Goal: Task Accomplishment & Management: Use online tool/utility

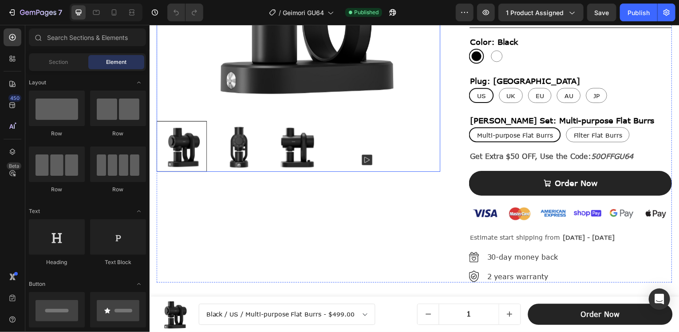
scroll to position [311, 0]
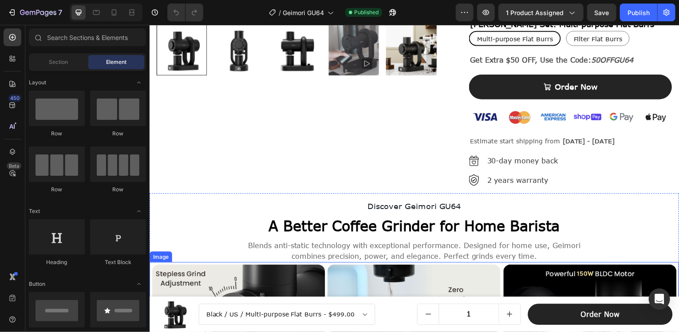
drag, startPoint x: 330, startPoint y: 274, endPoint x: 323, endPoint y: 269, distance: 9.2
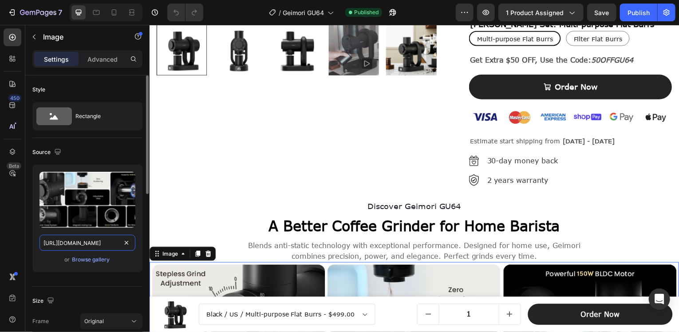
click at [76, 243] on input "[URL][DOMAIN_NAME]" at bounding box center [88, 243] width 96 height 16
paste input "Geimori_GU64_Coffee_[MEDICAL_DATA]-Features-1464x600px.jpg?v=1756347604"
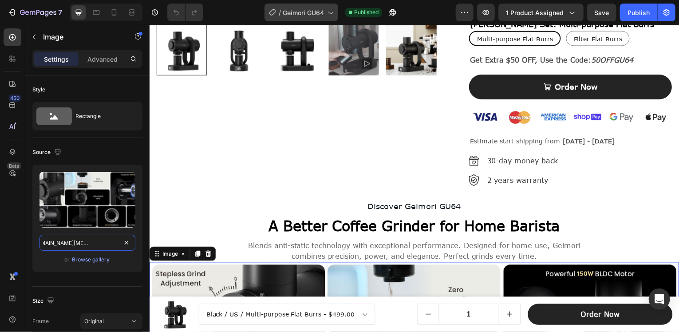
type input "[URL][DOMAIN_NAME][MEDICAL_DATA]"
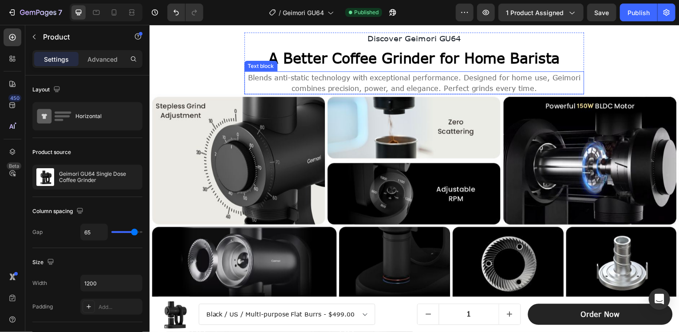
scroll to position [533, 0]
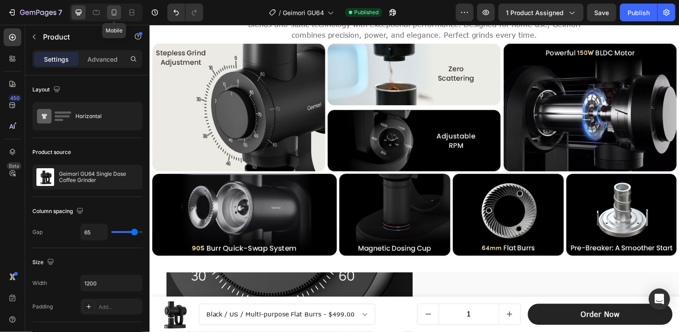
click at [115, 11] on icon at bounding box center [114, 12] width 9 height 9
type input "0"
type input "100%"
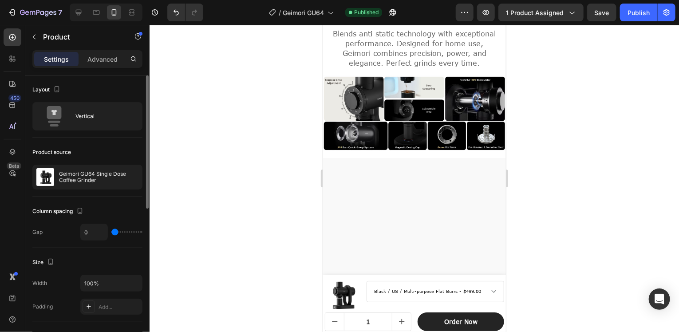
scroll to position [554, 0]
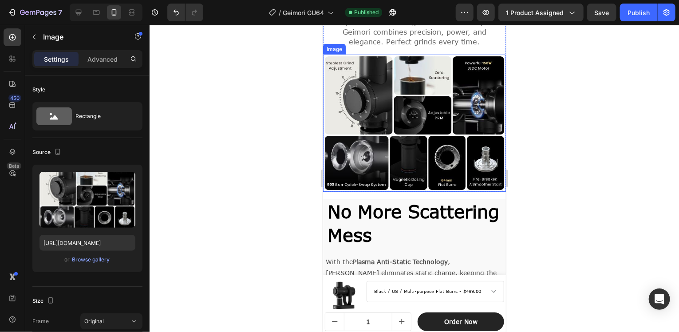
click at [384, 90] on img at bounding box center [414, 122] width 183 height 137
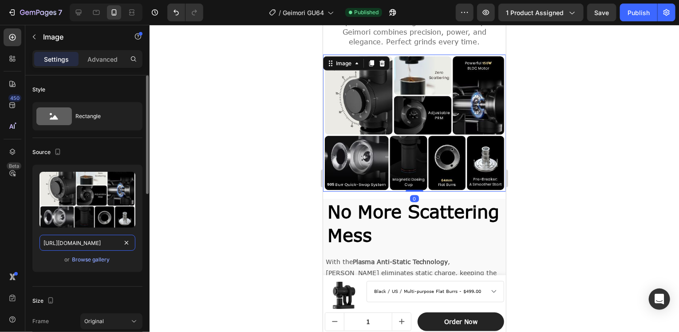
click at [82, 241] on input "[URL][DOMAIN_NAME]" at bounding box center [88, 243] width 96 height 16
paste input "Geimori_GU64_Coffee_[MEDICAL_DATA]-Features-600x450px.jpg?v=1756347604"
type input "[URL][DOMAIN_NAME][MEDICAL_DATA]"
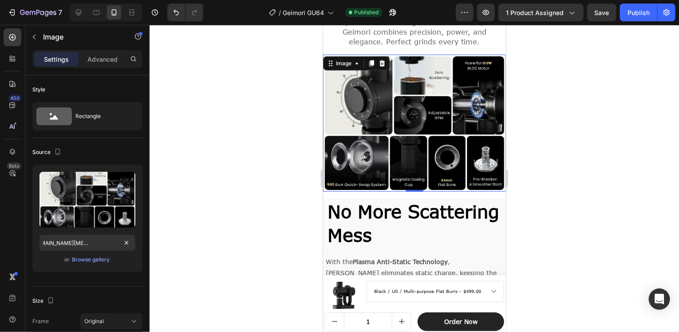
scroll to position [0, 0]
click at [555, 139] on div at bounding box center [415, 178] width 530 height 307
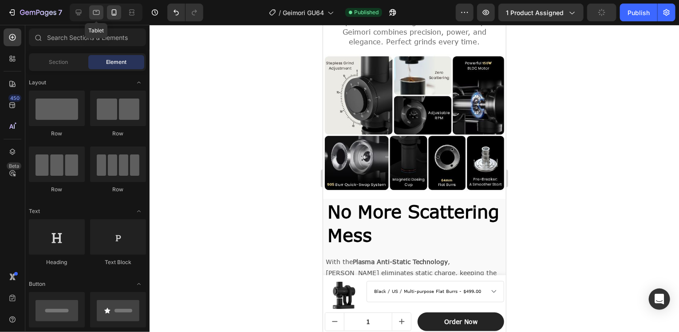
click at [99, 12] on icon at bounding box center [96, 12] width 9 height 9
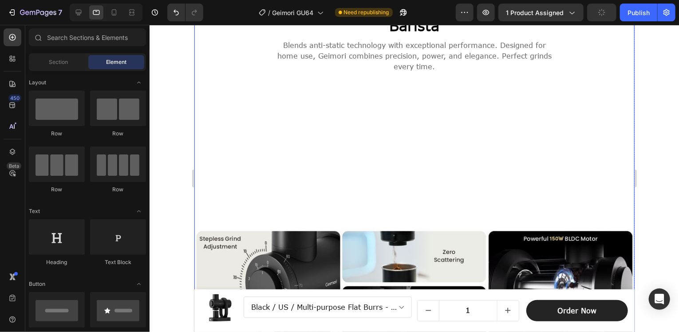
scroll to position [643, 0]
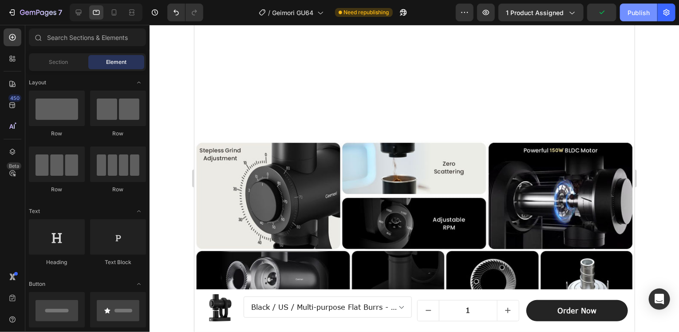
drag, startPoint x: 638, startPoint y: 14, endPoint x: 421, endPoint y: 15, distance: 216.7
click at [638, 14] on div "Publish" at bounding box center [639, 12] width 22 height 9
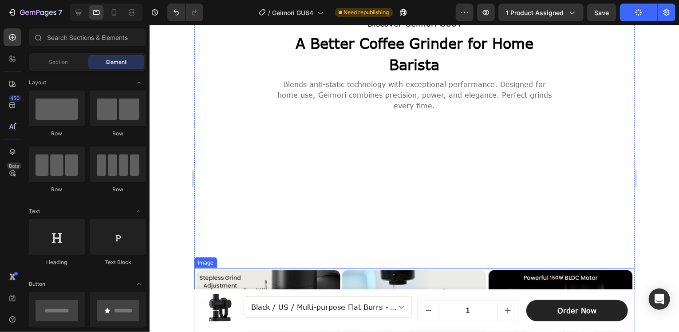
scroll to position [510, 0]
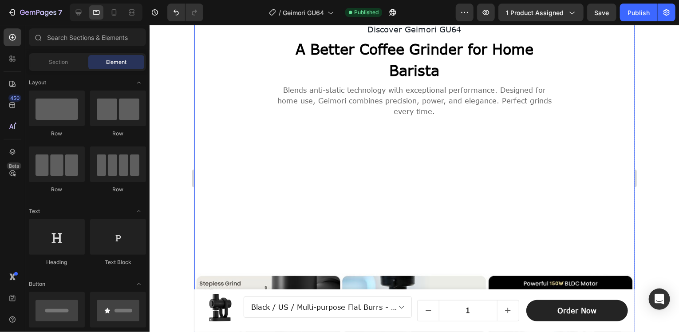
click at [464, 162] on div "Discover Geimori GU64 Text Block A Better Coffee Grinder for Home Barista Headi…" at bounding box center [414, 228] width 440 height 466
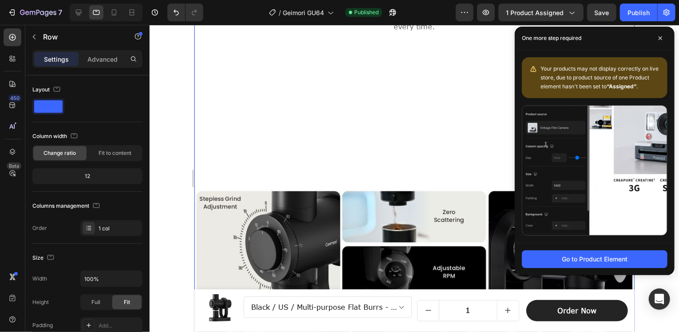
scroll to position [599, 0]
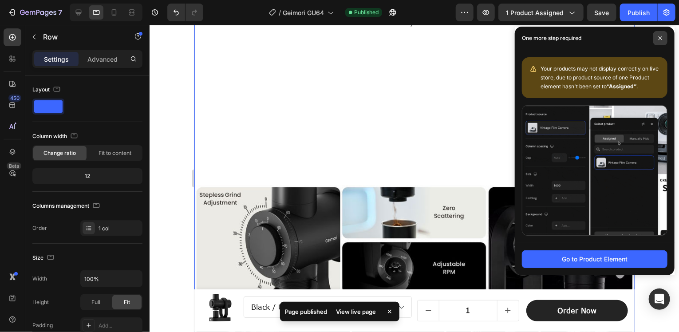
click at [663, 38] on icon at bounding box center [661, 38] width 4 height 4
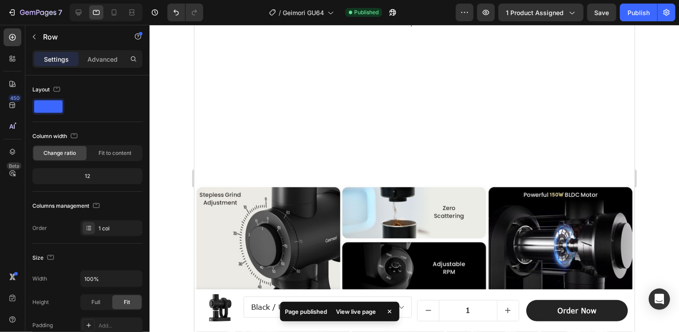
click at [254, 82] on div "Discover Geimori GU64 Text Block A Better Coffee Grinder for Home Barista Headi…" at bounding box center [414, 139] width 440 height 466
click at [108, 60] on p "Advanced" at bounding box center [102, 59] width 30 height 9
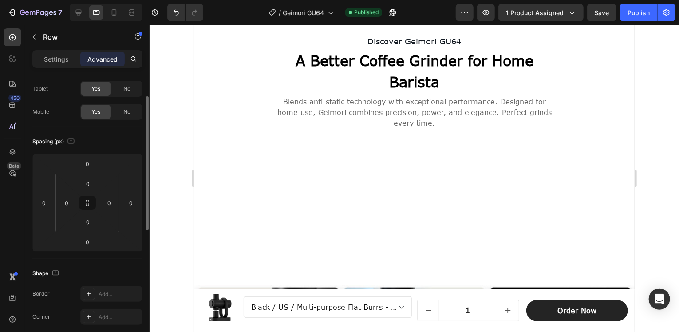
scroll to position [465, 0]
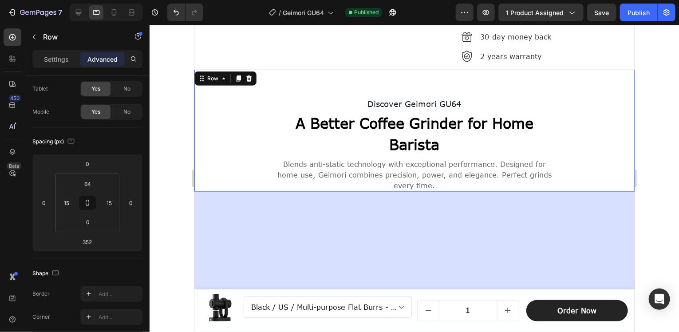
click at [249, 118] on div "Discover Geimori GU64 Text Block A Better Coffee [MEDICAL_DATA] for Home Barist…" at bounding box center [414, 145] width 427 height 94
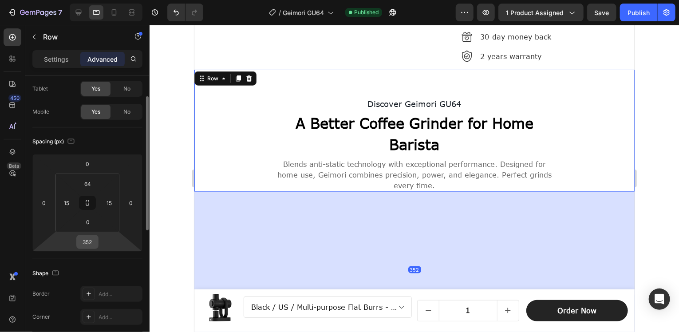
click at [84, 245] on input "352" at bounding box center [88, 241] width 18 height 13
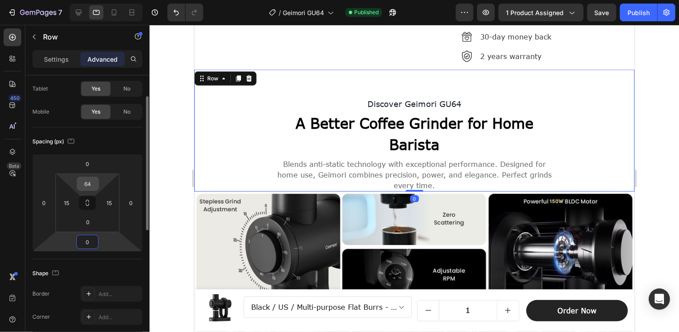
type input "0"
click at [90, 185] on input "64" at bounding box center [88, 183] width 18 height 13
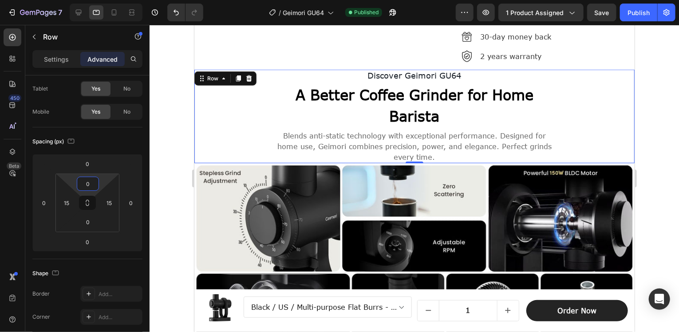
type input "0"
click at [648, 113] on div at bounding box center [415, 178] width 530 height 307
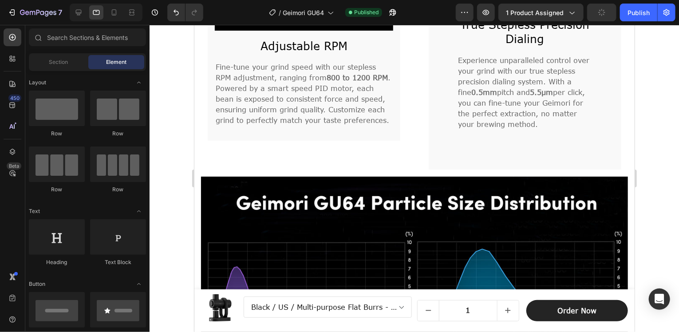
scroll to position [1664, 0]
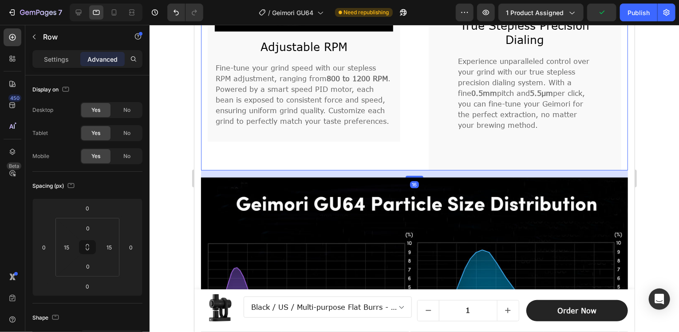
scroll to position [1575, 0]
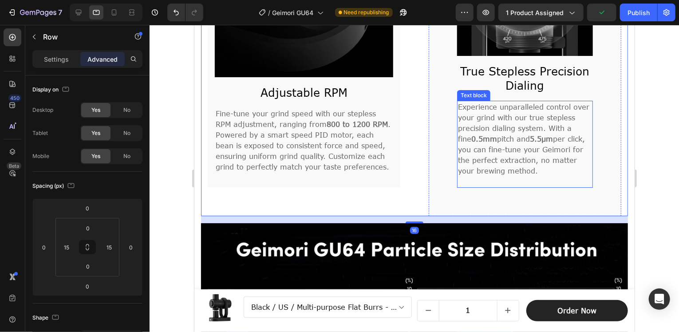
click at [486, 187] on div "Image True Stepless Precision Dialing Heading Experience unparalleled control o…" at bounding box center [524, 53] width 193 height 325
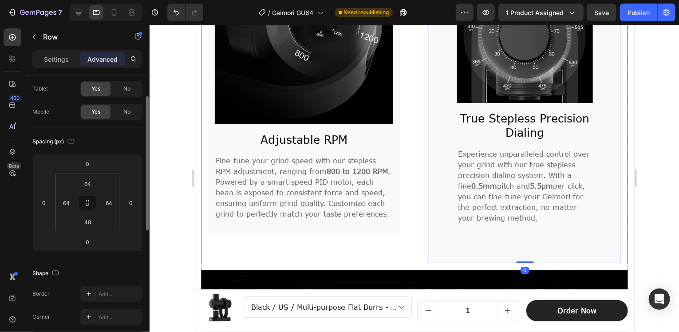
scroll to position [1487, 0]
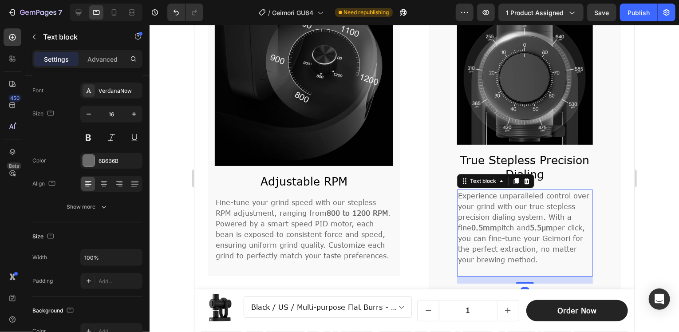
click at [508, 224] on span "per click, you can fine-tune your Geimori for the perfect extraction, no matter…" at bounding box center [521, 243] width 127 height 40
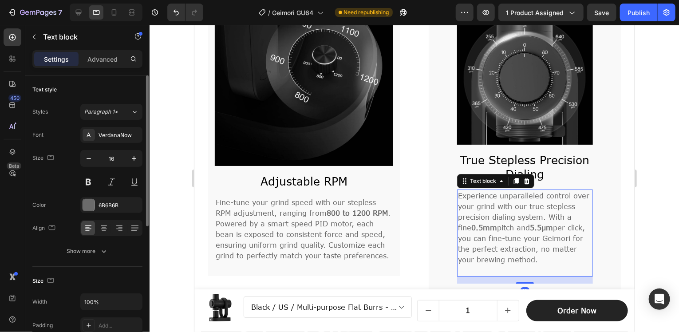
scroll to position [1531, 0]
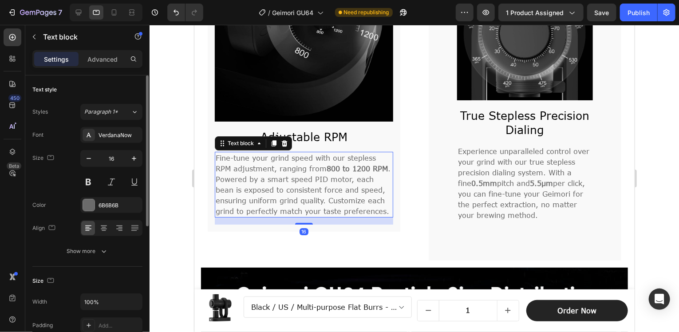
click at [302, 203] on span ". Powered by a smart speed PID motor, each bean is exposed to consistent force …" at bounding box center [302, 189] width 175 height 51
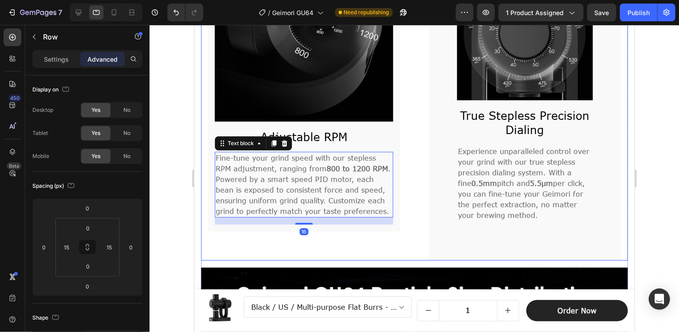
click at [410, 141] on div "Image Adjustable RPM Heading Fine-tune your grind speed with our stepless RPM a…" at bounding box center [414, 98] width 427 height 325
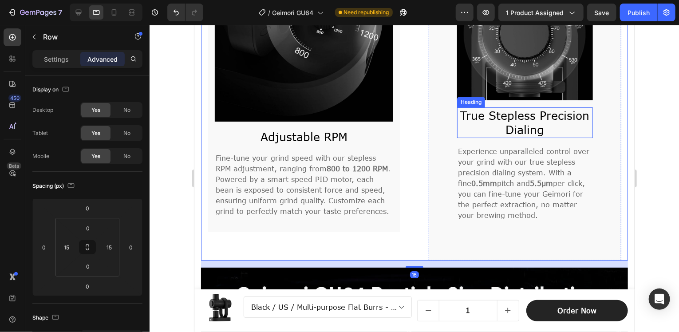
click at [511, 113] on h2 "True Stepless Precision Dialing" at bounding box center [525, 122] width 136 height 31
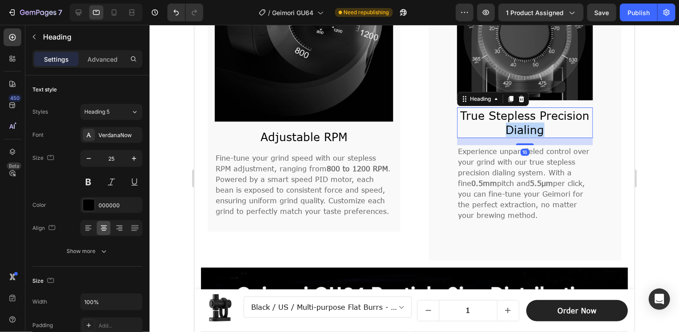
click at [511, 113] on h2 "True Stepless Precision Dialing" at bounding box center [525, 122] width 136 height 31
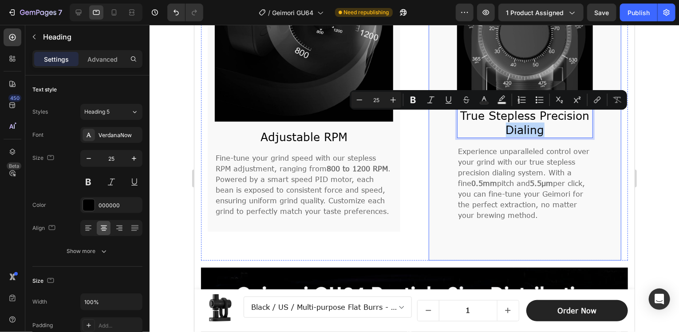
click at [419, 159] on div "Image Adjustable RPM Heading Fine-tune your grind speed with our stepless RPM a…" at bounding box center [414, 98] width 427 height 325
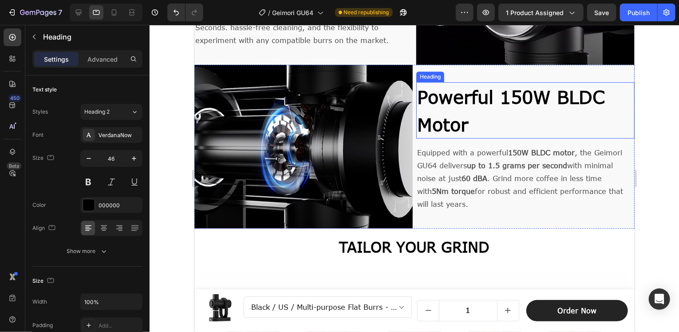
click at [465, 113] on strong "Powerful 150W BLDC Motor" at bounding box center [511, 110] width 188 height 49
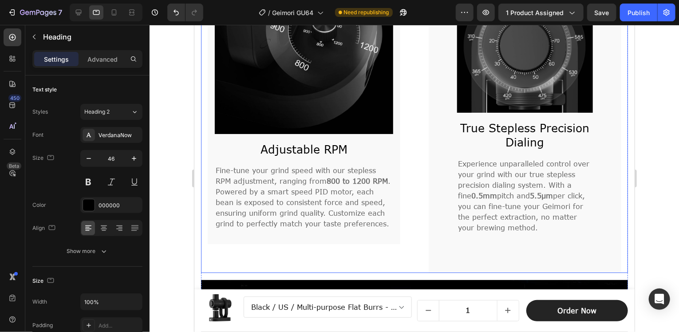
scroll to position [1575, 0]
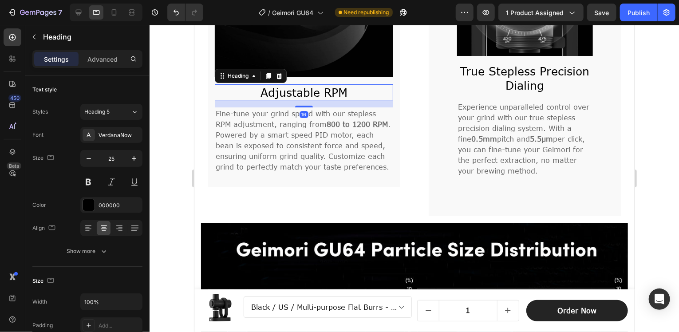
click at [319, 84] on h2 "Adjustable RPM" at bounding box center [303, 92] width 179 height 16
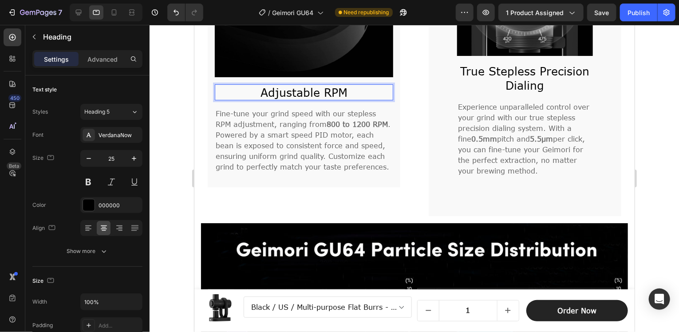
click at [319, 84] on h2 "Adjustable RPM" at bounding box center [303, 92] width 179 height 16
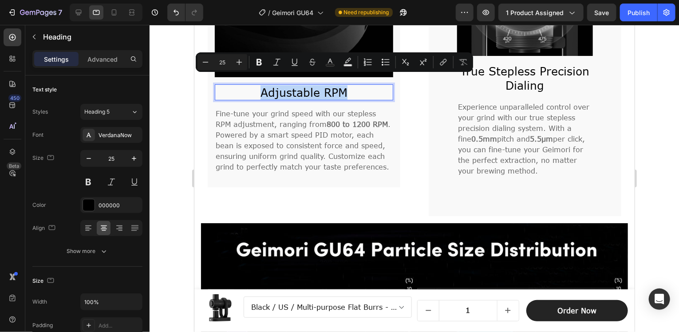
click at [319, 85] on p "Adjustable RPM" at bounding box center [303, 92] width 177 height 15
click at [206, 63] on icon "Editor contextual toolbar" at bounding box center [205, 62] width 9 height 9
click at [237, 60] on icon "Editor contextual toolbar" at bounding box center [239, 62] width 9 height 9
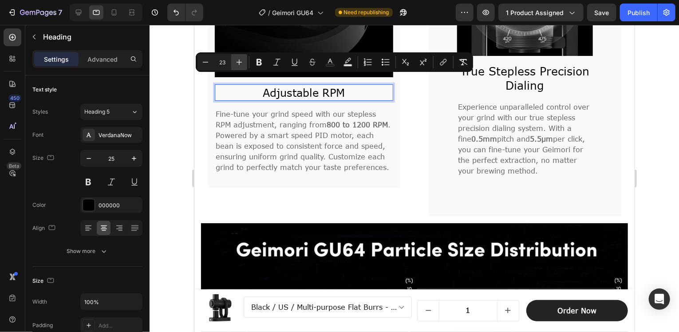
type input "24"
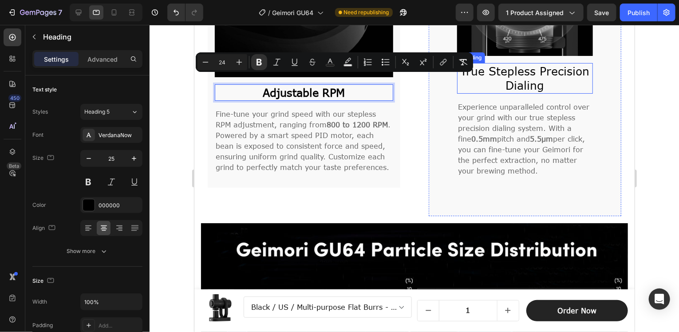
click at [532, 71] on p "True Stepless Precision Dialing" at bounding box center [525, 77] width 134 height 29
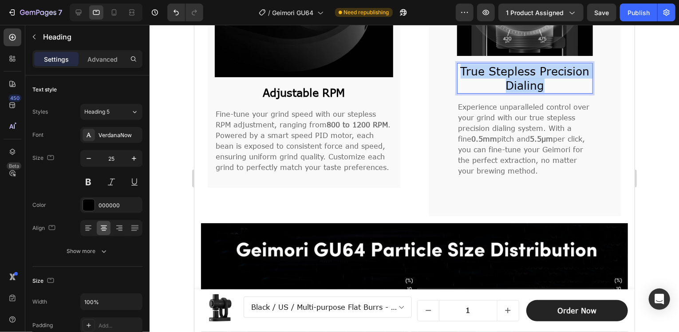
click at [532, 71] on p "True Stepless Precision Dialing" at bounding box center [525, 77] width 134 height 29
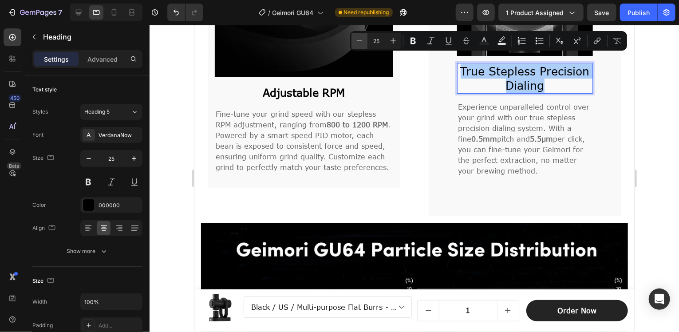
click at [362, 40] on icon "Editor contextual toolbar" at bounding box center [359, 40] width 9 height 9
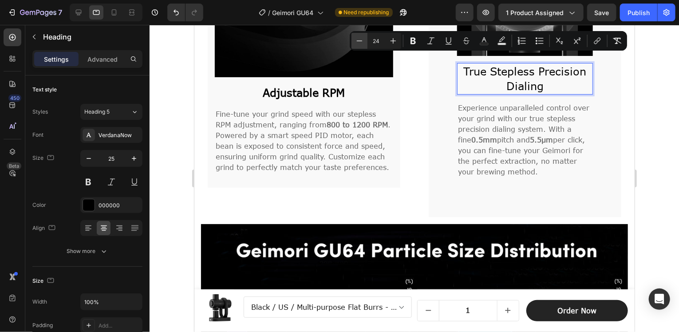
click at [362, 40] on icon "Editor contextual toolbar" at bounding box center [359, 40] width 9 height 9
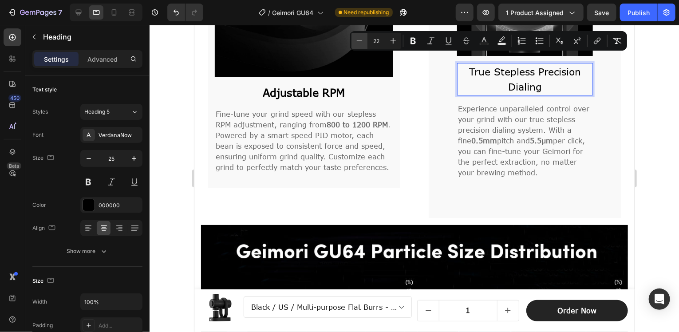
click at [362, 40] on icon "Editor contextual toolbar" at bounding box center [359, 40] width 9 height 9
type input "19"
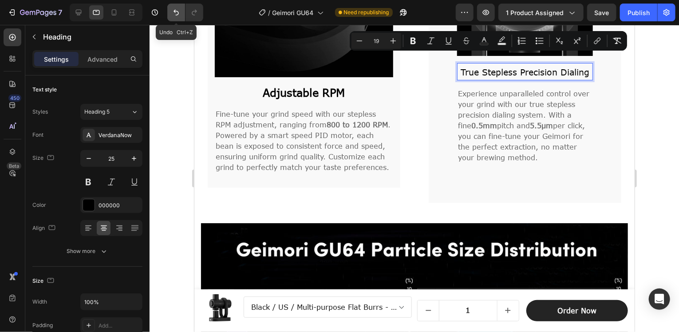
click at [178, 13] on icon "Undo/Redo" at bounding box center [176, 12] width 9 height 9
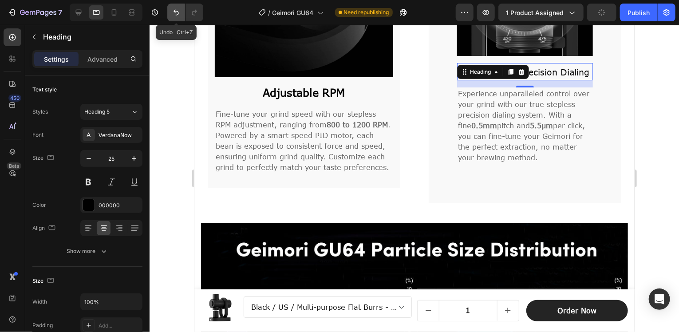
click at [178, 13] on icon "Undo/Redo" at bounding box center [176, 12] width 9 height 9
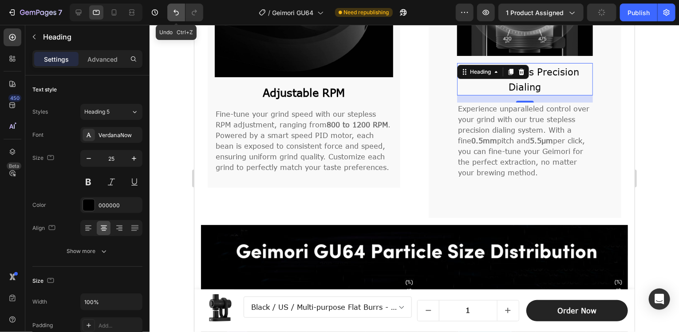
click at [178, 13] on icon "Undo/Redo" at bounding box center [176, 12] width 9 height 9
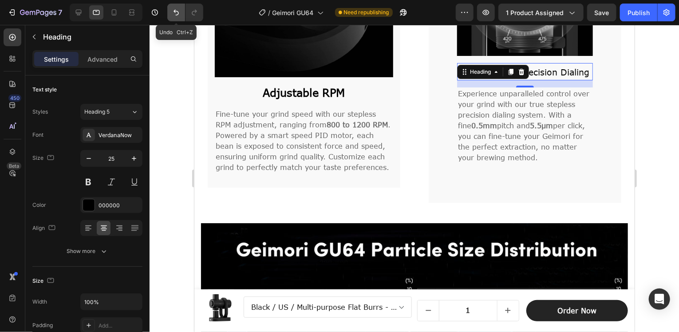
click at [178, 13] on icon "Undo/Redo" at bounding box center [176, 12] width 9 height 9
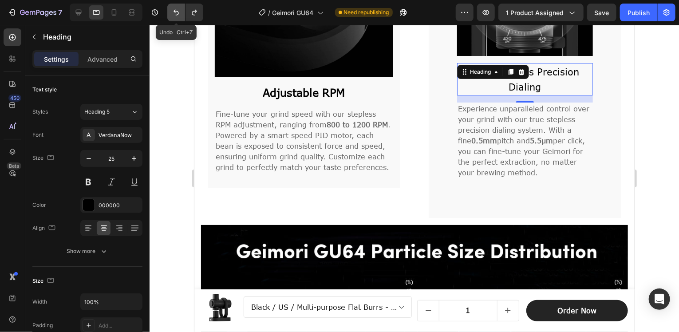
click at [178, 13] on icon "Undo/Redo" at bounding box center [176, 12] width 9 height 9
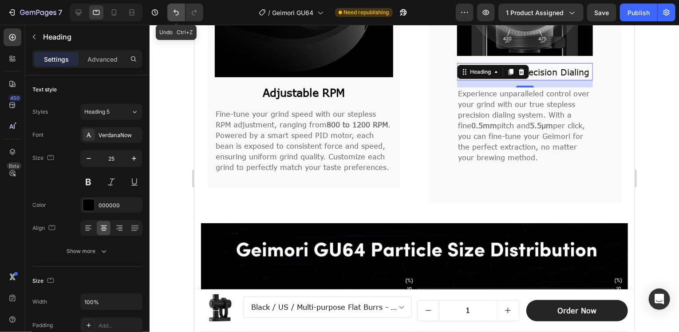
click at [178, 13] on icon "Undo/Redo" at bounding box center [176, 12] width 9 height 9
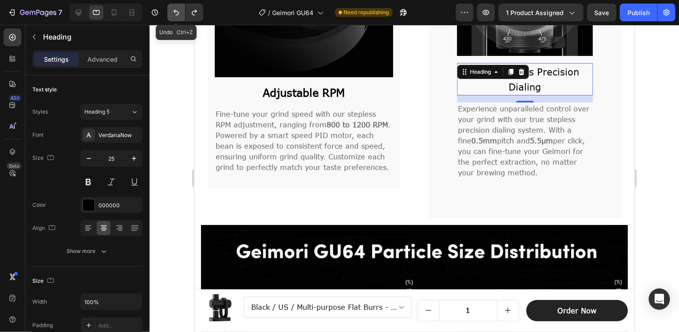
click at [178, 13] on icon "Undo/Redo" at bounding box center [176, 12] width 9 height 9
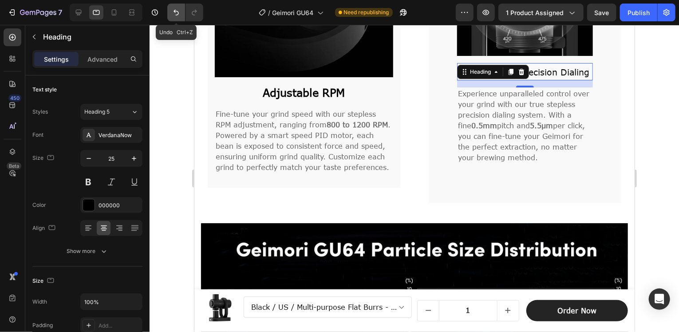
click at [178, 13] on icon "Undo/Redo" at bounding box center [176, 12] width 9 height 9
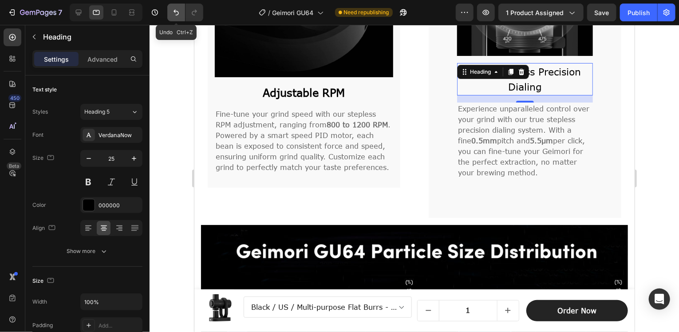
click at [178, 13] on icon "Undo/Redo" at bounding box center [176, 12] width 9 height 9
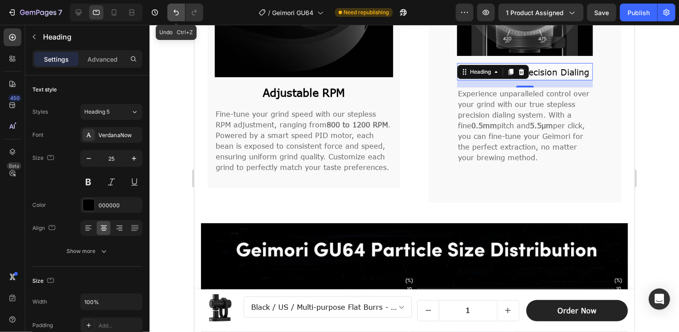
click at [178, 13] on icon "Undo/Redo" at bounding box center [176, 12] width 9 height 9
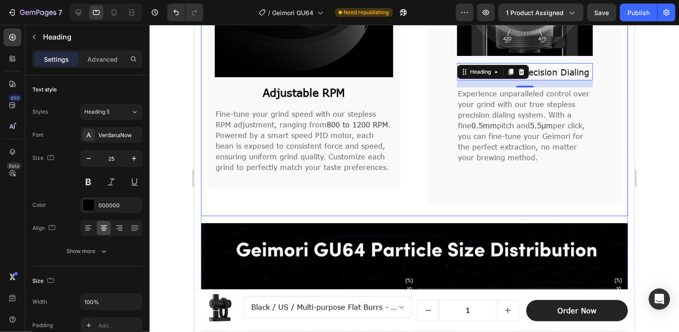
click at [416, 80] on div "Image ⁠⁠⁠⁠⁠⁠⁠ Adjustable RPM Heading Fine-tune your grind speed with our steple…" at bounding box center [414, 53] width 427 height 325
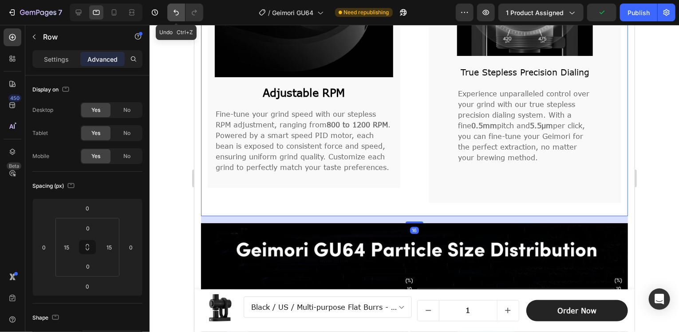
click at [174, 9] on icon "Undo/Redo" at bounding box center [176, 12] width 9 height 9
click at [174, 11] on icon "Undo/Redo" at bounding box center [176, 13] width 5 height 6
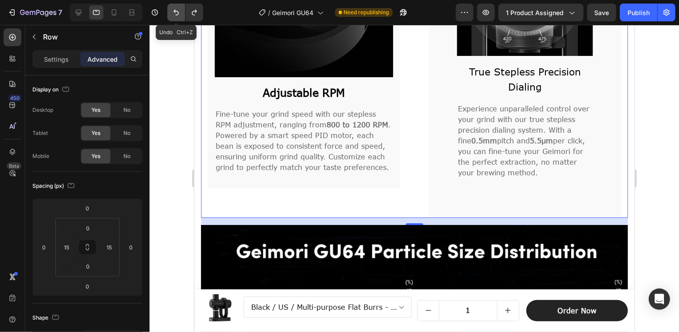
click at [175, 13] on icon "Undo/Redo" at bounding box center [176, 12] width 9 height 9
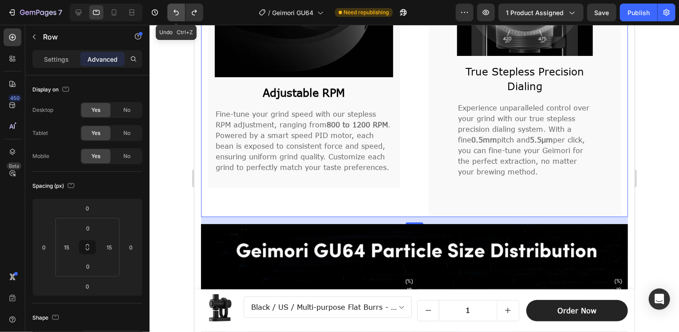
click at [175, 13] on icon "Undo/Redo" at bounding box center [176, 12] width 9 height 9
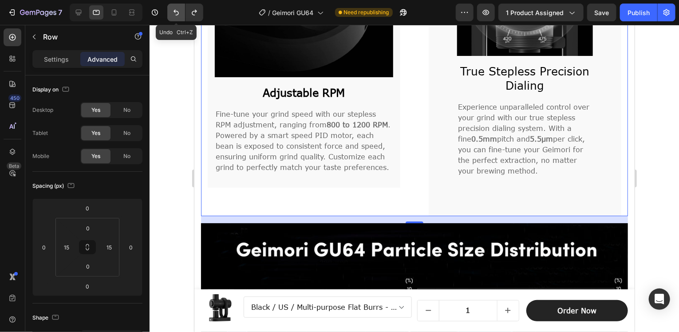
click at [175, 13] on icon "Undo/Redo" at bounding box center [176, 12] width 9 height 9
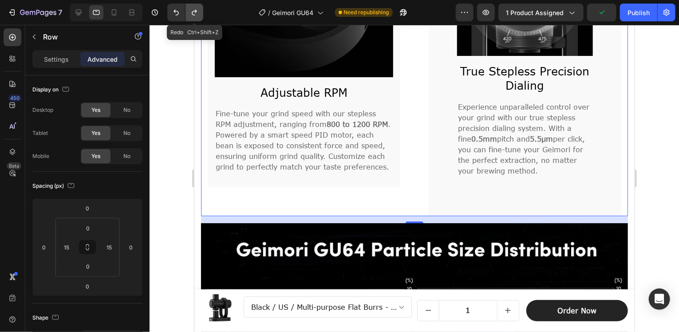
click at [193, 16] on icon "Undo/Redo" at bounding box center [194, 12] width 9 height 9
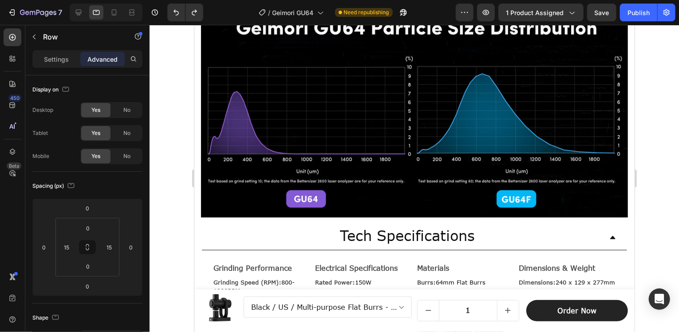
scroll to position [1664, 0]
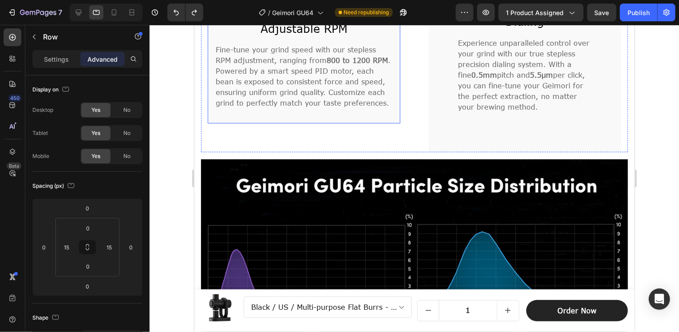
scroll to position [1620, 0]
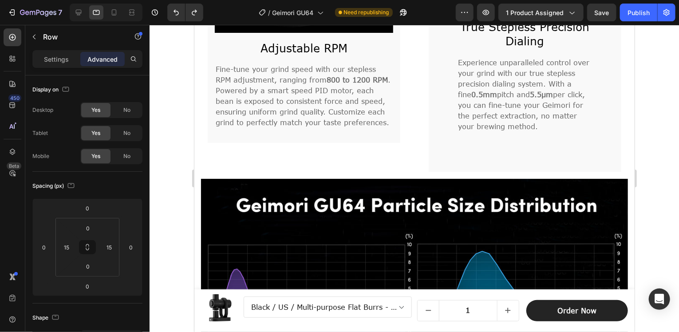
click at [414, 119] on div "Image Adjustable RPM Heading Fine-tune your grind speed with our stepless RPM a…" at bounding box center [414, 9] width 427 height 325
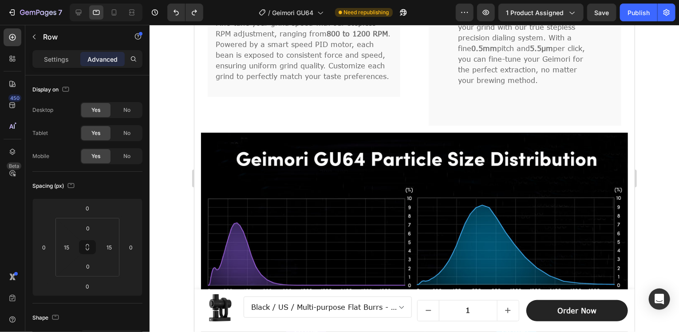
scroll to position [1753, 0]
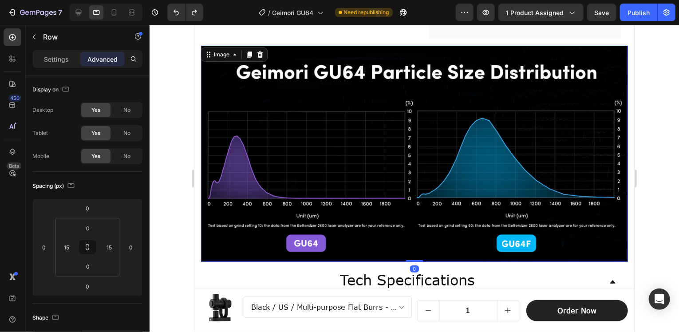
click at [408, 109] on img at bounding box center [414, 153] width 427 height 217
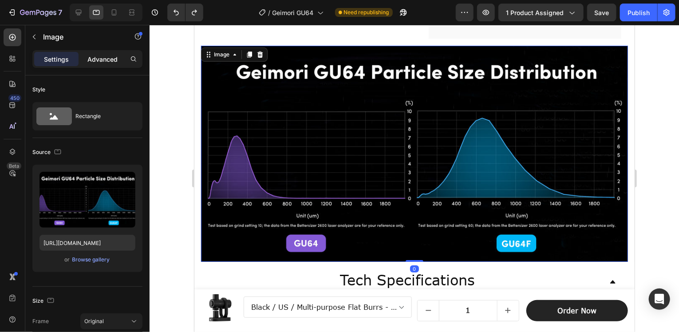
click at [101, 65] on div "Advanced" at bounding box center [102, 59] width 44 height 14
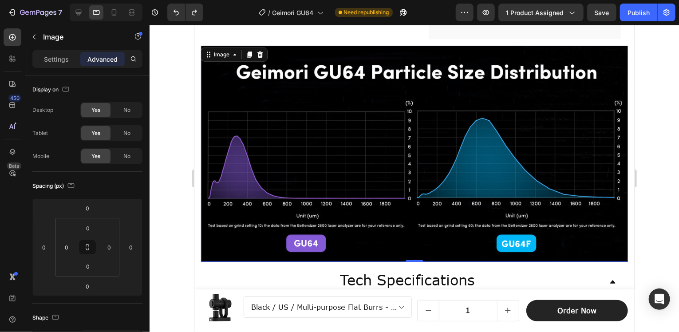
scroll to position [1575, 0]
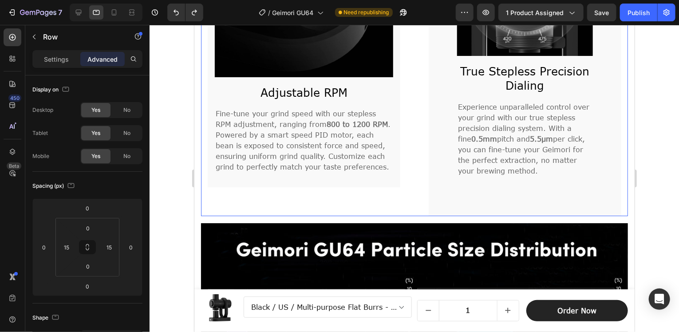
click at [405, 98] on div "Image Adjustable RPM Heading Fine-tune your grind speed with our stepless RPM a…" at bounding box center [414, 53] width 427 height 325
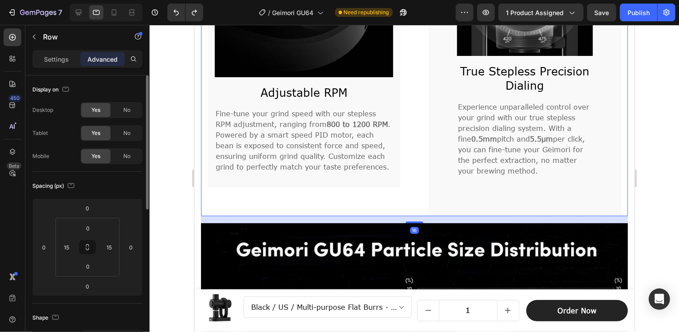
scroll to position [89, 0]
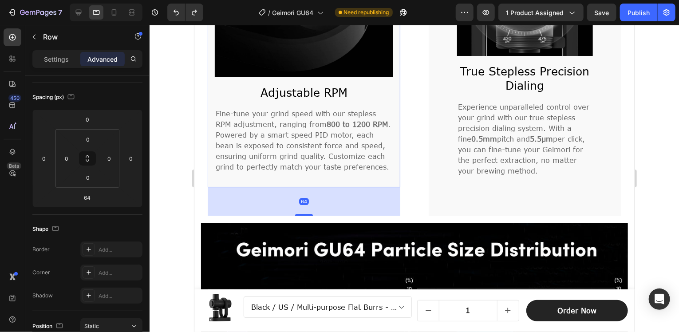
click at [393, 186] on div "Image Adjustable RPM Heading Fine-tune your grind speed with our stepless RPM a…" at bounding box center [303, 39] width 193 height 296
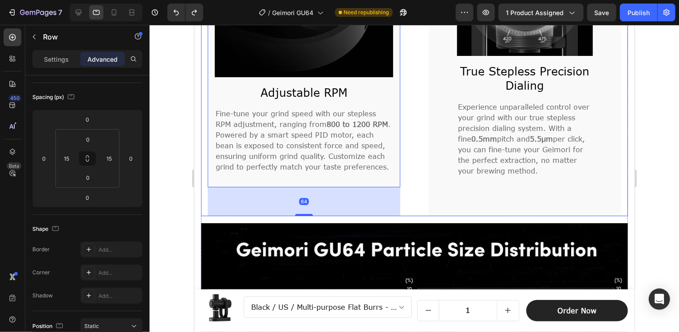
click at [417, 187] on div "Image Adjustable RPM Heading Fine-tune your grind speed with our stepless RPM a…" at bounding box center [414, 53] width 427 height 325
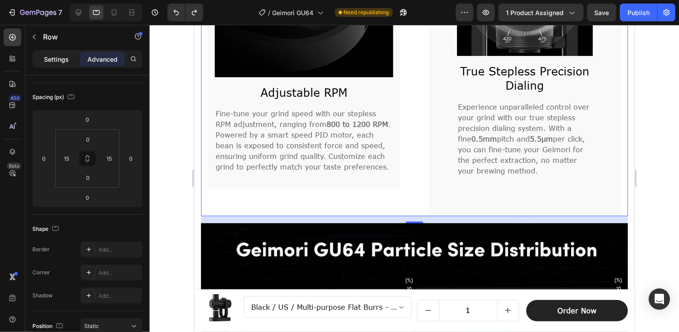
click at [59, 61] on p "Settings" at bounding box center [56, 59] width 25 height 9
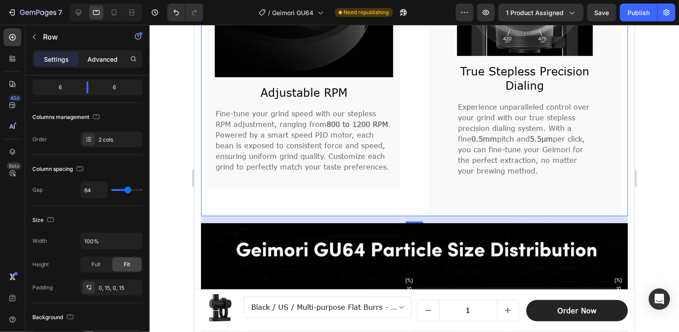
click at [93, 56] on p "Advanced" at bounding box center [102, 59] width 30 height 9
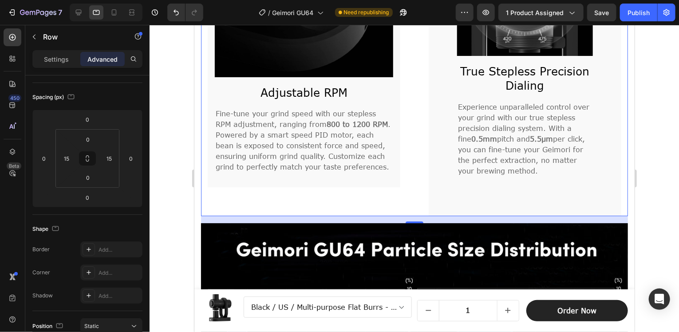
click at [418, 146] on div "Image Adjustable RPM Heading Fine-tune your grind speed with our stepless RPM a…" at bounding box center [414, 53] width 427 height 325
click at [345, 218] on div "16" at bounding box center [414, 219] width 427 height 7
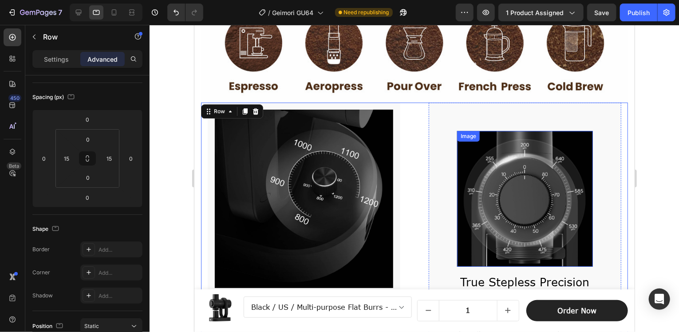
scroll to position [1353, 0]
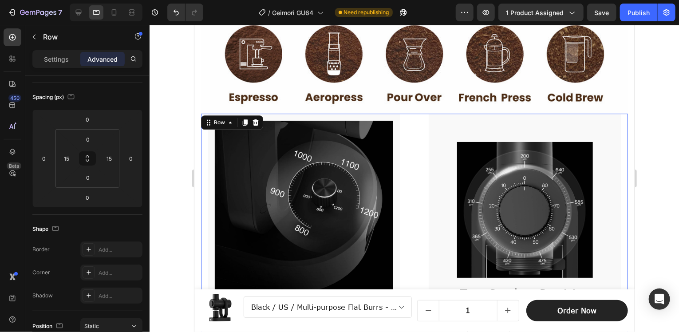
click at [417, 115] on div "Image Adjustable RPM Heading Fine-tune your grind speed with our stepless RPM a…" at bounding box center [414, 275] width 427 height 325
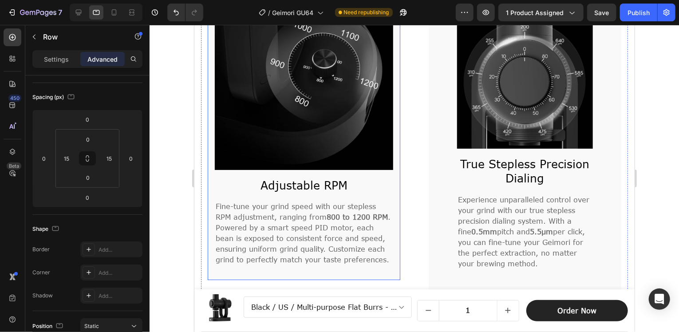
scroll to position [1487, 0]
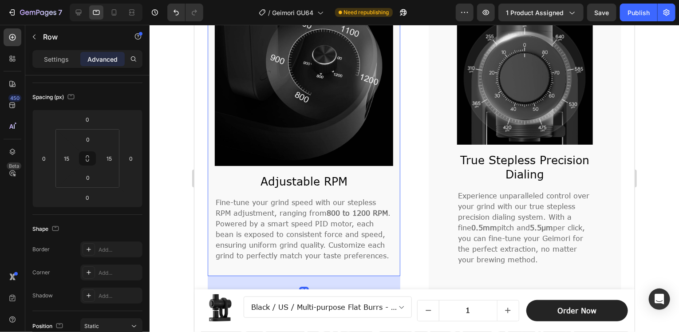
click at [313, 267] on div "Image Adjustable RPM Heading Fine-tune your grind speed with our stepless RPM a…" at bounding box center [303, 128] width 179 height 282
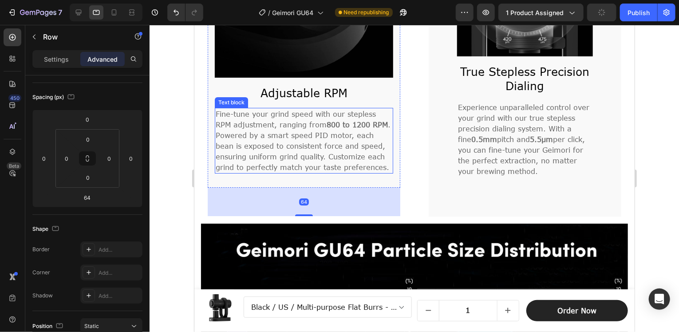
scroll to position [1575, 0]
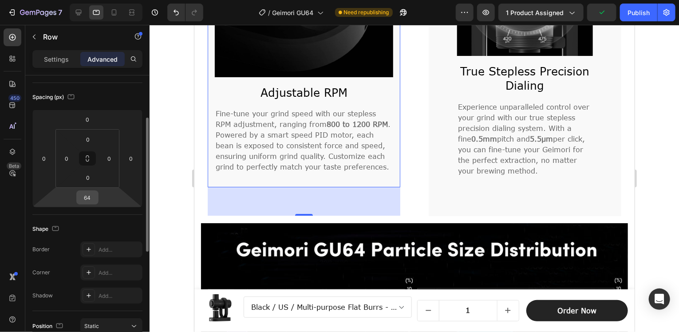
click at [90, 198] on input "64" at bounding box center [88, 197] width 18 height 13
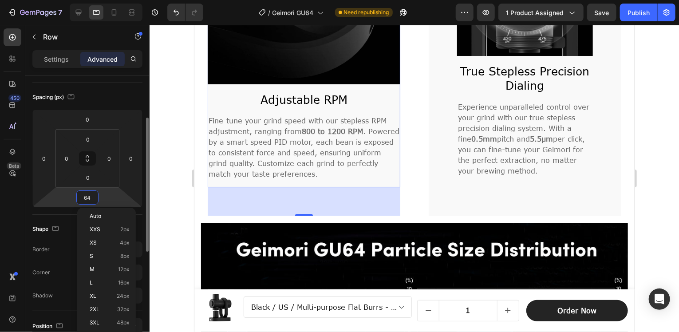
type input "0"
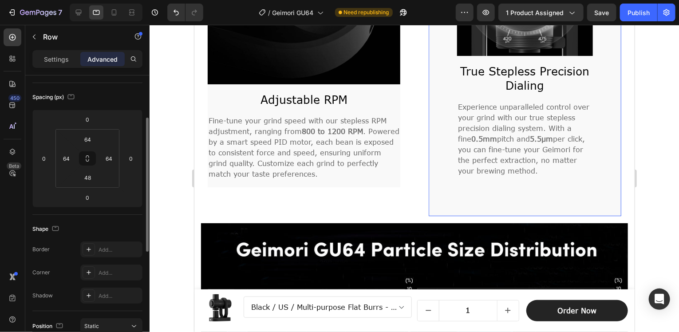
click at [457, 184] on div "Image True Stepless Precision Dialing Heading Experience unparalleled control o…" at bounding box center [525, 57] width 136 height 275
click at [92, 179] on input "48" at bounding box center [88, 177] width 18 height 13
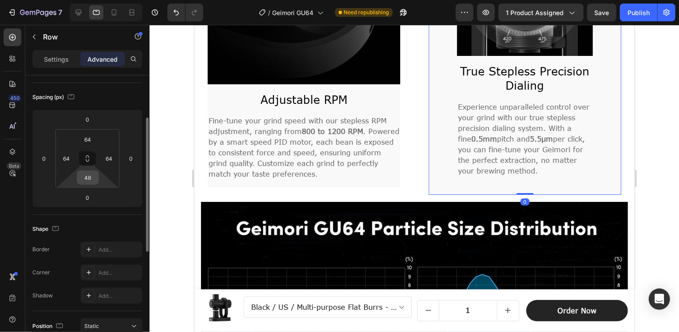
type input "0"
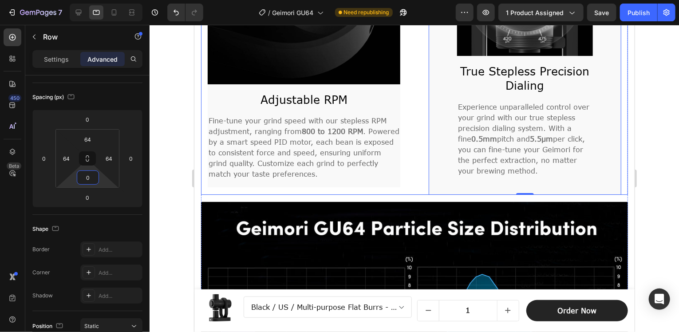
click at [407, 160] on div "Image Adjustable RPM Heading Fine-tune your grind speed with our stepless RPM a…" at bounding box center [414, 42] width 427 height 303
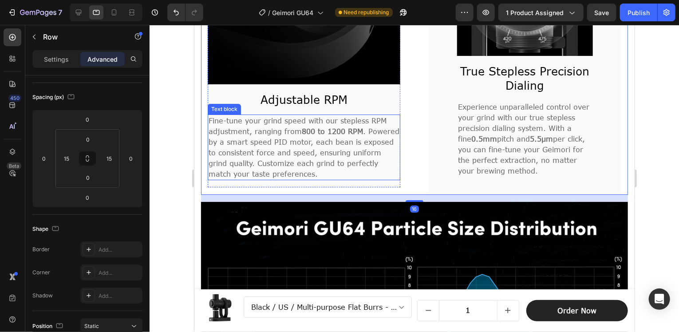
click at [389, 145] on p "Fine-tune your grind speed with our stepless RPM adjustment, ranging from 800 t…" at bounding box center [303, 147] width 191 height 64
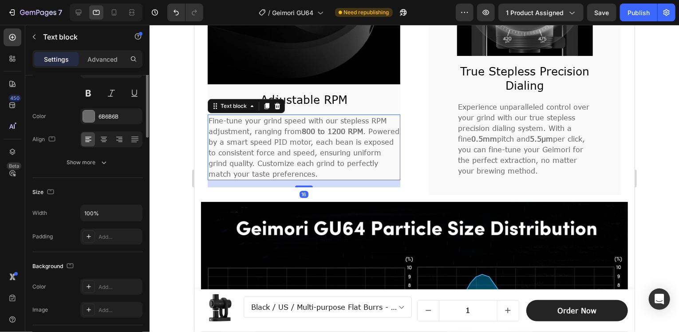
scroll to position [0, 0]
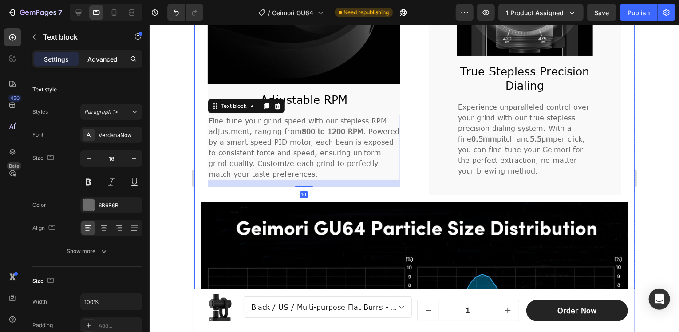
click at [117, 56] on p "Advanced" at bounding box center [102, 59] width 30 height 9
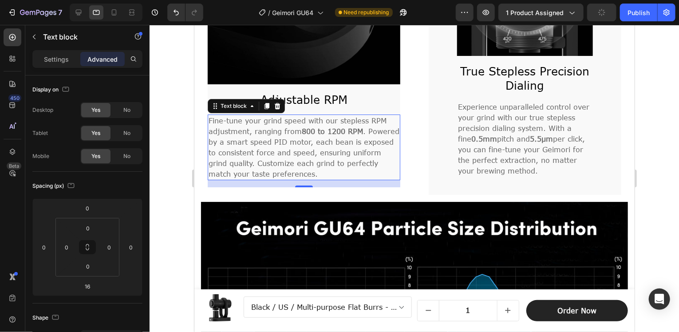
click at [373, 119] on p "Fine-tune your grind speed with our stepless RPM adjustment, ranging from 800 t…" at bounding box center [303, 147] width 191 height 64
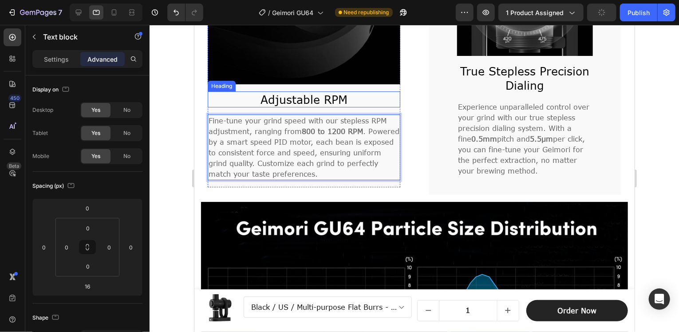
click at [378, 91] on h2 "Adjustable RPM" at bounding box center [303, 99] width 193 height 16
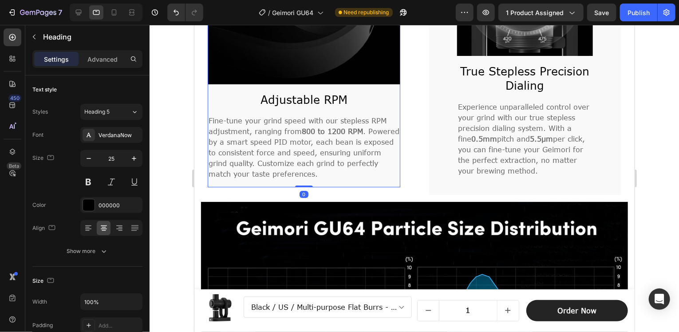
click at [259, 175] on div "Image Adjustable RPM Heading Fine-tune your grind speed with our stepless RPM a…" at bounding box center [303, 39] width 193 height 296
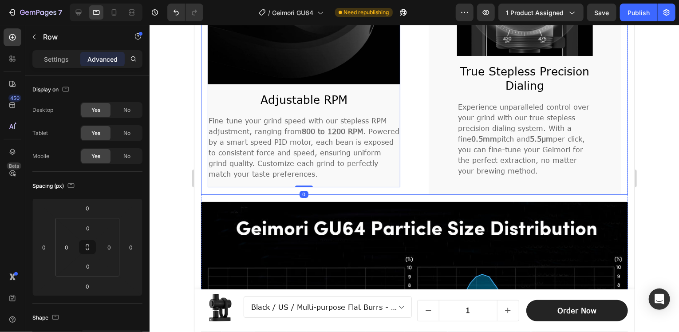
click at [399, 176] on div "Image Adjustable RPM Heading Fine-tune your grind speed with our stepless RPM a…" at bounding box center [414, 42] width 427 height 303
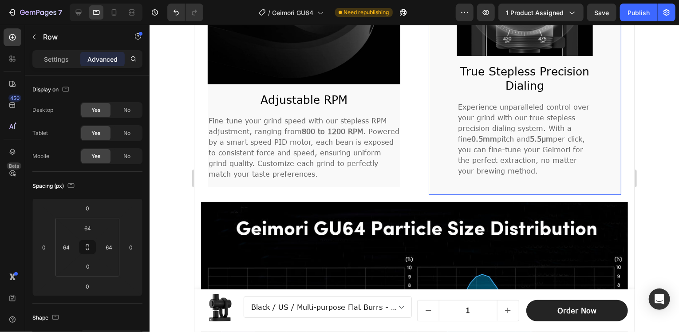
click at [447, 84] on div "Image True Stepless Precision Dialing Heading Experience unparalleled control o…" at bounding box center [524, 42] width 193 height 303
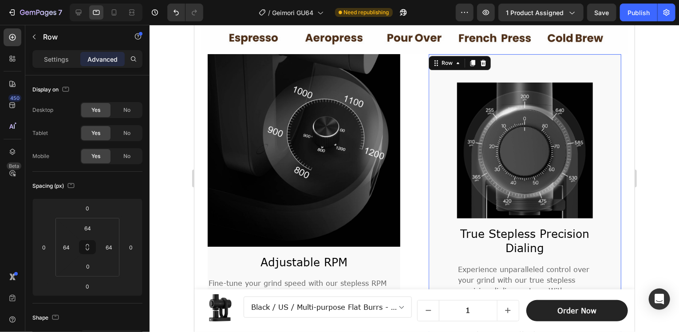
scroll to position [1398, 0]
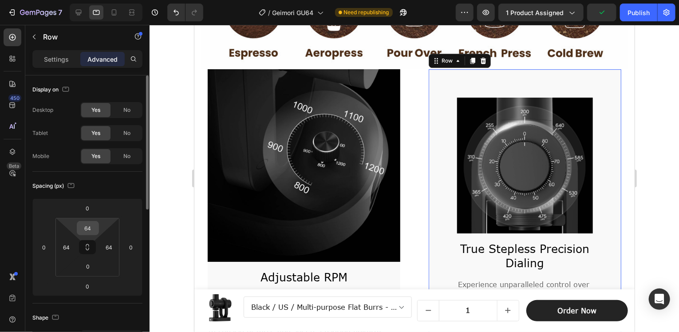
click at [96, 227] on input "64" at bounding box center [88, 228] width 18 height 13
type input "0"
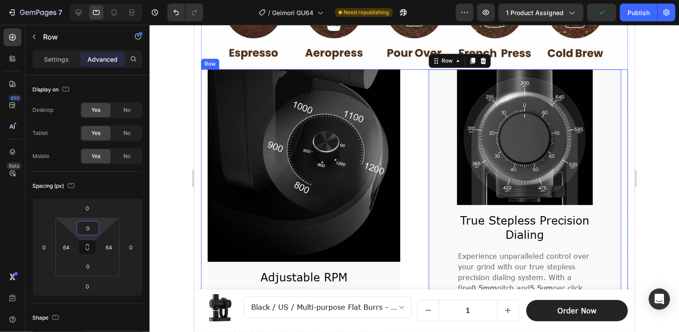
click at [406, 87] on div "Image Adjustable RPM Heading Fine-tune your grind speed with our stepless RPM a…" at bounding box center [414, 217] width 427 height 296
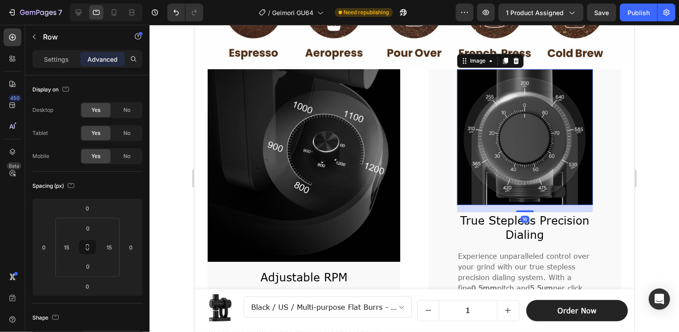
click at [457, 88] on img at bounding box center [525, 137] width 136 height 136
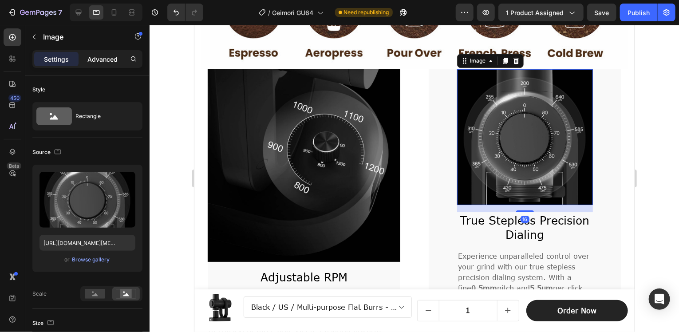
click at [101, 55] on p "Advanced" at bounding box center [102, 59] width 30 height 9
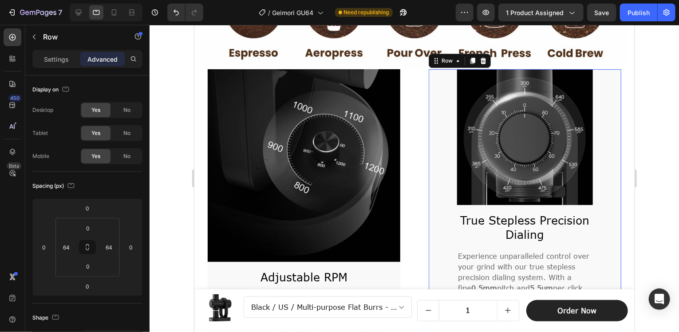
click at [447, 204] on div "Image True Stepless Precision Dialing Heading Experience unparalleled control o…" at bounding box center [524, 206] width 193 height 275
click at [66, 248] on input "64" at bounding box center [66, 247] width 13 height 13
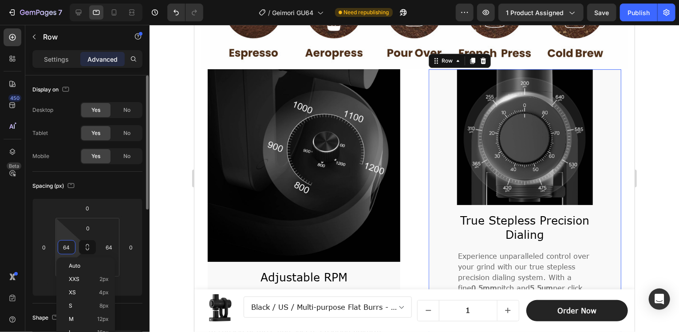
scroll to position [89, 0]
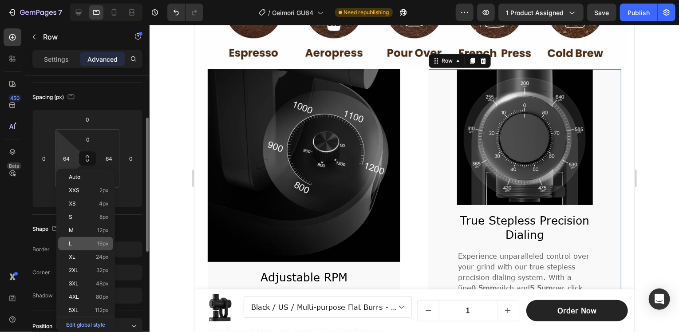
click at [99, 248] on div "L 16px" at bounding box center [85, 243] width 55 height 13
type input "16"
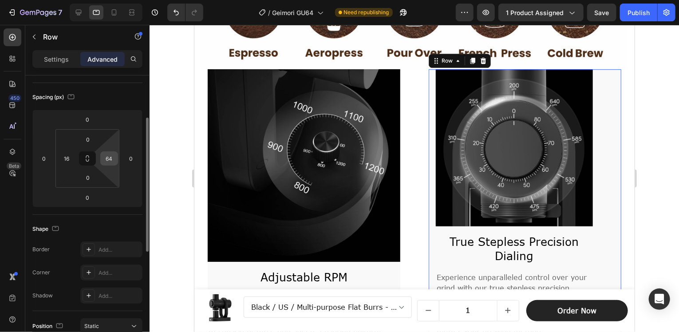
click at [108, 159] on input "64" at bounding box center [109, 158] width 13 height 13
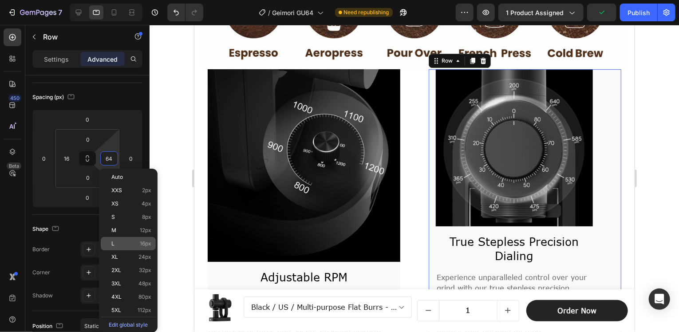
click at [148, 246] on span "16px" at bounding box center [146, 244] width 12 height 6
type input "16"
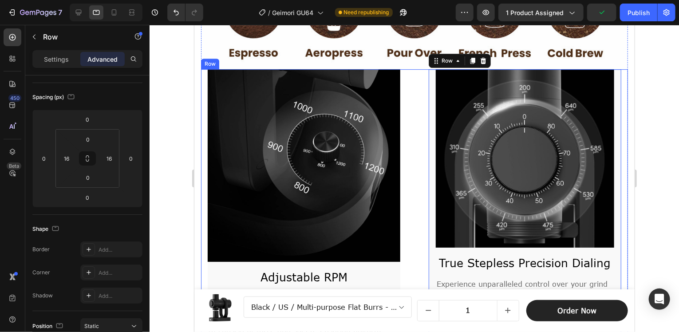
click at [400, 164] on div "Image Adjustable RPM Heading Fine-tune your grind speed with our stepless RPM a…" at bounding box center [414, 217] width 427 height 296
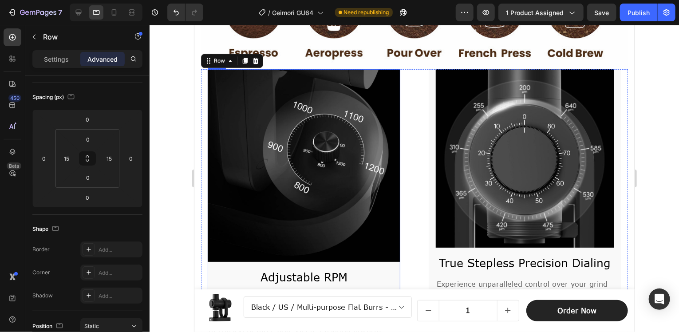
click at [381, 269] on h2 "Adjustable RPM" at bounding box center [303, 277] width 193 height 16
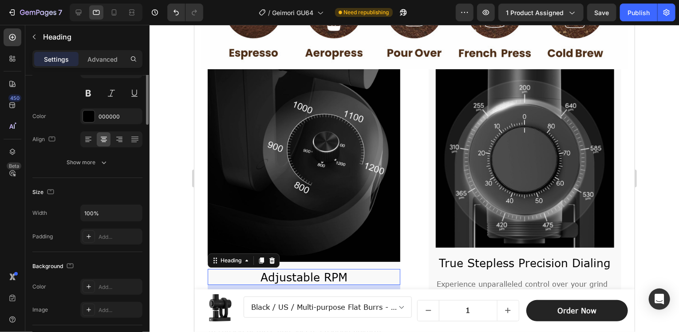
scroll to position [0, 0]
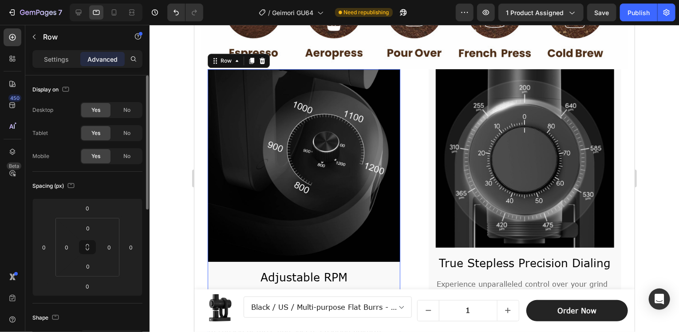
click at [373, 254] on div "Image Adjustable RPM Heading Fine-tune your grind speed with our stepless RPM a…" at bounding box center [303, 217] width 193 height 296
click at [71, 243] on input "0" at bounding box center [66, 247] width 13 height 13
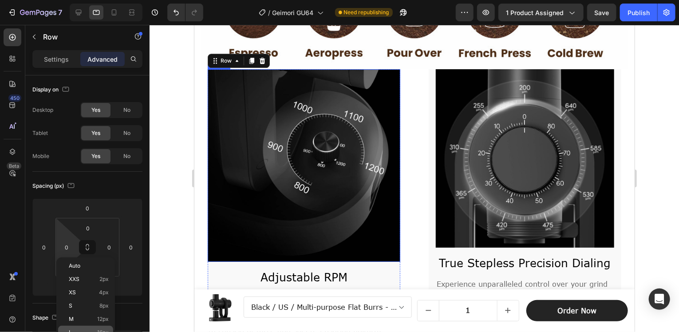
click at [99, 329] on div "L 16px" at bounding box center [85, 332] width 55 height 13
type input "16"
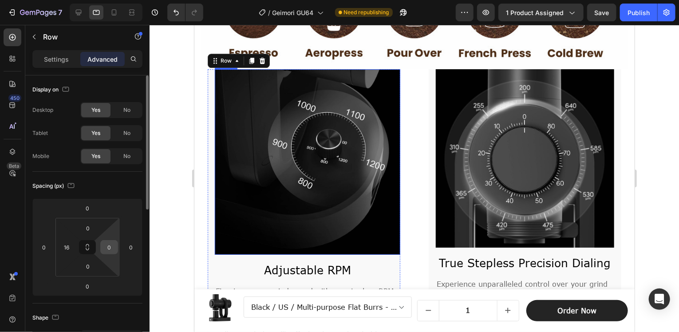
click at [108, 248] on input "0" at bounding box center [109, 247] width 13 height 13
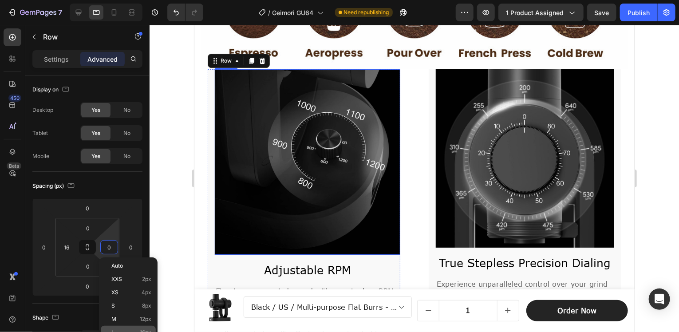
click at [141, 329] on div "L 16px" at bounding box center [128, 332] width 55 height 13
type input "16"
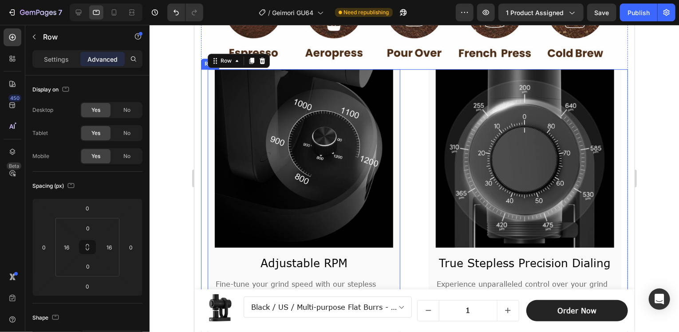
click at [412, 137] on div "Image Adjustable RPM Heading Fine-tune your grind speed with our stepless RPM a…" at bounding box center [414, 210] width 427 height 282
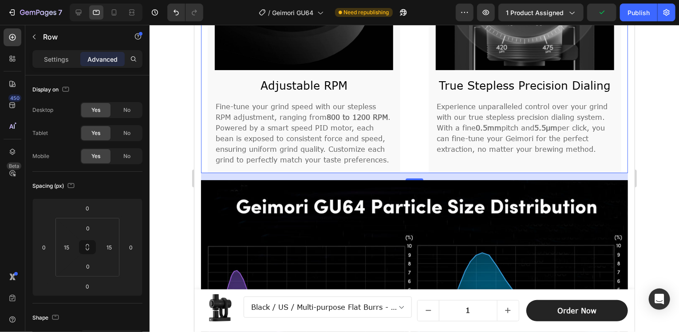
scroll to position [1531, 0]
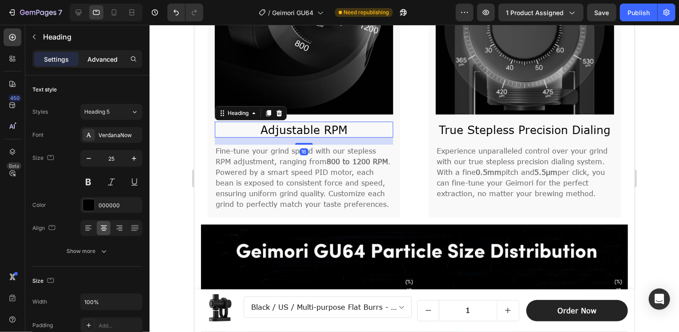
click at [110, 63] on p "Advanced" at bounding box center [102, 59] width 30 height 9
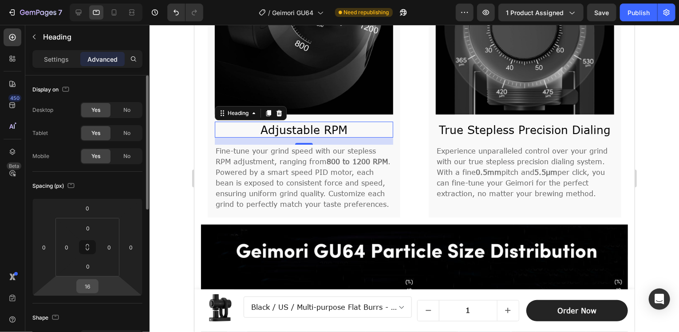
click at [87, 289] on input "16" at bounding box center [88, 286] width 18 height 13
type input "0"
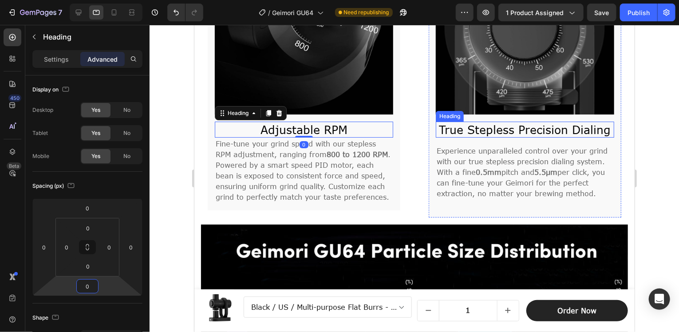
click at [487, 121] on h2 "True Stepless Precision Dialing" at bounding box center [525, 129] width 179 height 16
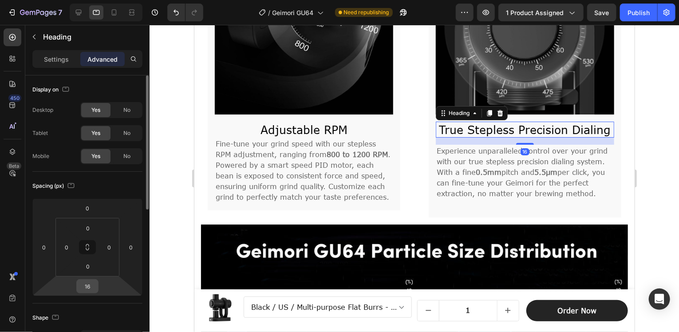
click at [95, 283] on input "16" at bounding box center [88, 286] width 18 height 13
type input "0"
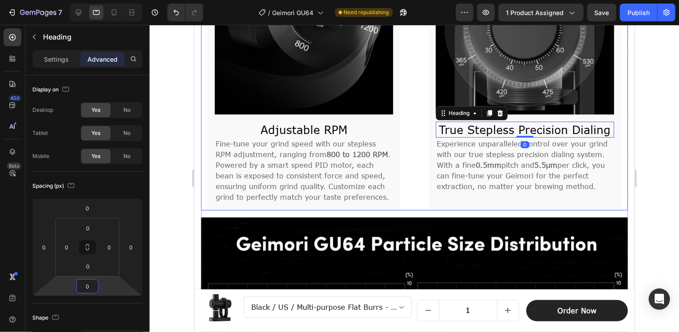
click at [418, 161] on div "Image Adjustable RPM Heading Fine-tune your grind speed with our stepless RPM a…" at bounding box center [414, 73] width 427 height 275
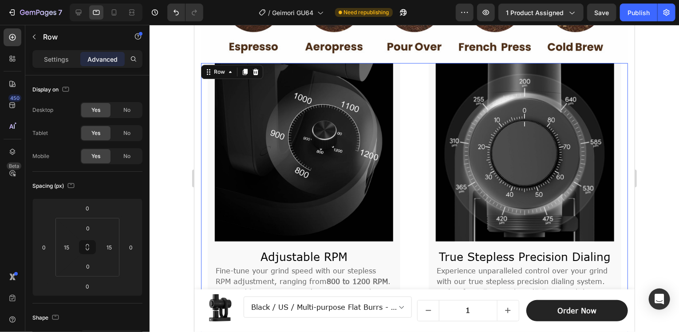
scroll to position [1353, 0]
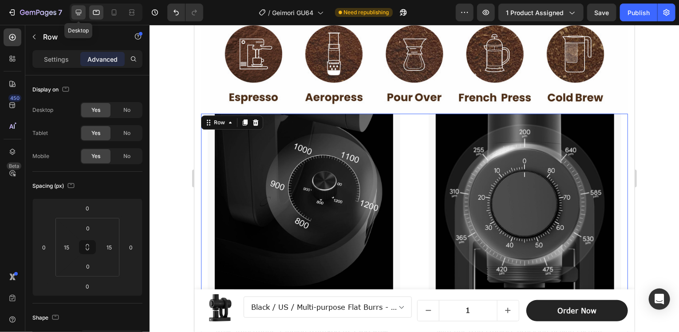
click at [78, 11] on icon at bounding box center [78, 12] width 9 height 9
type input "16"
type input "0"
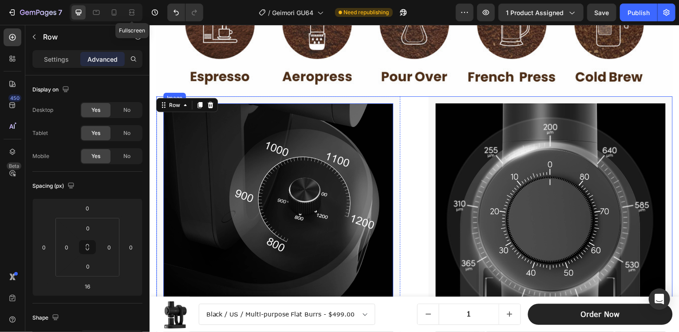
scroll to position [1505, 0]
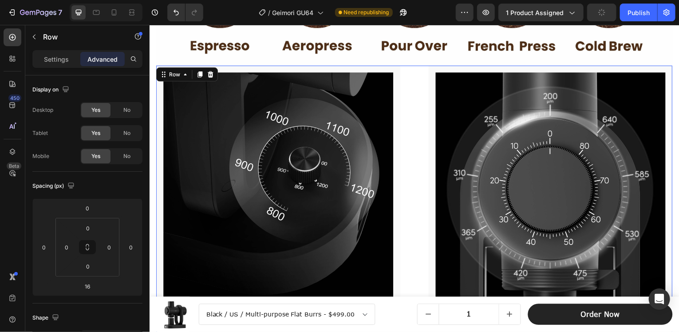
click at [420, 132] on div "Image Adjustable RPM Heading Fine-tune your grind speed with our stepless RPM a…" at bounding box center [416, 235] width 520 height 338
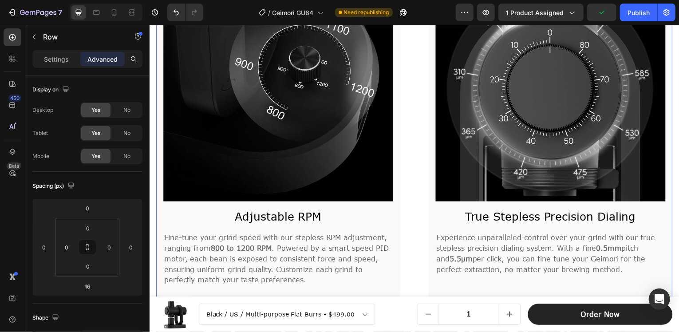
scroll to position [1638, 0]
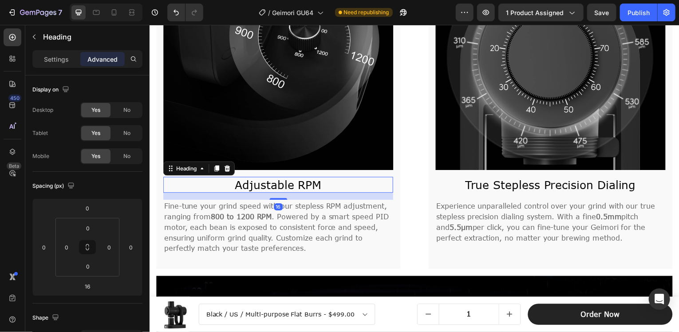
click at [250, 178] on h2 "Adjustable RPM" at bounding box center [278, 186] width 231 height 16
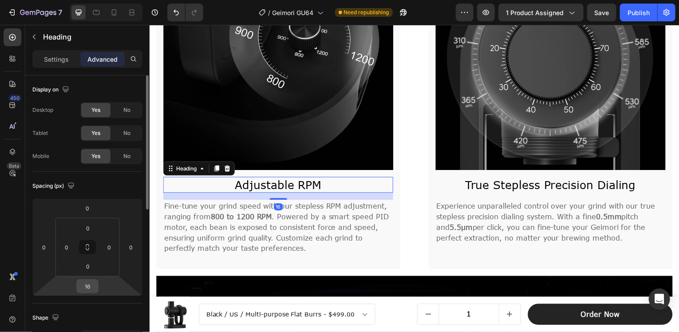
click at [86, 288] on input "16" at bounding box center [88, 286] width 18 height 13
type input "0"
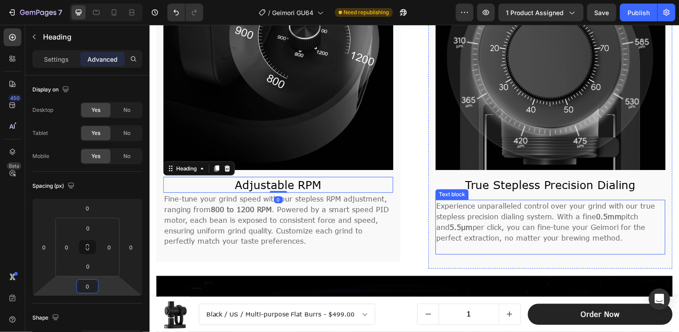
click at [475, 178] on h2 "True Stepless Precision Dialing" at bounding box center [552, 186] width 231 height 16
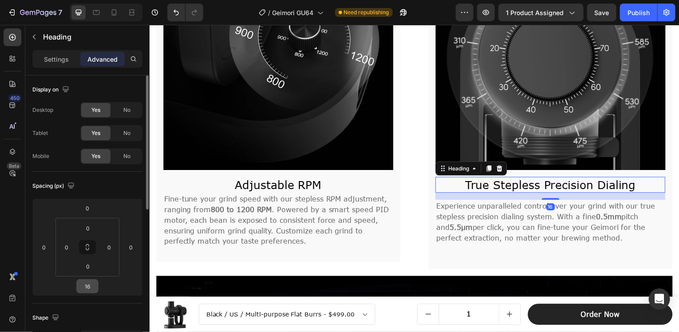
click at [90, 282] on input "16" at bounding box center [88, 286] width 18 height 13
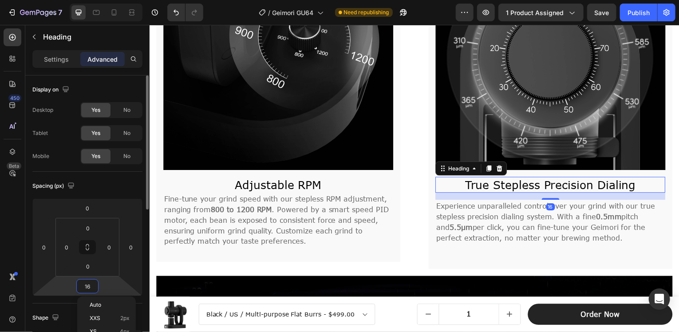
type input "0"
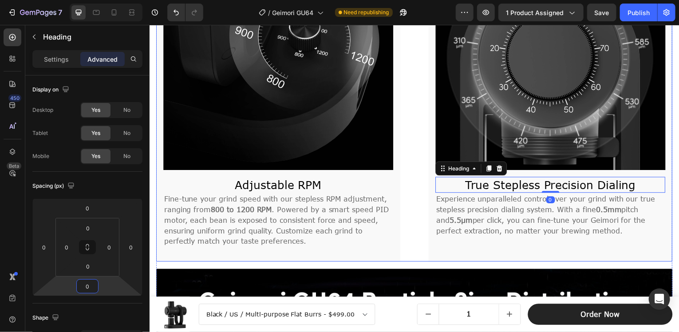
click at [406, 210] on div "Image Adjustable RPM Heading Fine-tune your grind speed with our stepless RPM a…" at bounding box center [416, 98] width 520 height 331
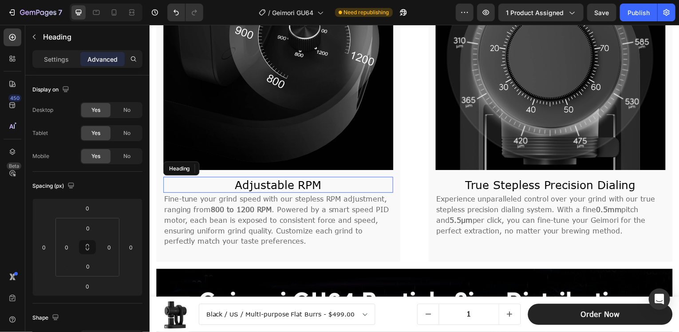
click at [256, 178] on h2 "Adjustable RPM" at bounding box center [278, 186] width 231 height 16
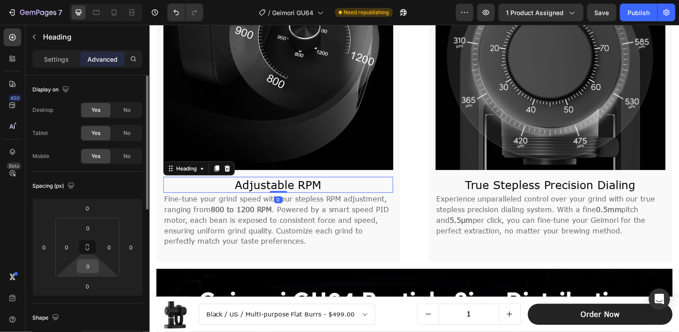
click at [93, 262] on input "0" at bounding box center [88, 266] width 18 height 13
click at [74, 0] on html "7 Version history / Geimori GU64 Need republishing Preview 1 product assigned S…" at bounding box center [339, 0] width 679 height 0
click at [87, 287] on input "0" at bounding box center [88, 286] width 18 height 13
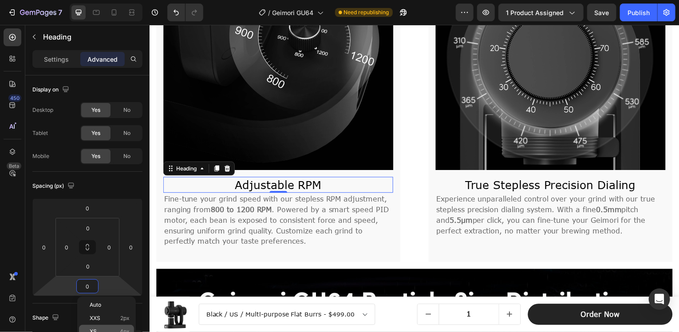
click at [123, 326] on div "XS 4px" at bounding box center [106, 331] width 55 height 13
type input "4"
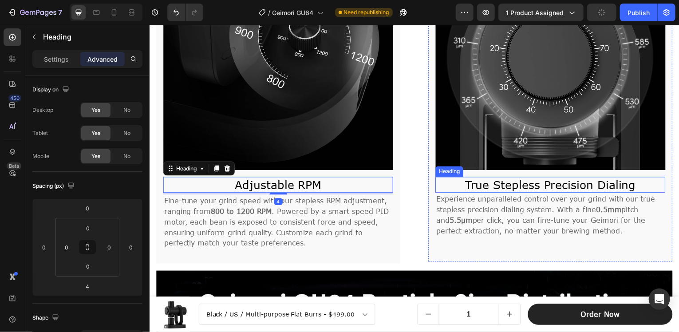
click at [490, 178] on h2 "True Stepless Precision Dialing" at bounding box center [552, 186] width 231 height 16
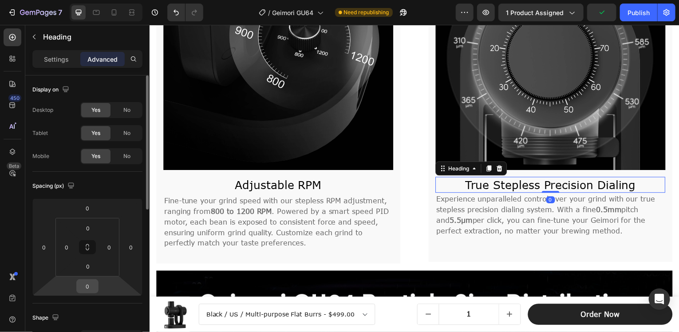
drag, startPoint x: 76, startPoint y: 286, endPoint x: 83, endPoint y: 283, distance: 7.6
click at [79, 285] on div "0" at bounding box center [87, 286] width 22 height 14
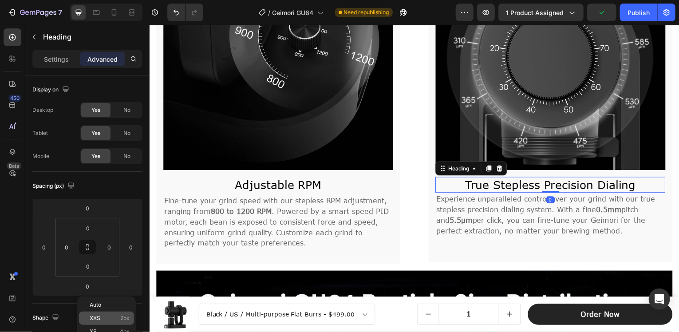
drag, startPoint x: 125, startPoint y: 326, endPoint x: 131, endPoint y: 322, distance: 7.2
click at [126, 326] on div "XS 4px" at bounding box center [106, 331] width 55 height 13
type input "4"
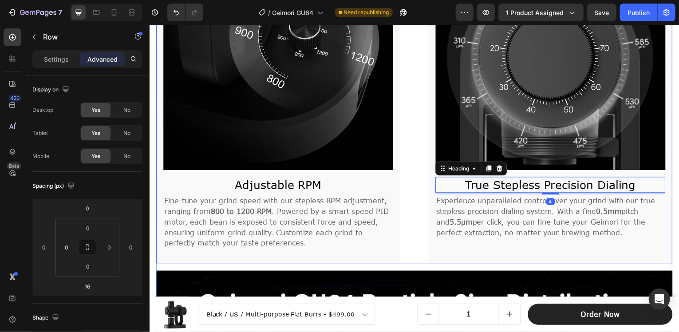
click at [416, 201] on div "Image Adjustable RPM Heading Fine-tune your grind speed with our stepless RPM a…" at bounding box center [416, 99] width 520 height 333
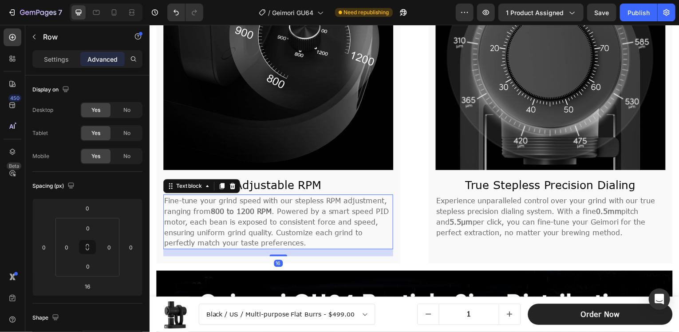
click at [350, 234] on p "Fine-tune your grind speed with our stepless RPM adjustment, ranging from 800 t…" at bounding box center [279, 223] width 230 height 53
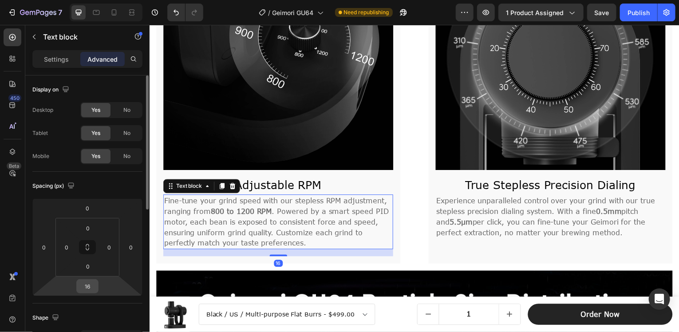
click at [89, 290] on input "16" at bounding box center [88, 286] width 18 height 13
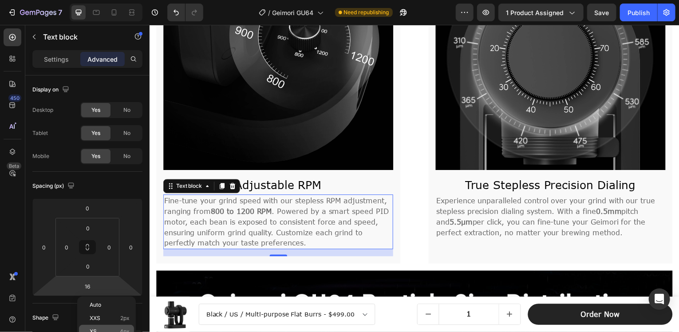
drag, startPoint x: 108, startPoint y: 326, endPoint x: 134, endPoint y: 250, distance: 79.9
click at [108, 326] on div "XS 4px" at bounding box center [106, 331] width 55 height 13
type input "4"
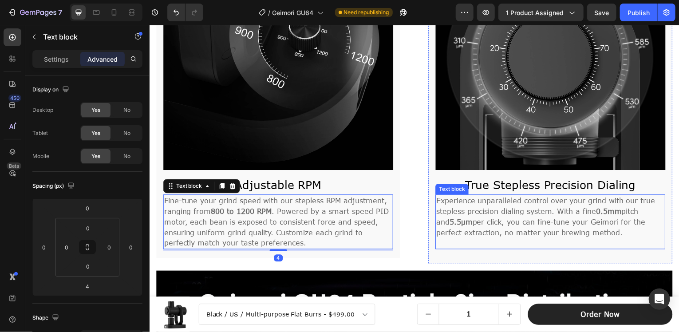
click at [467, 225] on p "Experience unparalleled control over your grind with our true stepless precisio…" at bounding box center [553, 218] width 230 height 43
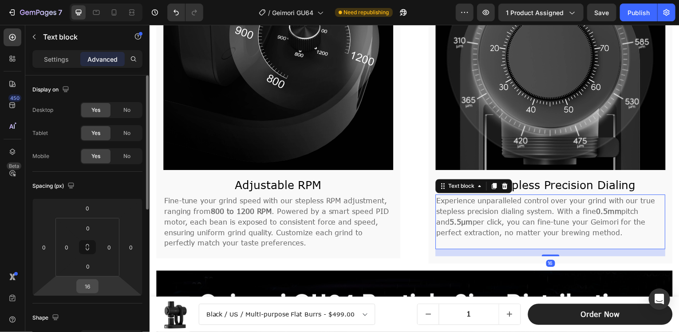
click at [89, 285] on input "16" at bounding box center [88, 286] width 18 height 13
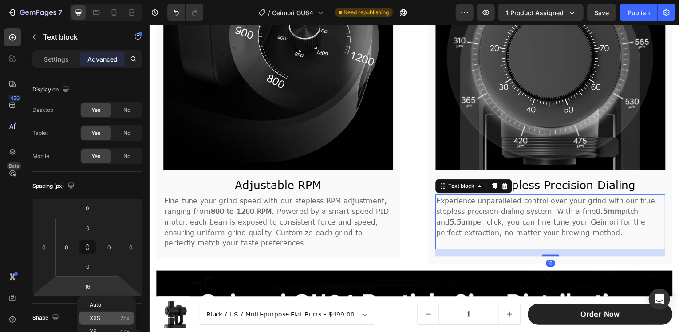
drag, startPoint x: 126, startPoint y: 326, endPoint x: 128, endPoint y: 316, distance: 10.5
click at [127, 327] on div "XS 4px" at bounding box center [106, 331] width 55 height 13
type input "4"
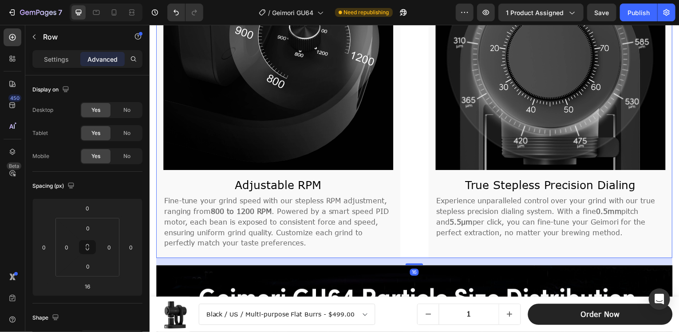
click at [407, 233] on div "Image Adjustable RPM Heading Fine-tune your grind speed with our stepless RPM a…" at bounding box center [416, 97] width 520 height 328
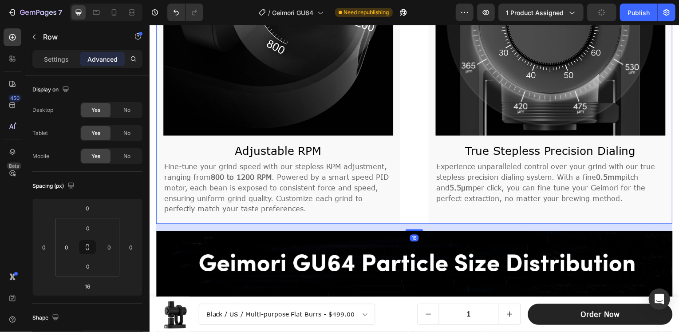
scroll to position [1682, 0]
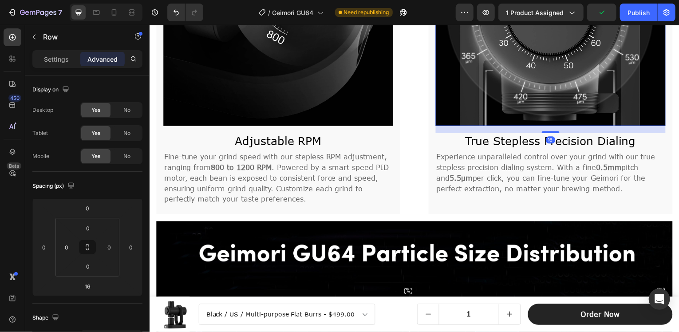
click at [460, 101] on img at bounding box center [552, 10] width 231 height 231
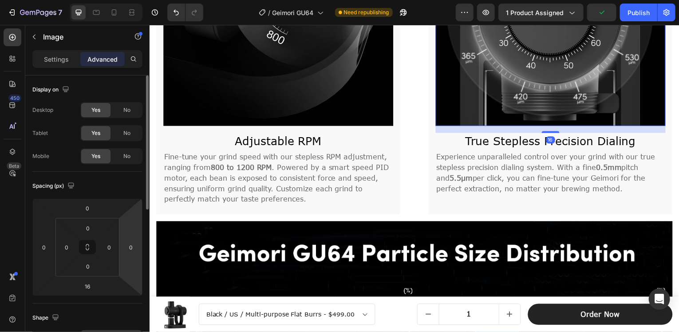
scroll to position [89, 0]
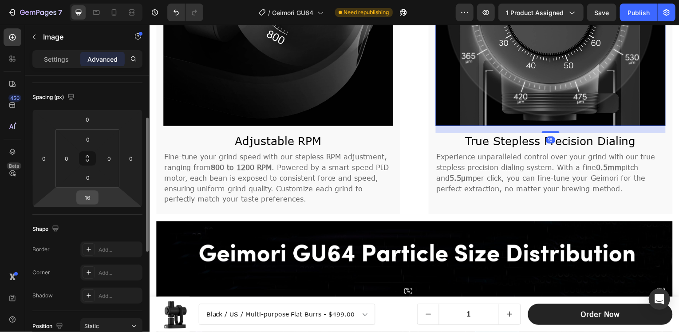
click at [89, 191] on input "16" at bounding box center [88, 197] width 18 height 13
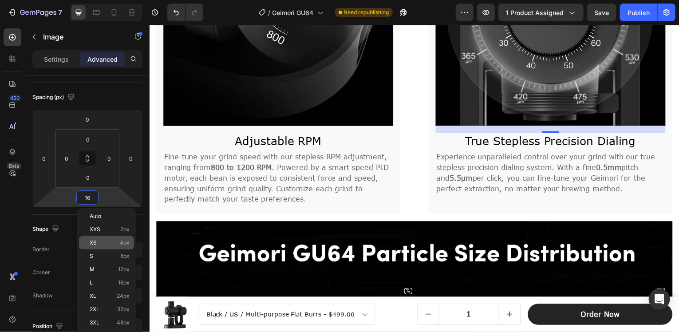
click at [115, 239] on div "XS 4px" at bounding box center [106, 242] width 55 height 13
type input "4"
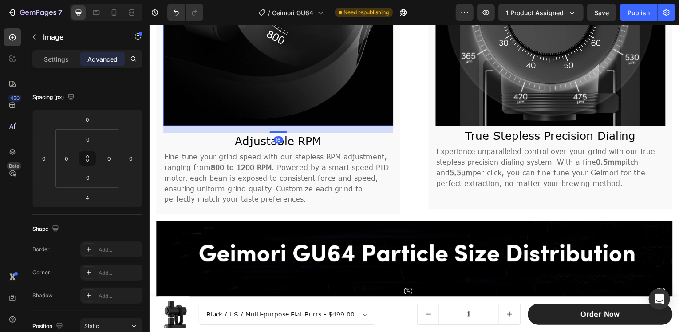
click at [272, 86] on img at bounding box center [278, 10] width 231 height 231
click at [91, 195] on input "16" at bounding box center [88, 197] width 18 height 13
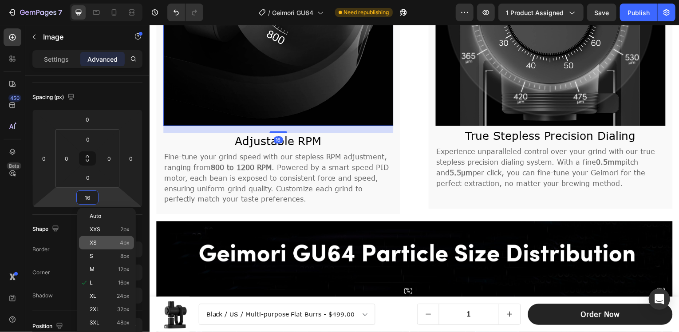
click at [117, 249] on div "XS 4px" at bounding box center [106, 242] width 55 height 13
type input "4"
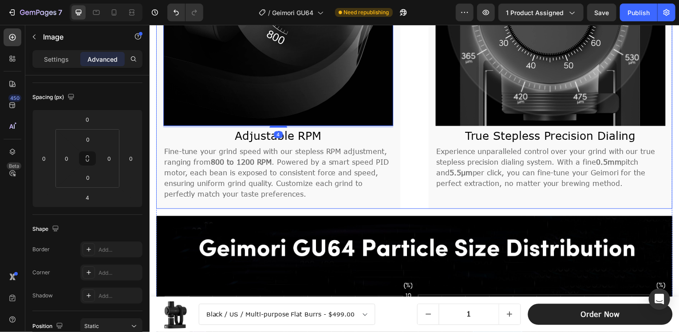
click at [408, 152] on div "Image 4 Adjustable RPM Heading Fine-tune your grind speed with our stepless RPM…" at bounding box center [416, 49] width 520 height 322
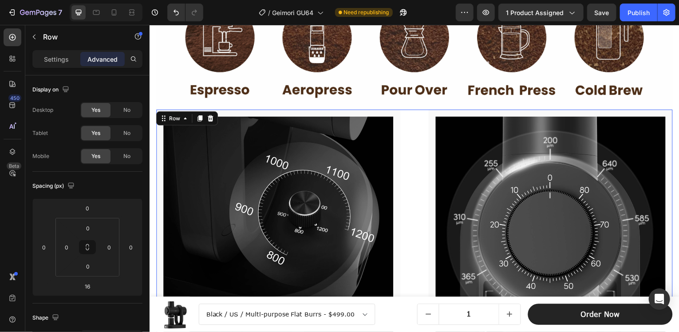
scroll to position [1416, 0]
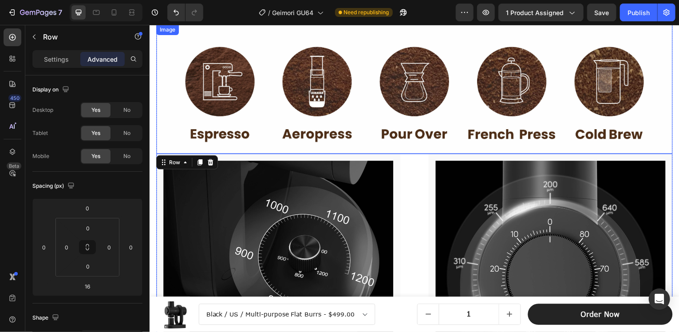
click at [416, 130] on img at bounding box center [416, 89] width 520 height 130
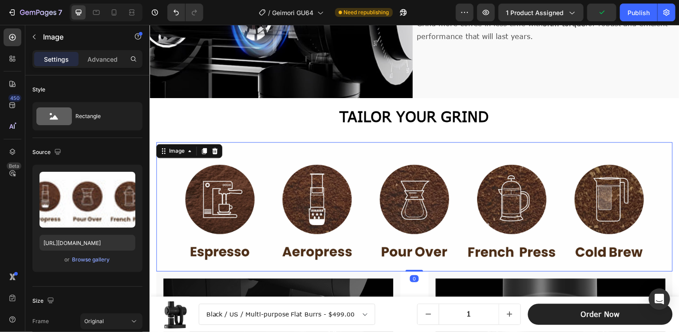
scroll to position [1238, 0]
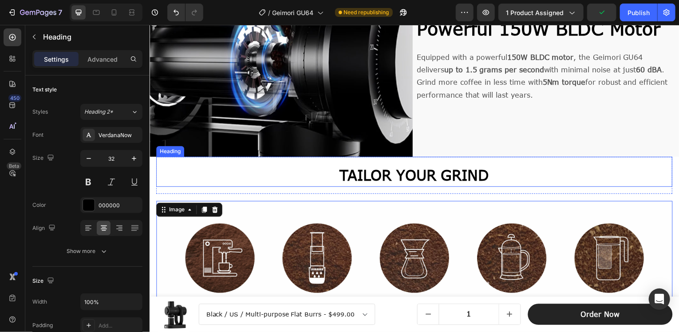
click at [410, 179] on h2 "TAILOR YOUR GRIND" at bounding box center [416, 176] width 520 height 23
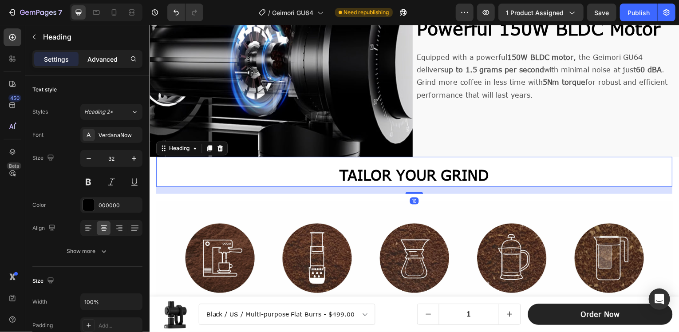
click at [106, 62] on p "Advanced" at bounding box center [102, 59] width 30 height 9
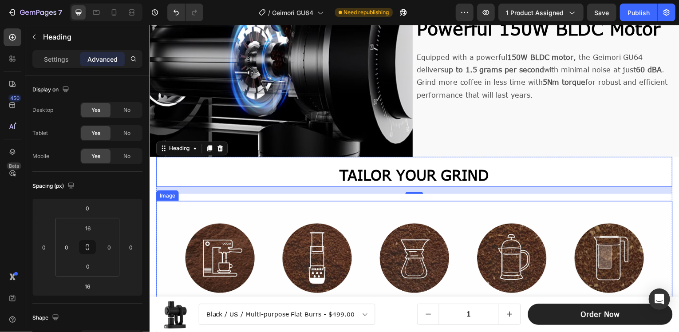
click at [366, 188] on div "16" at bounding box center [416, 191] width 520 height 7
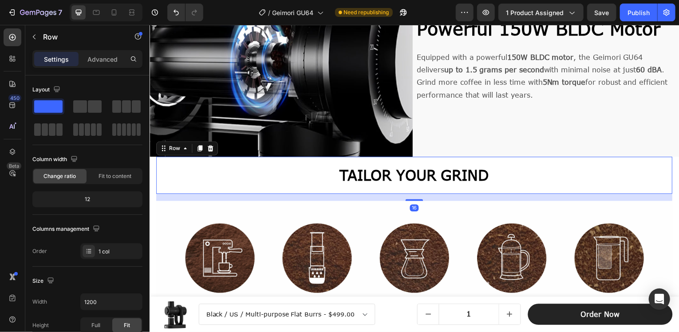
click at [453, 183] on div "TAILOR YOUR GRIND Heading" at bounding box center [416, 176] width 520 height 37
click at [89, 50] on div "Settings Advanced" at bounding box center [87, 59] width 110 height 18
click at [93, 53] on div "Advanced" at bounding box center [102, 59] width 44 height 14
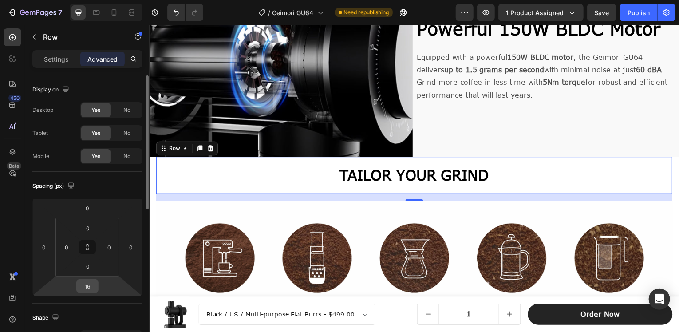
click at [93, 284] on input "16" at bounding box center [88, 286] width 18 height 13
type input "0"
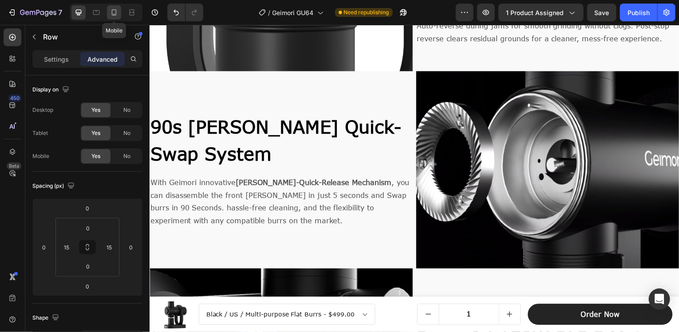
click at [112, 11] on icon at bounding box center [114, 12] width 5 height 6
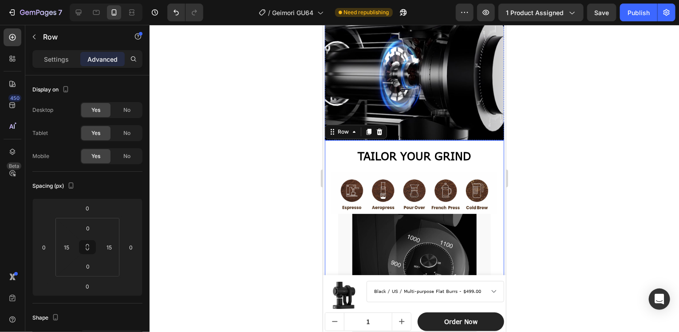
scroll to position [1538, 0]
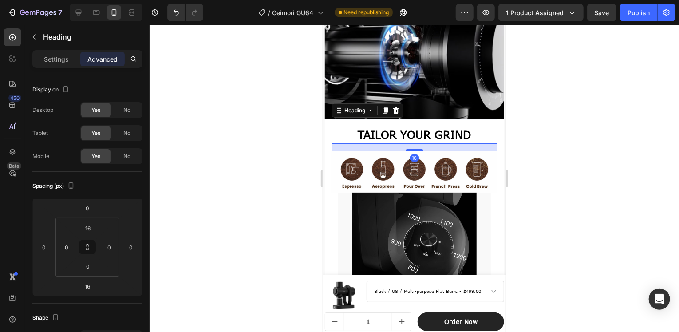
click at [467, 128] on strong "TAILOR YOUR GRIND" at bounding box center [414, 134] width 114 height 13
click at [351, 143] on div "16" at bounding box center [414, 146] width 166 height 7
click at [497, 86] on div "Image No More Scattering Mess Heading With the Plasma Anti-Static Technology , …" at bounding box center [414, 80] width 183 height 1637
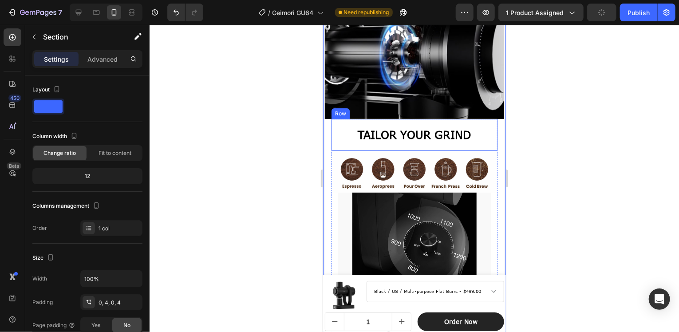
click at [485, 119] on div "TAILOR YOUR GRIND Heading" at bounding box center [414, 135] width 166 height 32
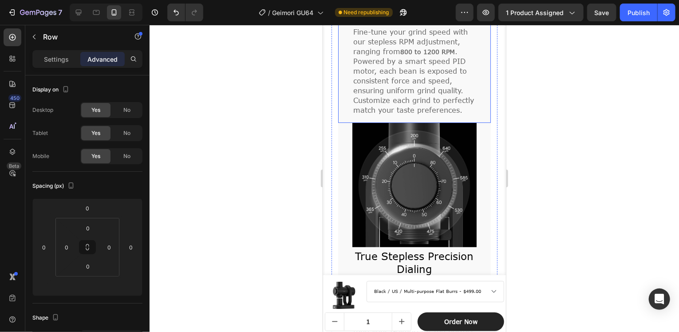
scroll to position [1893, 0]
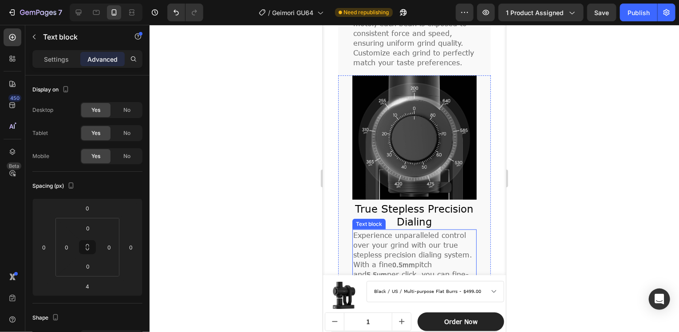
click at [455, 270] on span "per click, you can fine-tune your Geimori for the perfect extraction, no matter…" at bounding box center [413, 289] width 120 height 38
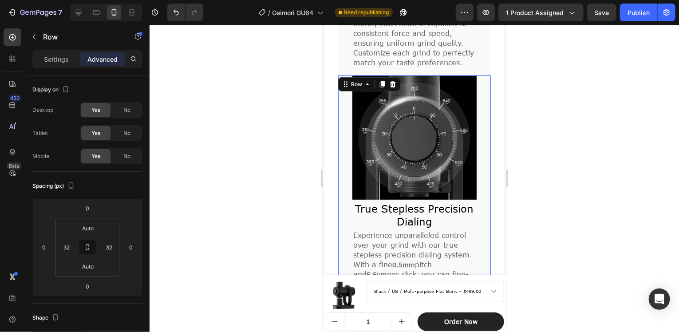
click at [473, 241] on div "Image True Stepless Precision Dialing Heading Experience unparalleled control o…" at bounding box center [414, 198] width 153 height 246
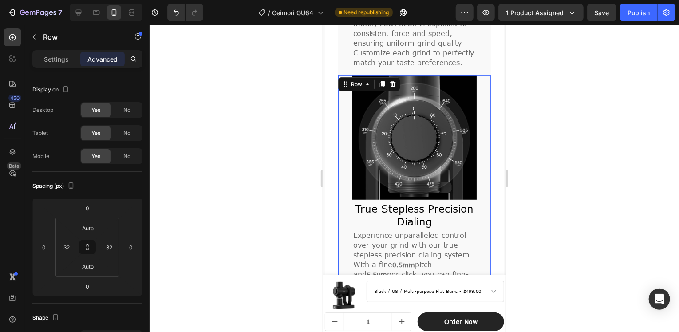
click at [486, 239] on div "Image Adjustable RPM Heading Fine-tune your grind speed with our stepless RPM a…" at bounding box center [414, 79] width 166 height 484
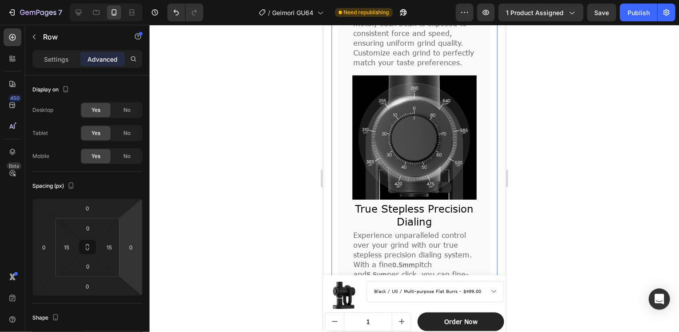
click at [332, 162] on div "Image Adjustable RPM Heading Fine-tune your grind speed with our stepless RPM a…" at bounding box center [414, 79] width 166 height 484
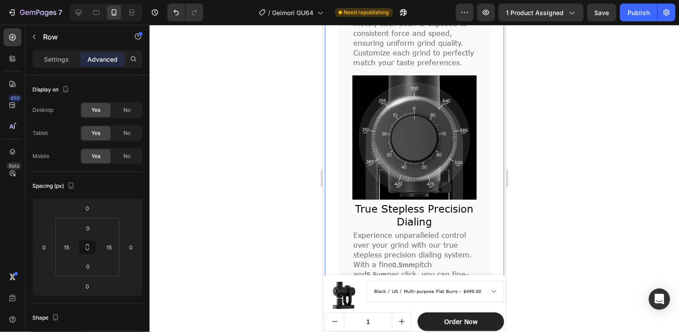
click at [327, 162] on div "TAILOR YOUR GRIND Heading Row Image Image Adjustable RPM Heading Fine-tune your…" at bounding box center [414, 153] width 179 height 780
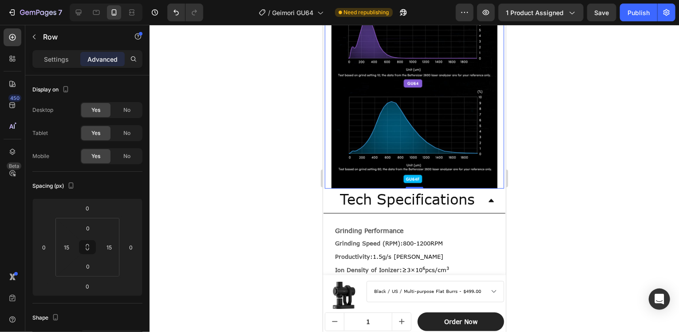
scroll to position [2160, 0]
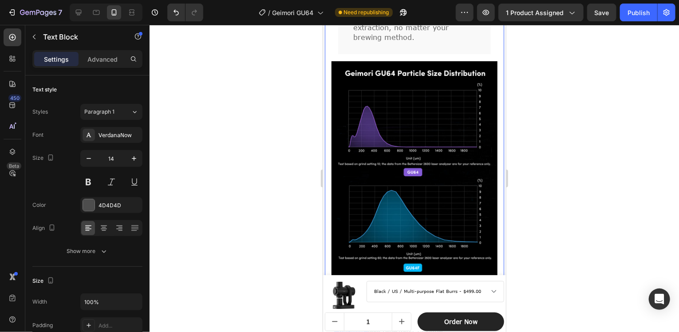
click at [373, 305] on div "Grinding Performance Text Block" at bounding box center [414, 315] width 161 height 20
click at [108, 60] on p "Advanced" at bounding box center [102, 59] width 30 height 9
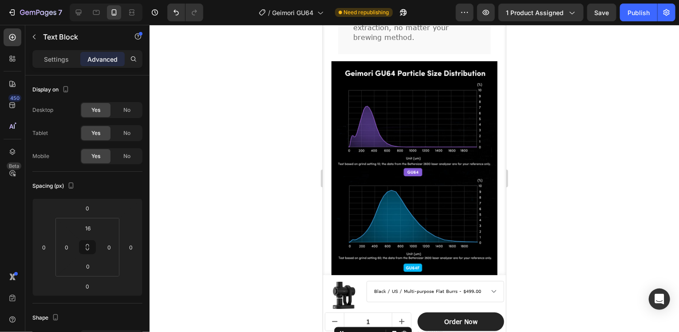
click at [336, 315] on strong "Grinding Performance" at bounding box center [369, 319] width 68 height 8
click at [87, 230] on input "16" at bounding box center [88, 228] width 18 height 13
click at [84, 11] on div at bounding box center [78, 12] width 14 height 14
type input "16"
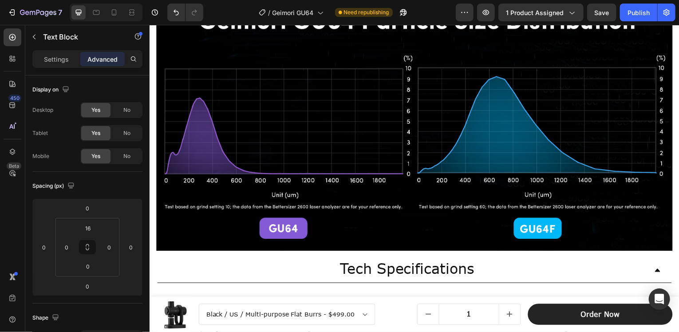
scroll to position [1993, 0]
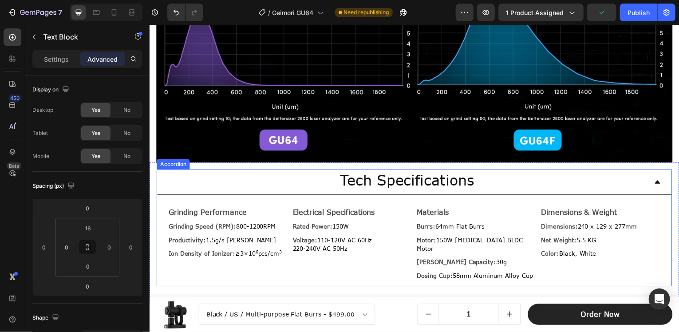
click at [357, 196] on div "Grinding Performance Text Block Grinding Speed (RPM): 800-1200RPM Text Block Pr…" at bounding box center [416, 242] width 518 height 92
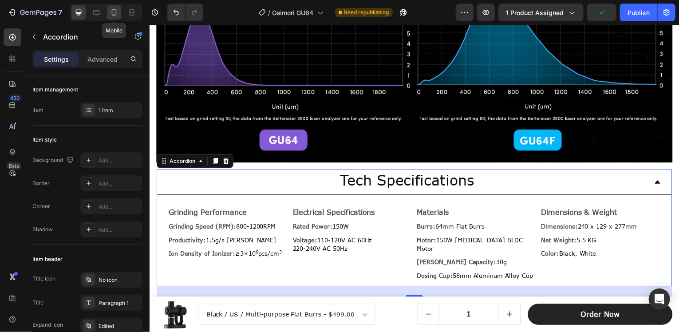
click at [113, 12] on icon at bounding box center [114, 12] width 9 height 9
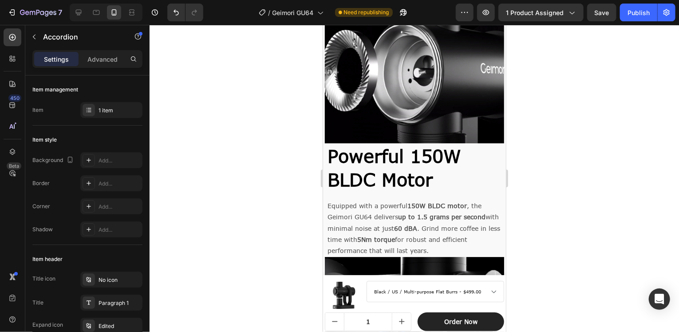
scroll to position [1186, 0]
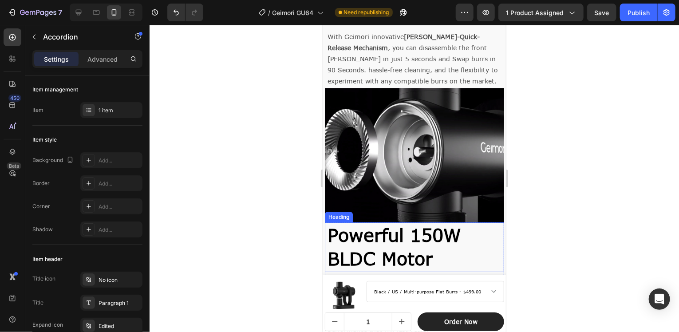
click at [426, 224] on strong "Powerful 150W BLDC Motor" at bounding box center [394, 246] width 134 height 45
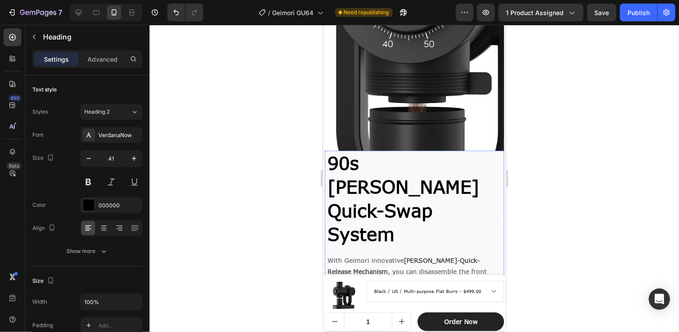
scroll to position [831, 0]
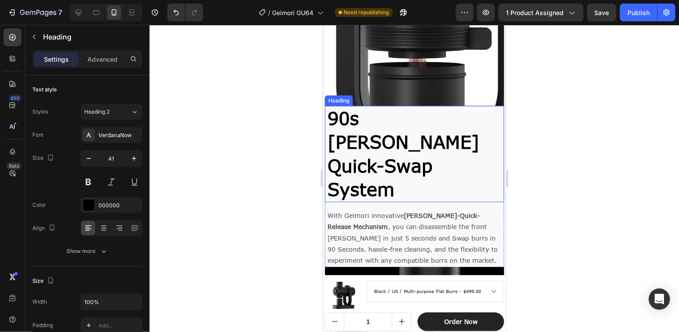
click at [448, 118] on strong "90s [PERSON_NAME] Quick-Swap System" at bounding box center [403, 153] width 152 height 92
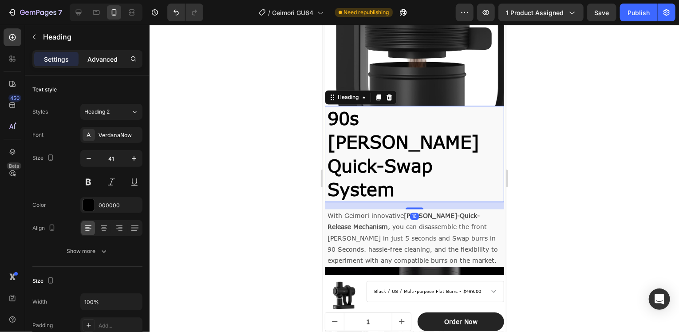
click at [110, 56] on p "Advanced" at bounding box center [102, 59] width 30 height 9
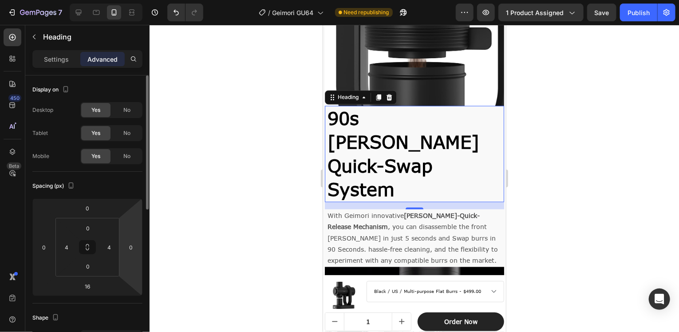
scroll to position [44, 0]
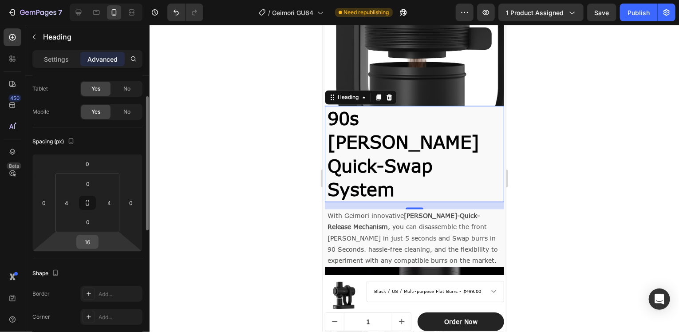
click at [83, 248] on input "16" at bounding box center [88, 241] width 18 height 13
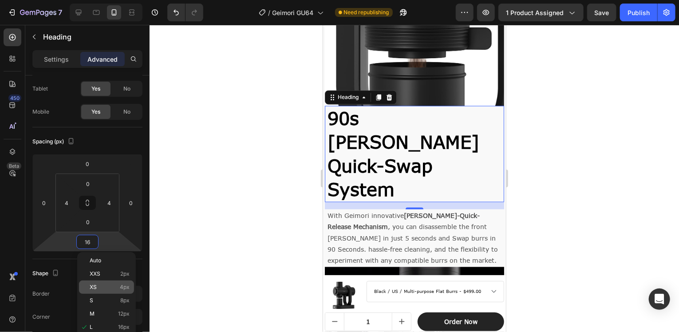
click at [121, 287] on span "4px" at bounding box center [125, 287] width 10 height 6
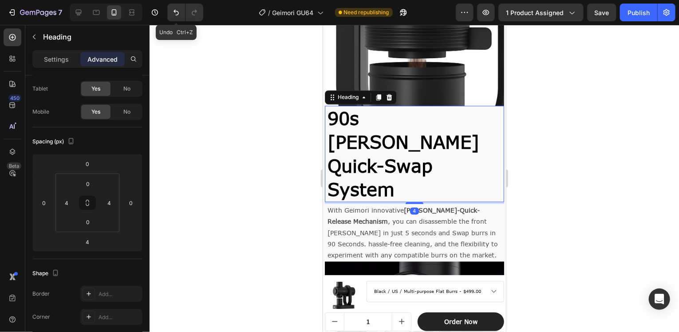
drag, startPoint x: 176, startPoint y: 12, endPoint x: 222, endPoint y: 20, distance: 46.6
click at [177, 12] on icon "Undo/Redo" at bounding box center [176, 13] width 5 height 6
type input "16"
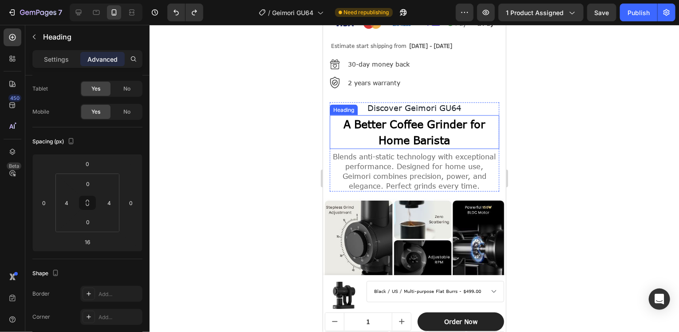
scroll to position [565, 0]
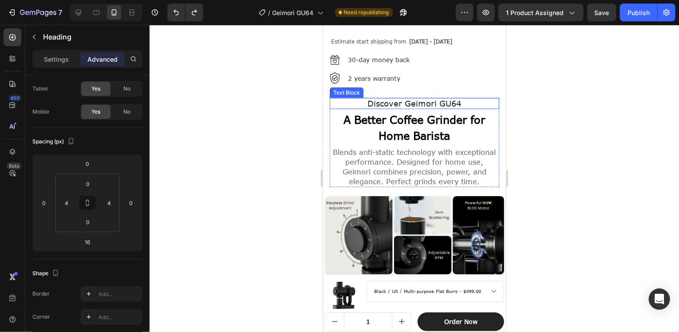
click at [438, 98] on span "Discover Geimori GU64" at bounding box center [415, 103] width 94 height 10
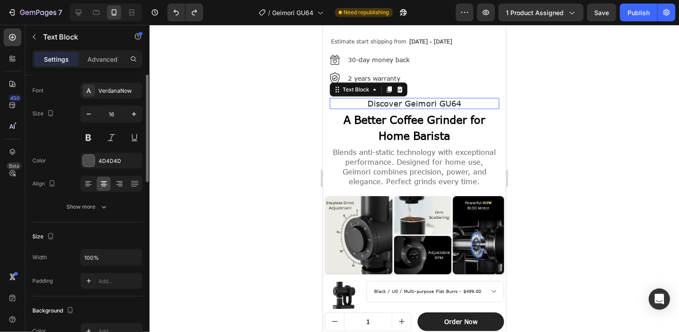
scroll to position [0, 0]
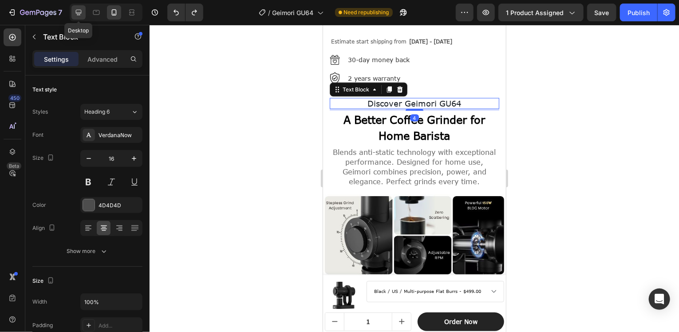
click at [82, 14] on icon at bounding box center [78, 12] width 9 height 9
type input "18"
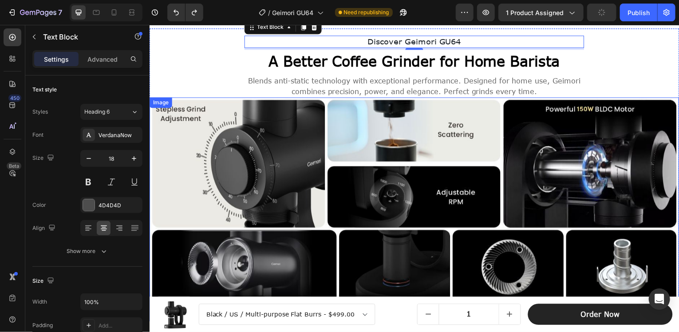
scroll to position [456, 0]
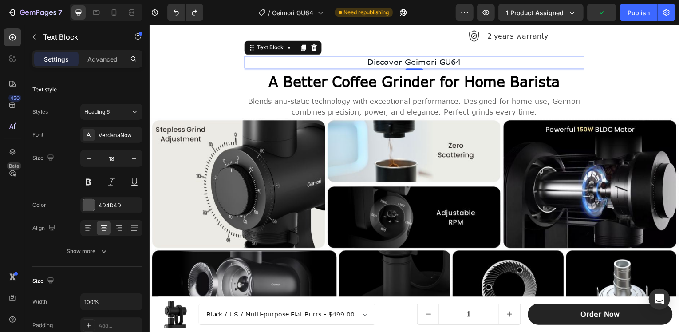
click at [429, 60] on span "Discover Geimori GU64" at bounding box center [416, 62] width 94 height 10
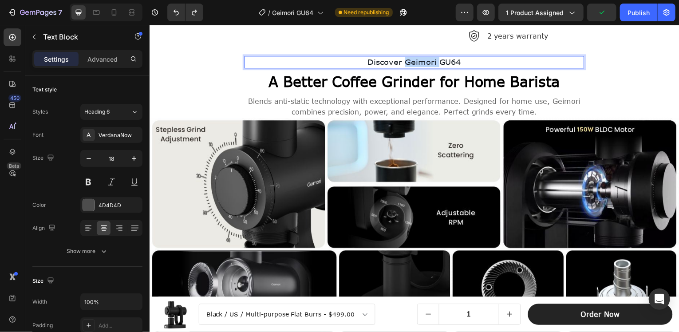
click at [429, 60] on span "Discover Geimori GU64" at bounding box center [416, 62] width 94 height 10
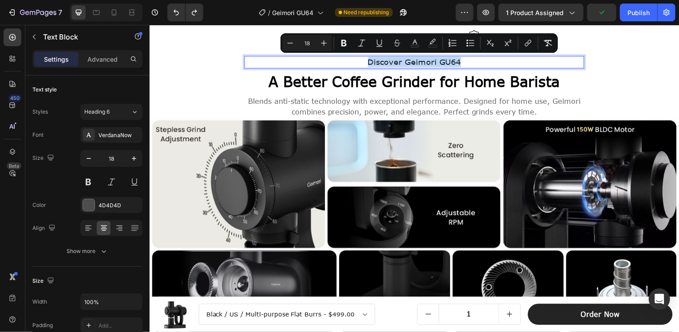
click at [429, 60] on span "Discover Geimori GU64" at bounding box center [416, 62] width 94 height 10
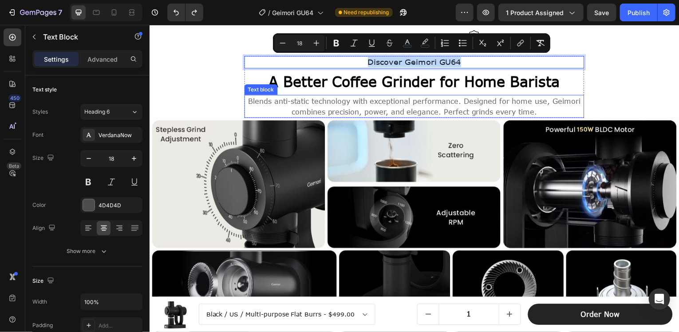
click at [508, 102] on span "Blends anti-static technology with exceptional performance. Designed for home u…" at bounding box center [416, 106] width 334 height 19
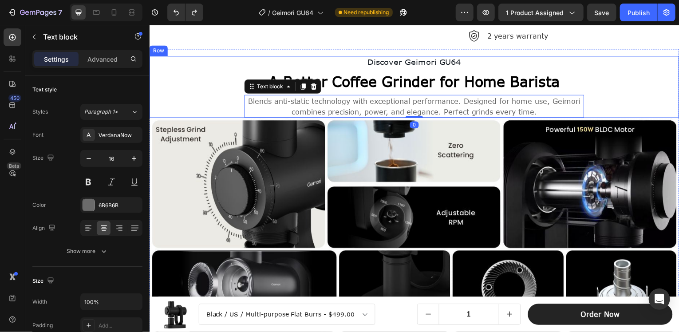
click at [613, 95] on div "Discover Geimori GU64 Text Block A Better Coffee [MEDICAL_DATA] for Home Barist…" at bounding box center [415, 87] width 519 height 62
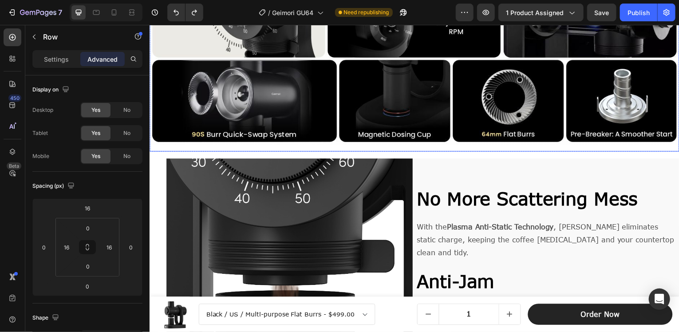
scroll to position [678, 0]
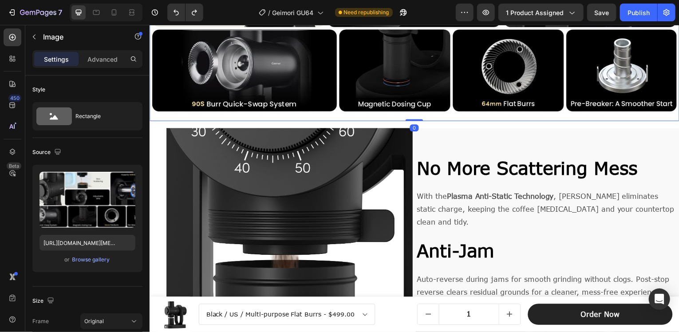
click at [446, 114] on div "Image 0" at bounding box center [415, 9] width 533 height 226
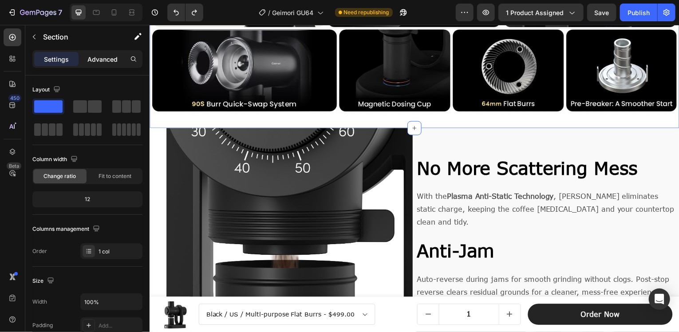
click at [115, 56] on p "Advanced" at bounding box center [102, 59] width 30 height 9
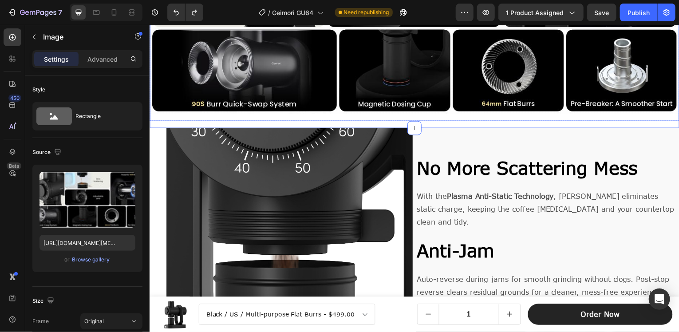
click at [460, 110] on img at bounding box center [415, 5] width 533 height 218
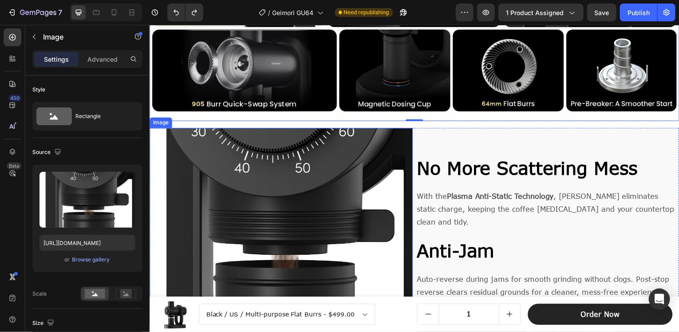
click at [159, 129] on img at bounding box center [281, 228] width 265 height 198
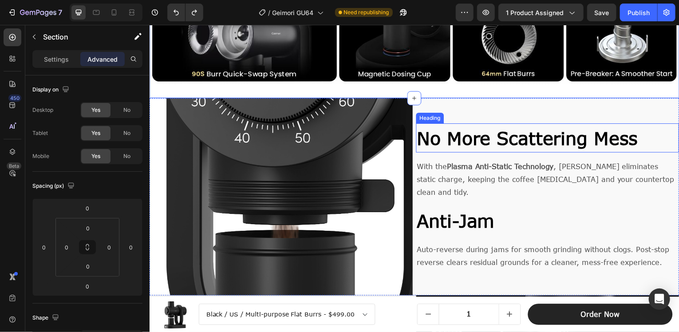
scroll to position [767, 0]
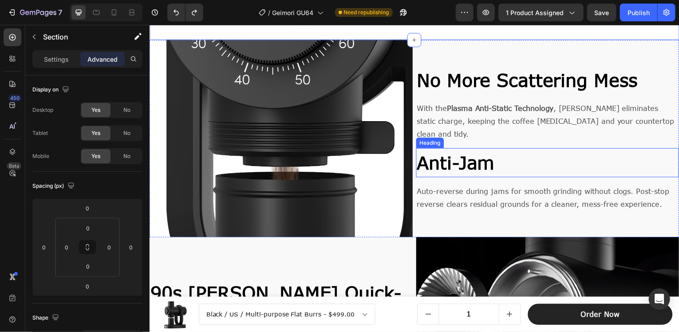
click at [486, 153] on strong "Anti-Jam" at bounding box center [457, 163] width 78 height 21
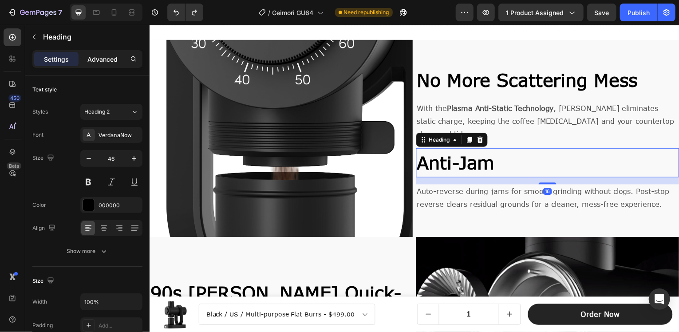
click at [106, 60] on p "Advanced" at bounding box center [102, 59] width 30 height 9
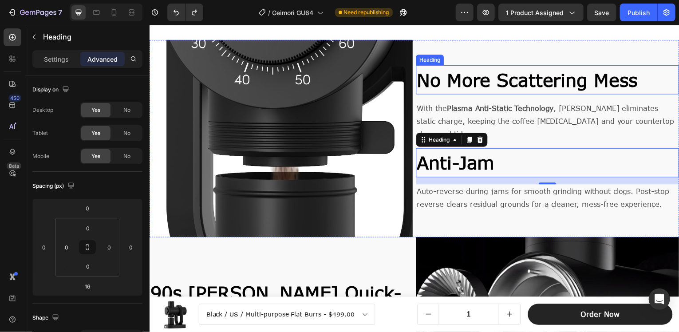
click at [494, 91] on strong "No More Scattering Mess" at bounding box center [529, 79] width 222 height 21
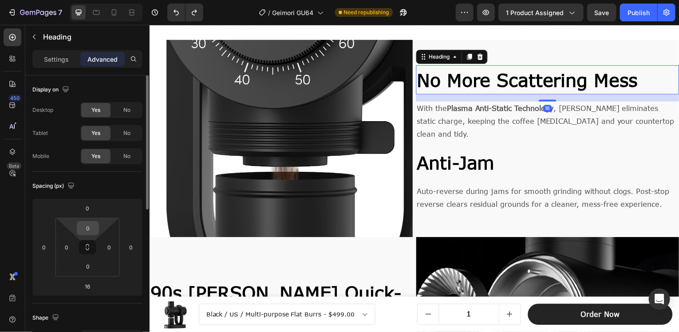
click at [85, 223] on input "0" at bounding box center [88, 228] width 18 height 13
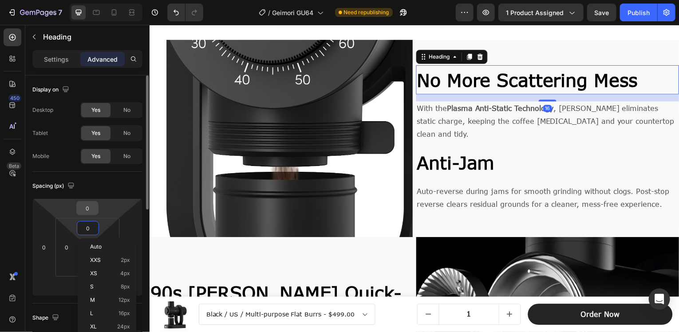
click at [90, 206] on input "0" at bounding box center [88, 208] width 18 height 13
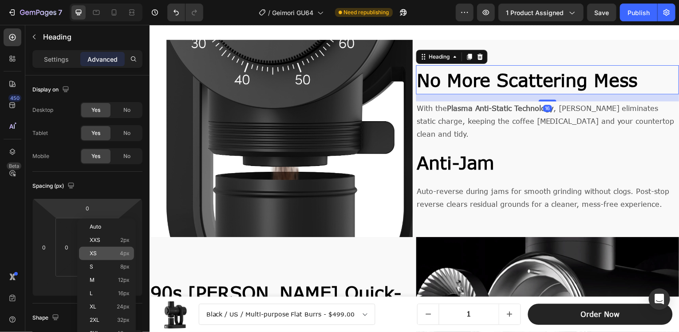
click at [121, 253] on span "4px" at bounding box center [125, 253] width 10 height 6
type input "4"
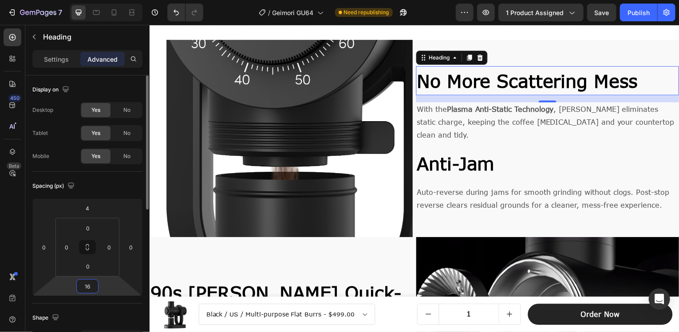
click at [87, 286] on input "16" at bounding box center [88, 286] width 18 height 13
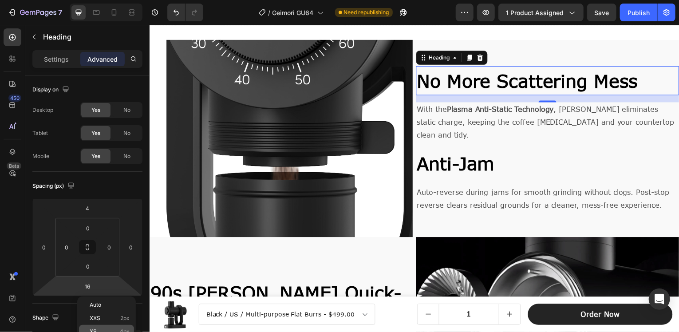
click at [130, 326] on div "XS 4px" at bounding box center [106, 331] width 55 height 13
type input "4"
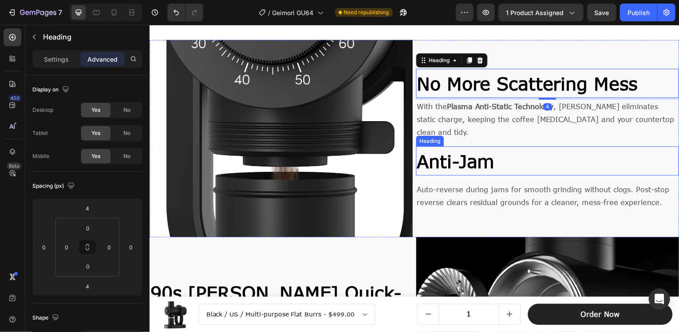
click at [502, 147] on h2 "Anti-Jam" at bounding box center [549, 161] width 265 height 29
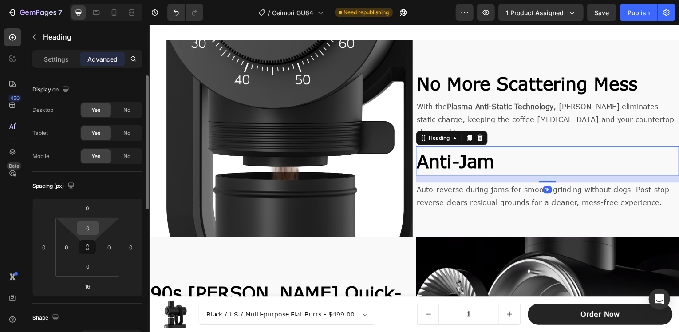
click at [83, 223] on input "0" at bounding box center [88, 228] width 18 height 13
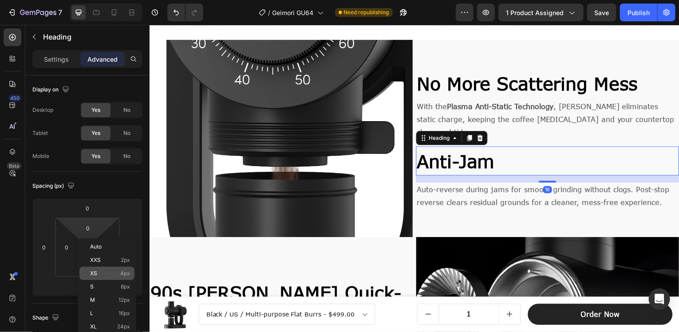
click at [125, 274] on span "4px" at bounding box center [125, 273] width 10 height 6
type input "4"
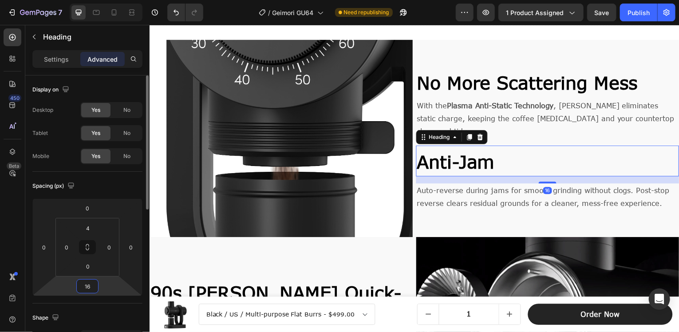
click at [94, 283] on input "16" at bounding box center [88, 286] width 18 height 13
drag, startPoint x: 124, startPoint y: 326, endPoint x: 143, endPoint y: 310, distance: 24.5
click at [126, 325] on div "XS 4px" at bounding box center [106, 331] width 55 height 13
type input "4"
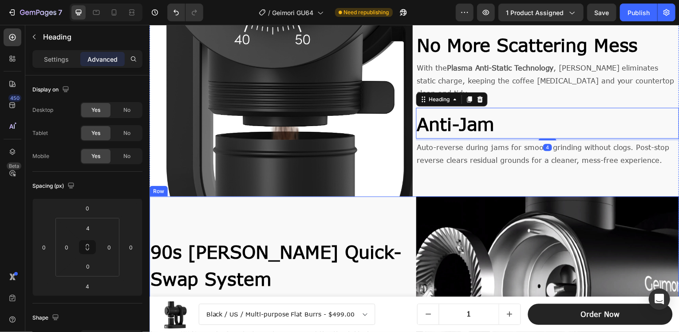
scroll to position [856, 0]
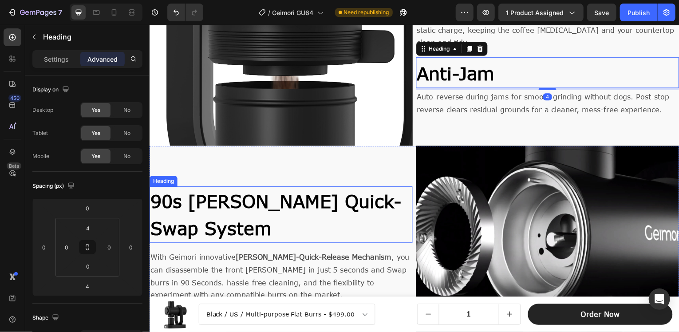
click at [279, 195] on strong "90s [PERSON_NAME] Quick-Swap System" at bounding box center [276, 215] width 253 height 49
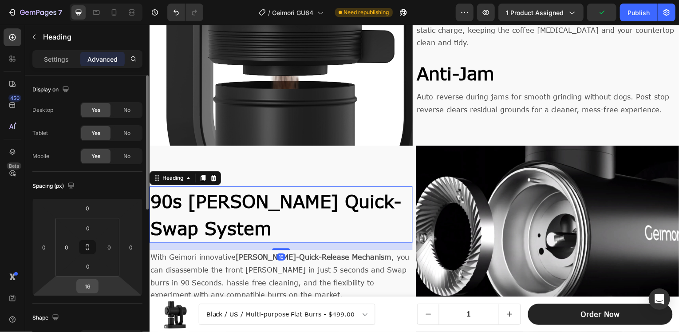
click at [91, 282] on input "16" at bounding box center [88, 286] width 18 height 13
drag, startPoint x: 117, startPoint y: 327, endPoint x: 82, endPoint y: 263, distance: 73.3
click at [117, 325] on div "XS 4px" at bounding box center [106, 331] width 55 height 13
type input "4"
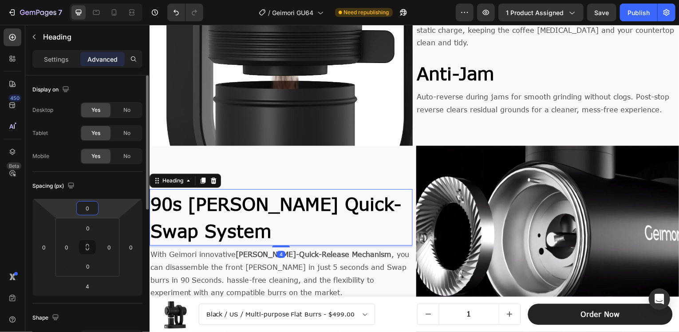
click at [87, 207] on input "0" at bounding box center [88, 208] width 18 height 13
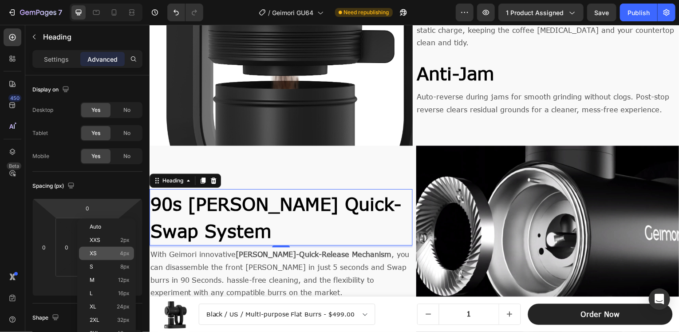
drag, startPoint x: 123, startPoint y: 258, endPoint x: 127, endPoint y: 256, distance: 4.6
click at [125, 257] on div "XS 4px" at bounding box center [106, 253] width 55 height 13
type input "4"
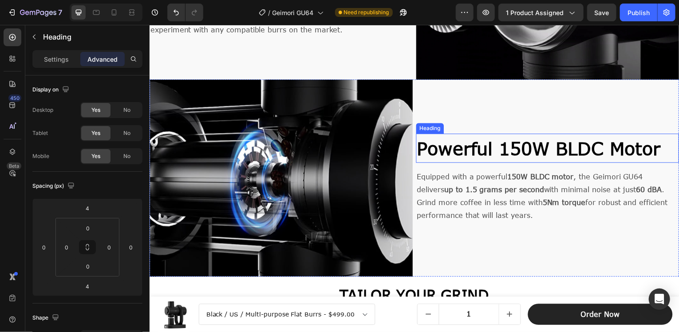
scroll to position [1122, 0]
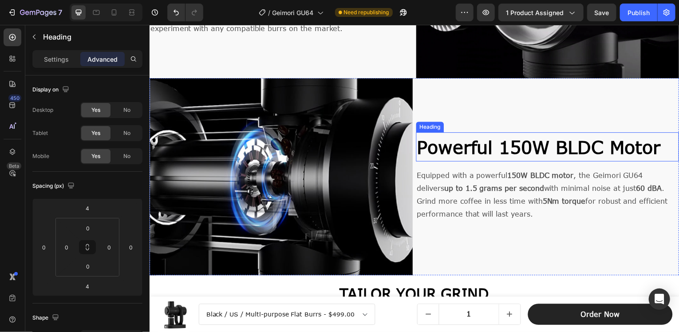
click at [487, 138] on strong "Powerful 150W BLDC Motor" at bounding box center [540, 147] width 245 height 21
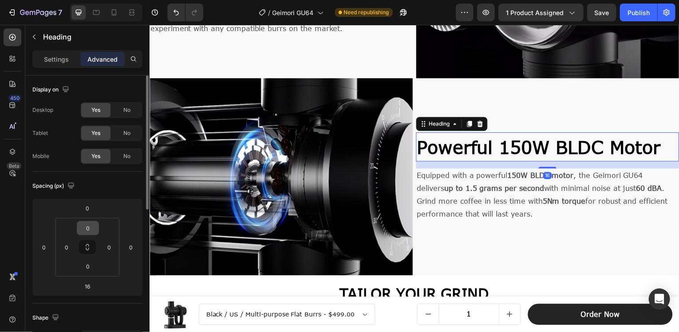
click at [87, 228] on input "0" at bounding box center [88, 228] width 18 height 13
click at [91, 206] on input "0" at bounding box center [88, 208] width 18 height 13
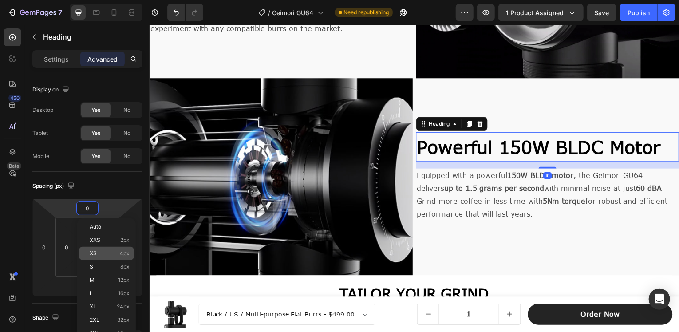
click at [120, 252] on span "4px" at bounding box center [125, 253] width 10 height 6
type input "4"
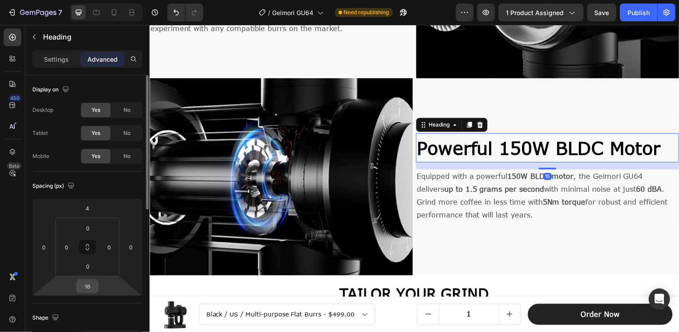
drag, startPoint x: 85, startPoint y: 285, endPoint x: 96, endPoint y: 290, distance: 12.1
click at [85, 285] on input "16" at bounding box center [88, 286] width 18 height 13
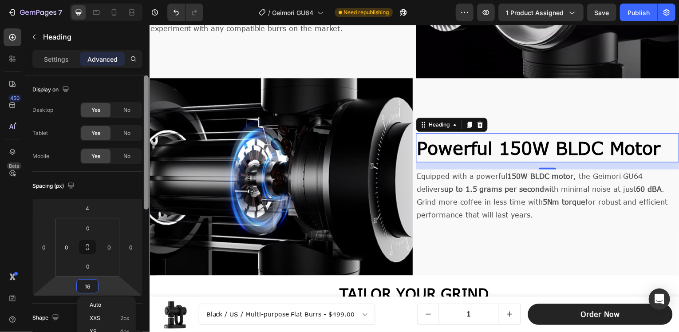
drag, startPoint x: 122, startPoint y: 330, endPoint x: 145, endPoint y: 315, distance: 27.0
click at [126, 329] on span "4px" at bounding box center [125, 332] width 10 height 6
type input "4"
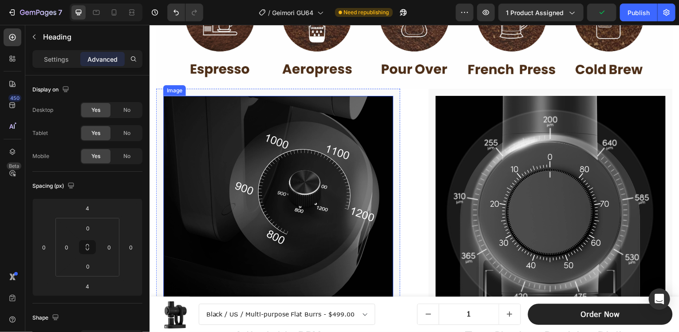
scroll to position [1566, 0]
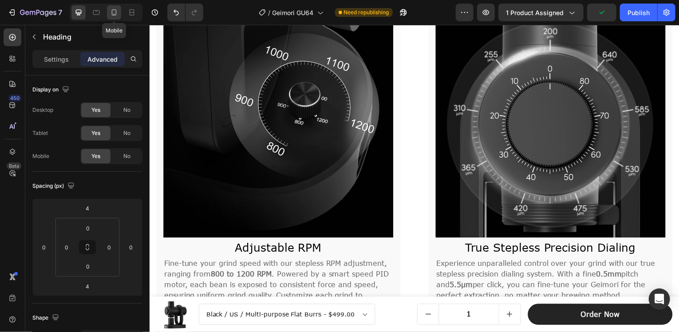
click at [110, 13] on icon at bounding box center [114, 12] width 9 height 9
type input "0"
type input "16"
type input "4"
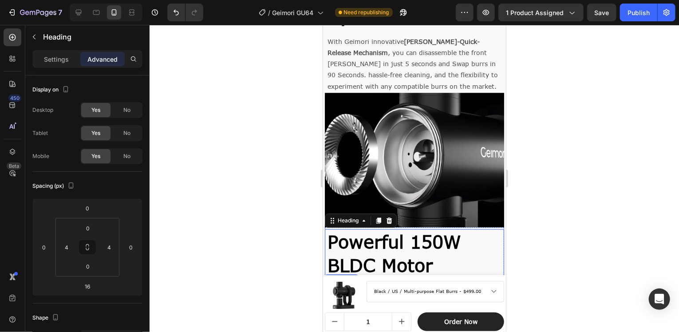
scroll to position [1172, 0]
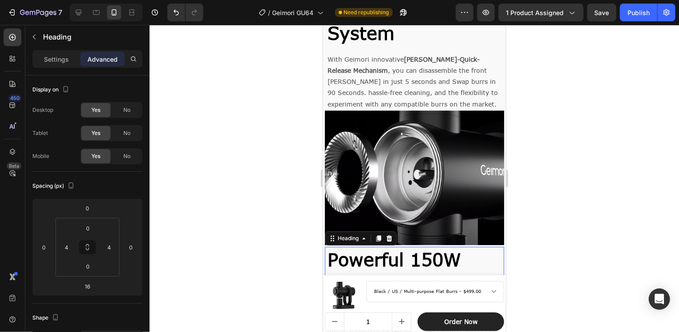
click at [484, 246] on h2 "Powerful 150W BLDC Motor" at bounding box center [414, 270] width 176 height 49
click at [472, 245] on div "⁠⁠⁠⁠⁠⁠⁠ Powerful 150W BLDC Motor Heading Equipped with a powerful 150W BLDC mot…" at bounding box center [414, 303] width 179 height 116
click at [442, 247] on p "⁠⁠⁠⁠⁠⁠⁠ Powerful 150W BLDC Motor" at bounding box center [414, 271] width 174 height 48
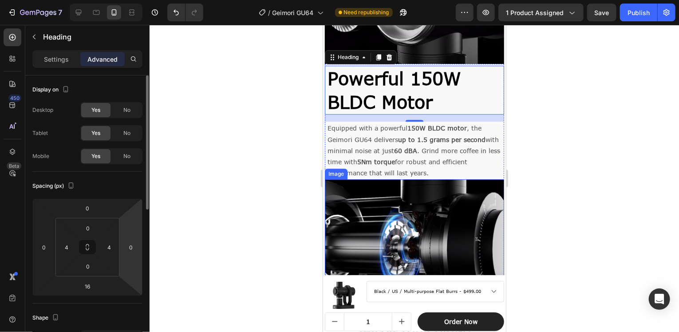
scroll to position [1350, 0]
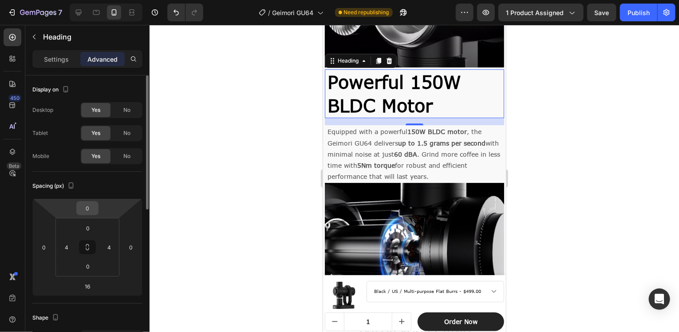
click at [87, 209] on input "0" at bounding box center [88, 208] width 18 height 13
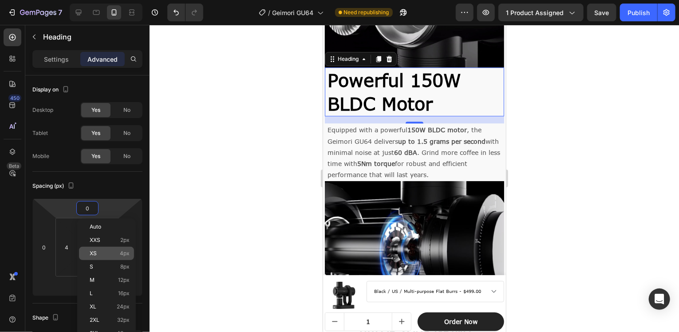
click at [118, 254] on p "XS 4px" at bounding box center [110, 253] width 40 height 6
type input "4"
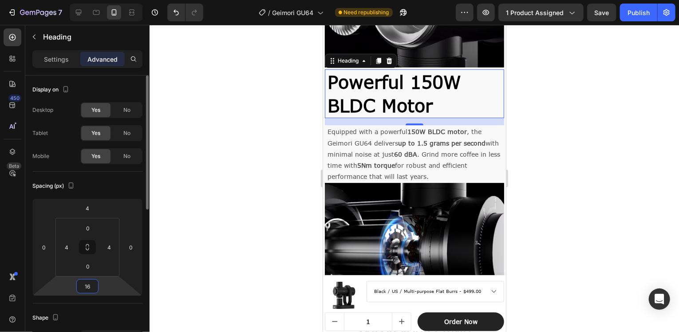
click at [91, 285] on input "16" at bounding box center [88, 286] width 18 height 13
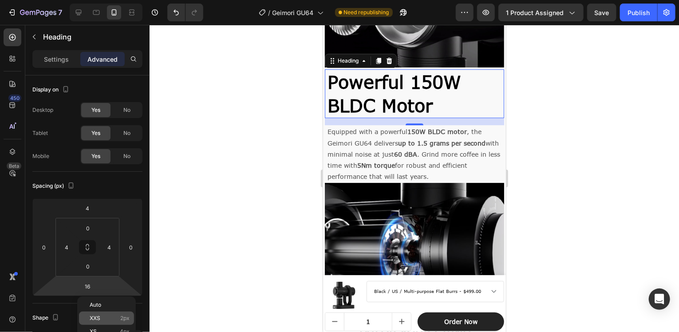
drag, startPoint x: 119, startPoint y: 328, endPoint x: 122, endPoint y: 323, distance: 5.4
click at [119, 329] on div "XS 4px" at bounding box center [106, 331] width 55 height 13
type input "4"
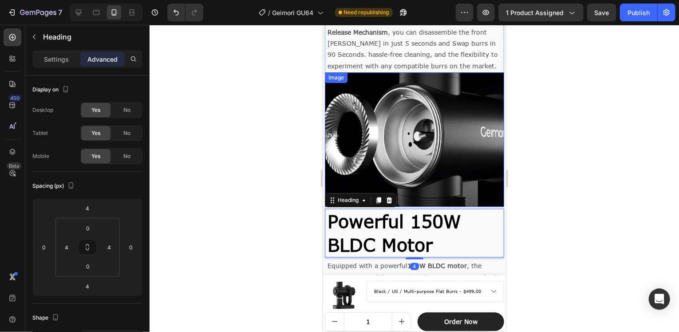
scroll to position [1078, 0]
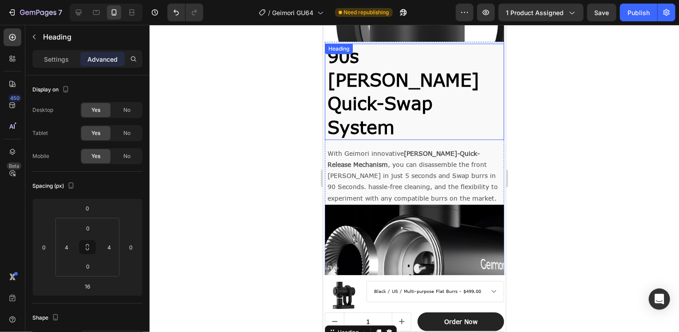
click at [420, 73] on strong "90s [PERSON_NAME] Quick-Swap System" at bounding box center [403, 91] width 152 height 92
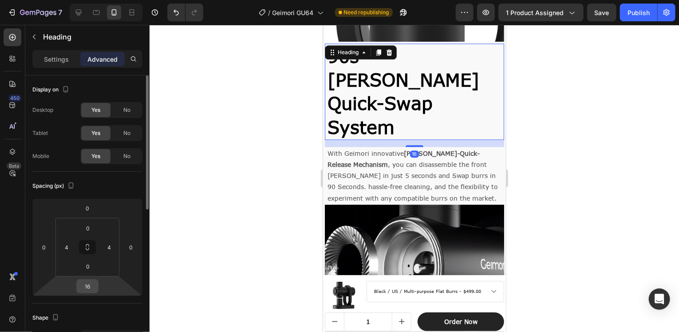
click at [87, 285] on input "16" at bounding box center [88, 286] width 18 height 13
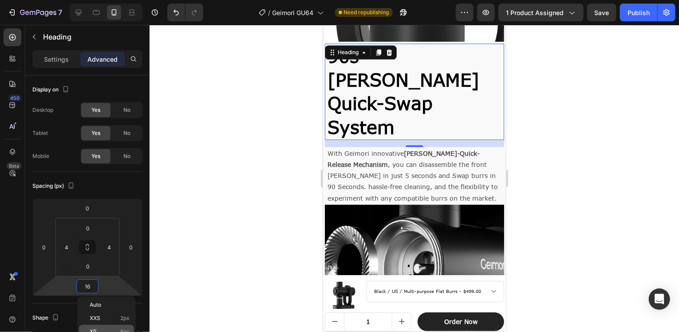
click at [121, 329] on span "4px" at bounding box center [125, 332] width 10 height 6
type input "4"
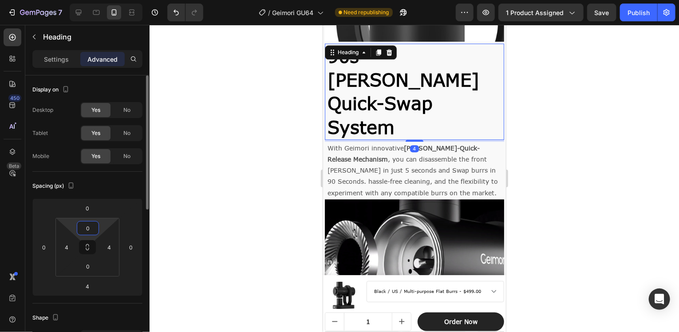
click at [88, 225] on input "0" at bounding box center [88, 228] width 18 height 13
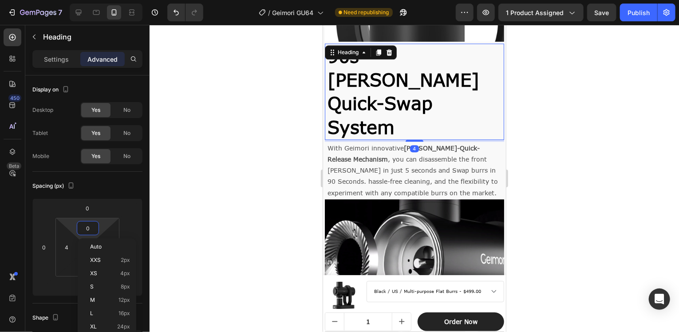
drag, startPoint x: 124, startPoint y: 274, endPoint x: 169, endPoint y: 251, distance: 49.6
click at [130, 270] on div "XS 4px" at bounding box center [106, 273] width 55 height 13
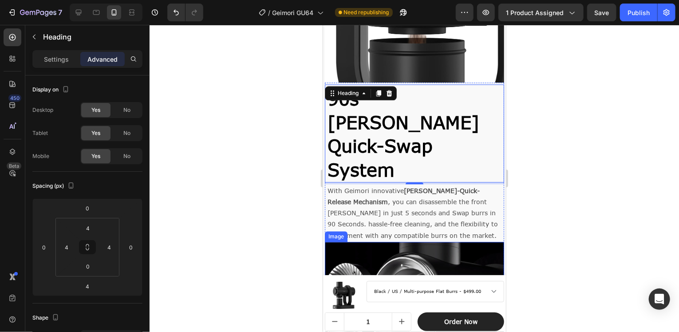
scroll to position [945, 0]
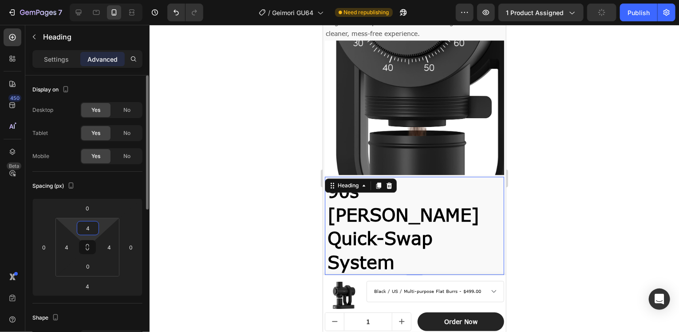
click at [88, 229] on input "4" at bounding box center [88, 228] width 18 height 13
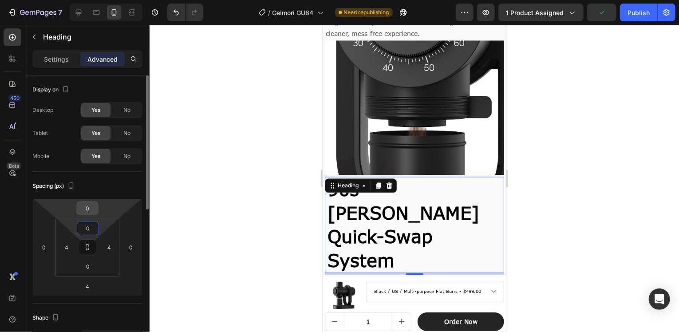
type input "0"
click at [85, 203] on input "0" at bounding box center [88, 208] width 18 height 13
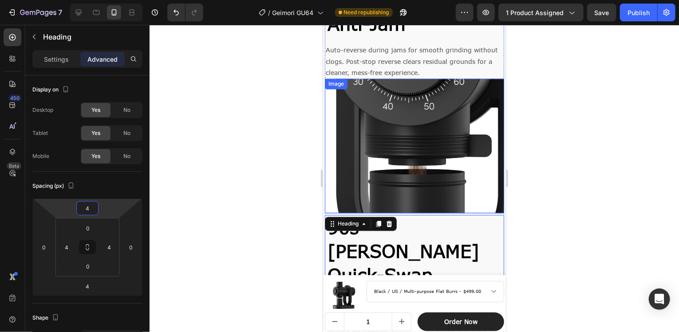
scroll to position [767, 0]
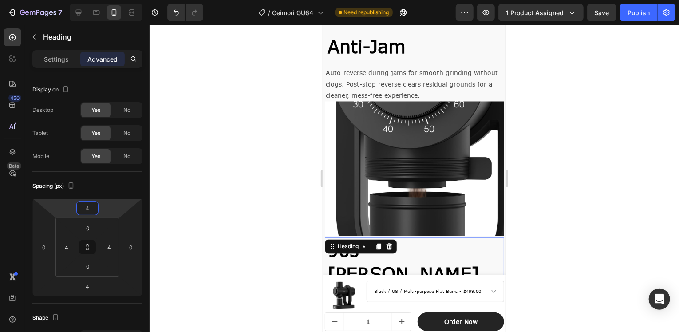
type input "4"
click at [195, 232] on div at bounding box center [415, 178] width 530 height 307
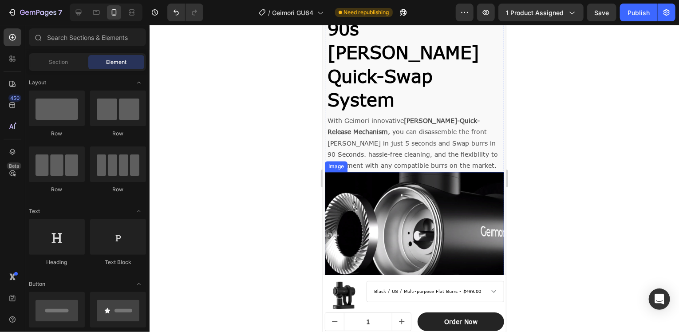
scroll to position [1167, 0]
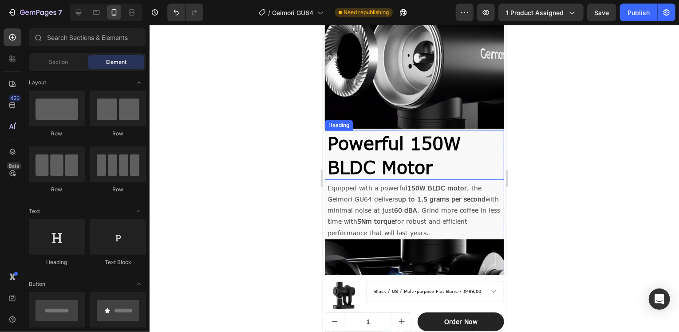
click at [405, 132] on strong "Powerful 150W BLDC Motor" at bounding box center [394, 154] width 134 height 45
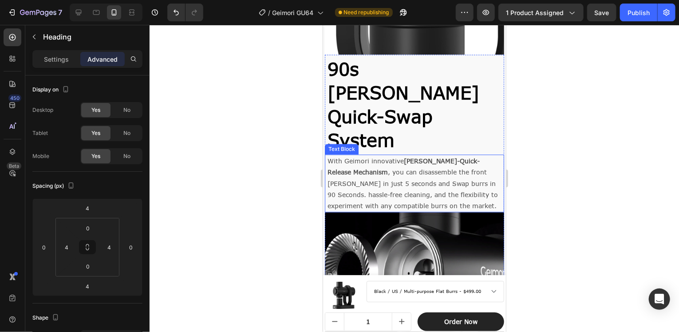
scroll to position [945, 0]
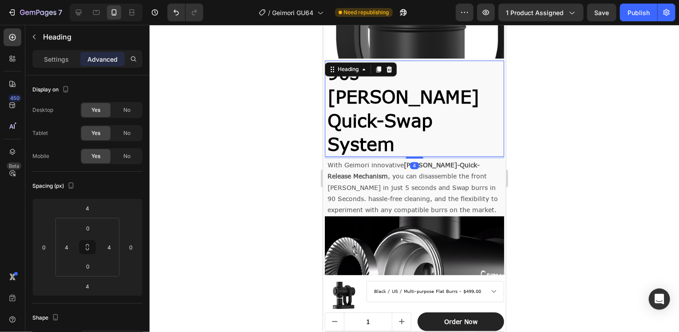
click at [408, 77] on strong "90s [PERSON_NAME] Quick-Swap System" at bounding box center [403, 108] width 152 height 92
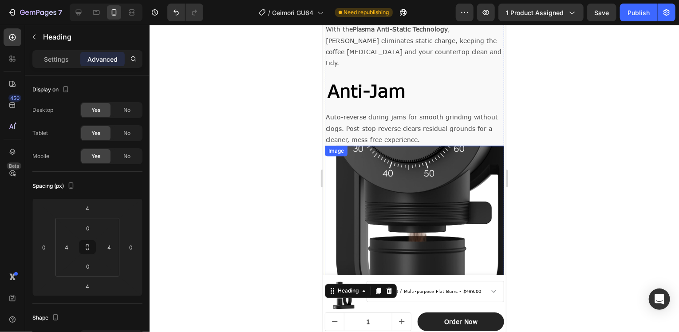
scroll to position [678, 0]
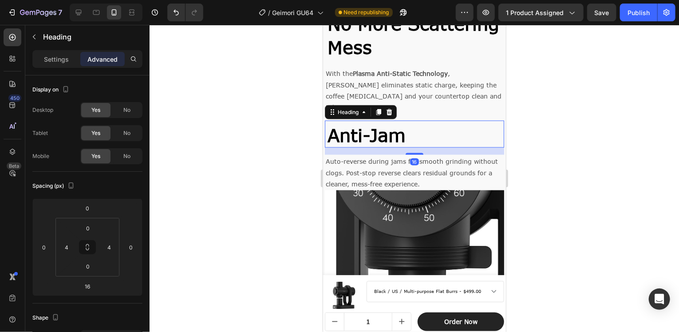
click at [385, 128] on strong "Anti-Jam" at bounding box center [366, 134] width 78 height 21
click at [86, 225] on input "0" at bounding box center [88, 228] width 18 height 13
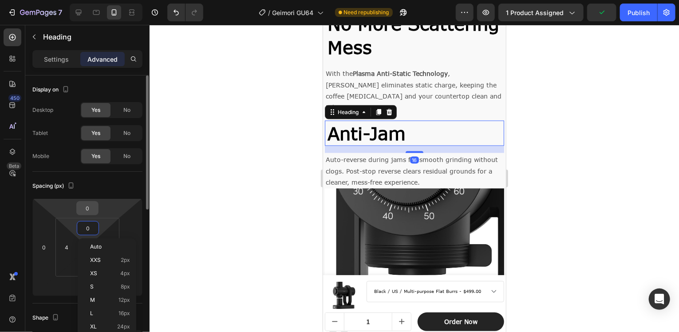
click at [86, 205] on input "0" at bounding box center [88, 208] width 18 height 13
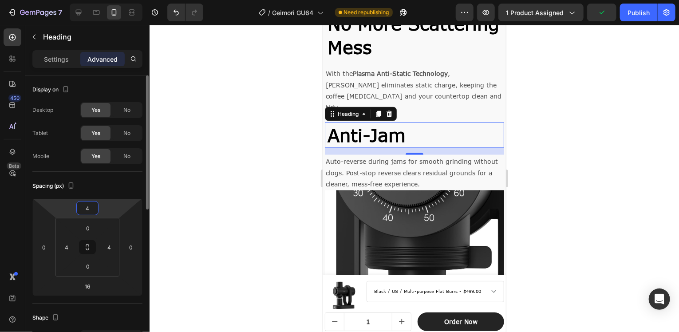
type input "4"
click at [59, 0] on html "7 Version history / Geimori GU64 Need republishing Preview 1 product assigned S…" at bounding box center [339, 0] width 679 height 0
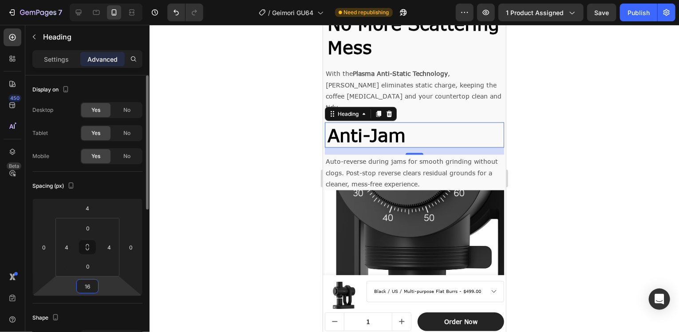
click at [88, 291] on input "16" at bounding box center [88, 286] width 18 height 13
type input "4"
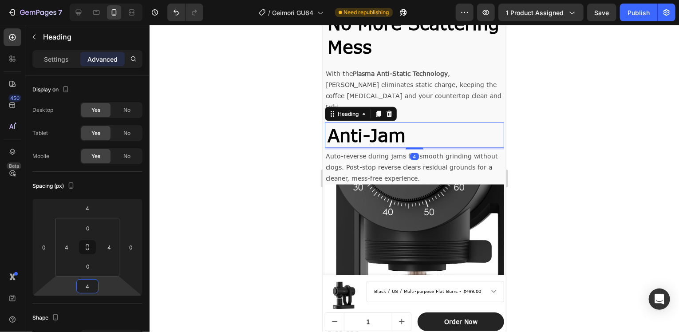
scroll to position [584, 0]
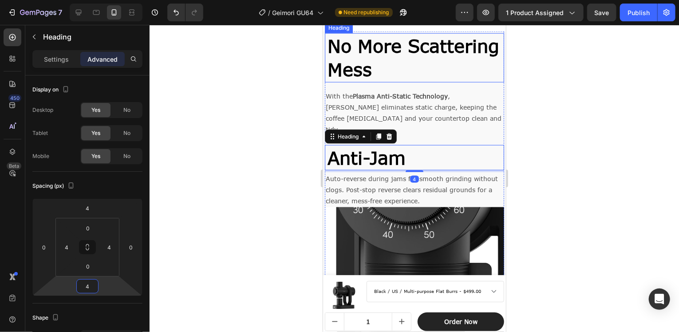
click at [374, 79] on strong "No More Scattering Mess" at bounding box center [413, 57] width 172 height 45
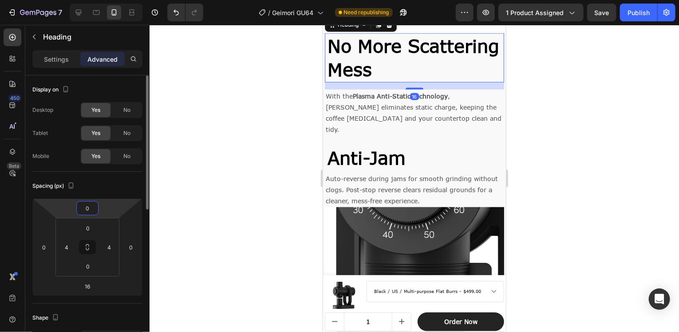
click at [89, 210] on input "0" at bounding box center [88, 208] width 18 height 13
type input "4"
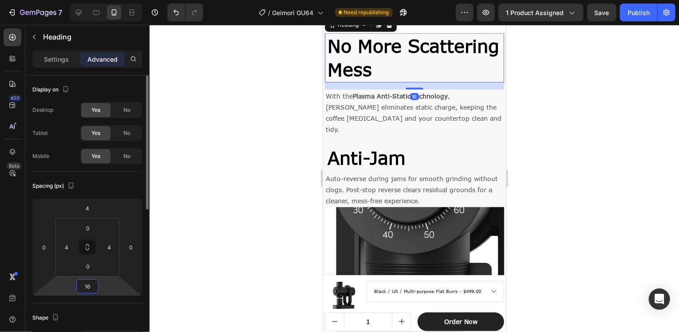
click at [83, 287] on input "16" at bounding box center [88, 286] width 18 height 13
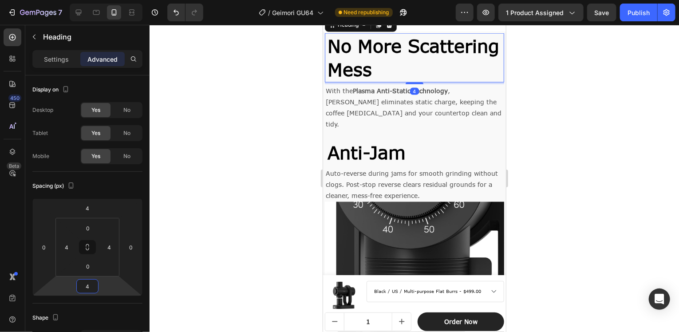
type input "4"
click at [512, 178] on div at bounding box center [415, 178] width 530 height 307
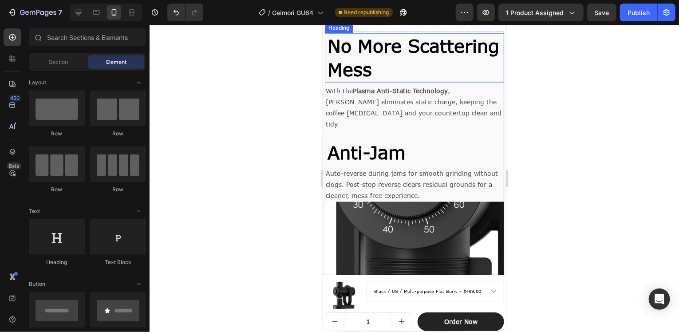
scroll to position [629, 0]
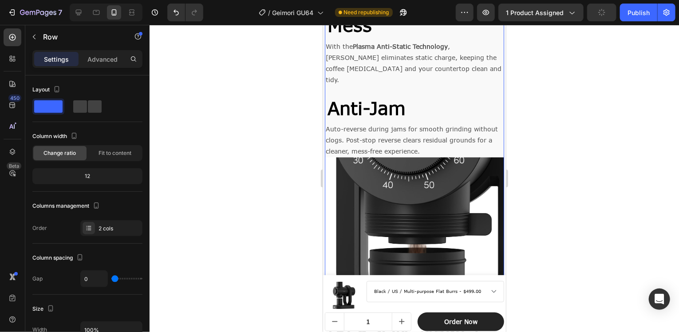
click at [400, 157] on div "No More Scattering Mess Heading With the Plasma Anti-Static Technology , Geimor…" at bounding box center [414, 72] width 179 height 171
click at [408, 83] on span "With the Plasma Anti-Static Technology , Geimori eliminates static charge, keep…" at bounding box center [413, 62] width 176 height 41
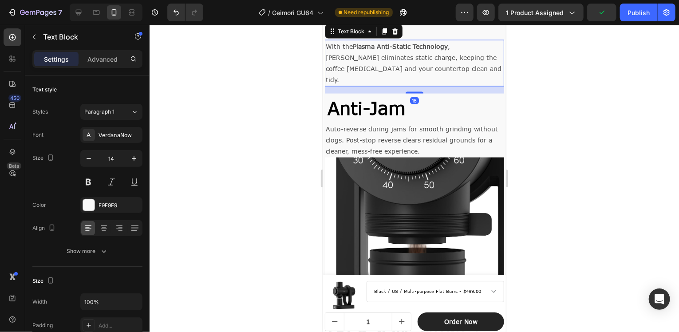
click at [519, 194] on div at bounding box center [415, 178] width 530 height 307
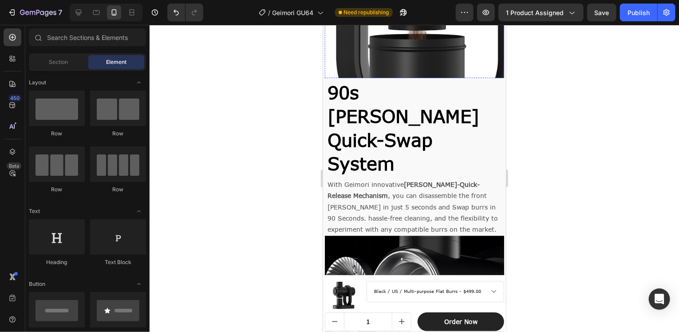
scroll to position [1028, 0]
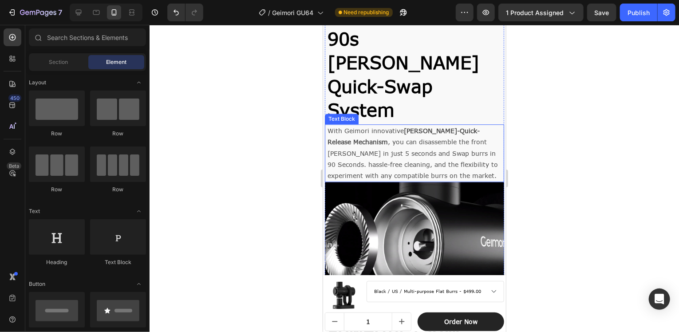
click at [448, 125] on p "With Geimori innovative [PERSON_NAME]-Quick-Release Mechanism , you can disasse…" at bounding box center [414, 153] width 174 height 56
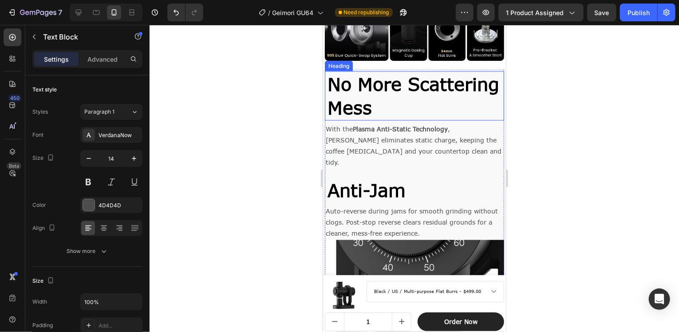
scroll to position [673, 0]
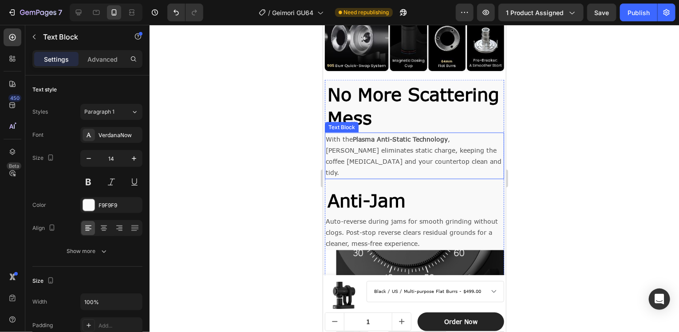
click at [373, 149] on p "With the Plasma Anti-Static Technology , Geimori eliminates static charge, keep…" at bounding box center [414, 155] width 178 height 45
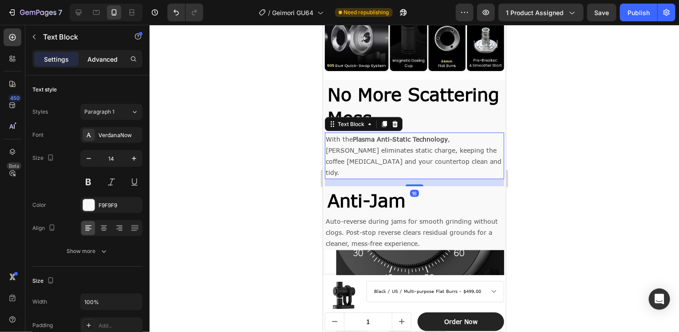
click at [103, 56] on p "Advanced" at bounding box center [102, 59] width 30 height 9
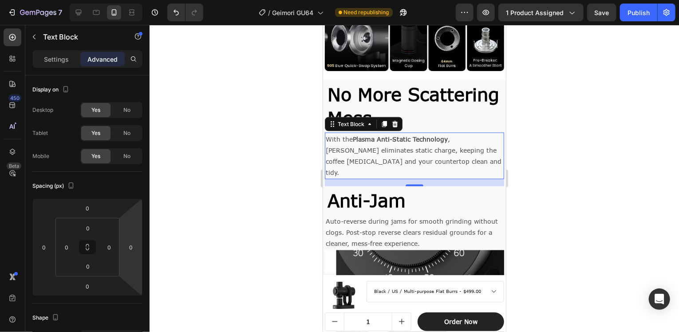
drag, startPoint x: 432, startPoint y: 160, endPoint x: 475, endPoint y: 149, distance: 44.5
click at [436, 159] on p "With the Plasma Anti-Static Technology , Geimori eliminates static charge, keep…" at bounding box center [414, 155] width 178 height 45
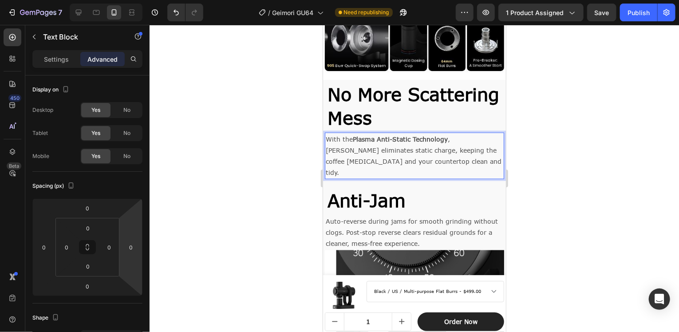
click at [542, 140] on div at bounding box center [415, 178] width 530 height 307
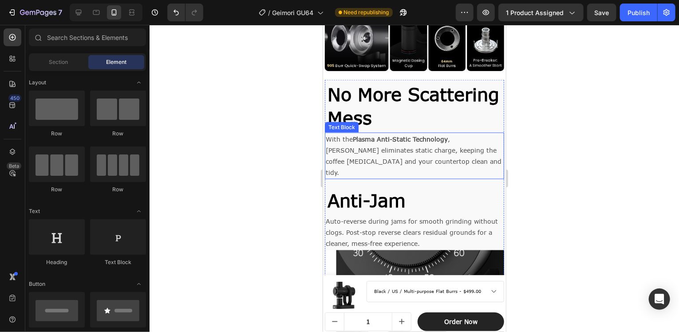
click at [453, 144] on span "With the Plasma Anti-Static Technology , Geimori eliminates static charge, keep…" at bounding box center [413, 155] width 176 height 41
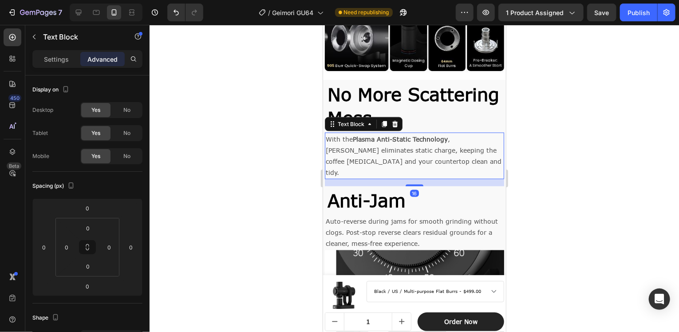
click at [424, 179] on div "16" at bounding box center [414, 182] width 179 height 7
click at [81, 12] on icon at bounding box center [79, 13] width 6 height 6
type input "16"
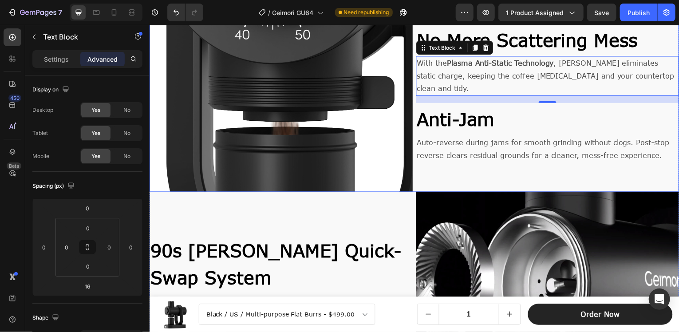
scroll to position [815, 0]
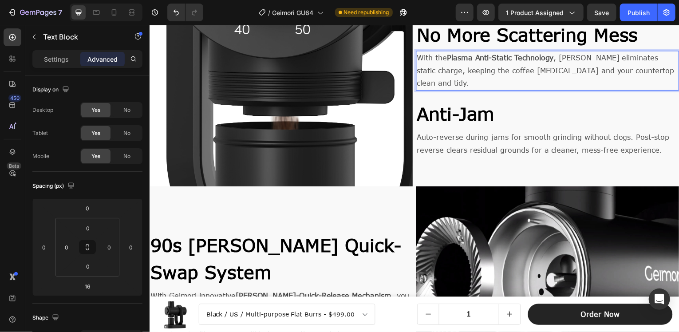
click at [532, 100] on h2 "Anti-Jam" at bounding box center [549, 114] width 265 height 29
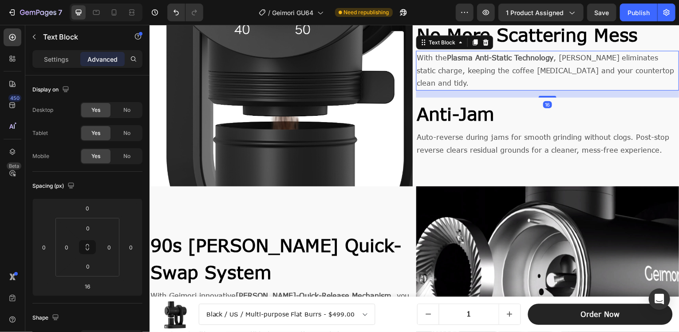
click at [529, 75] on span "With the Plasma Anti-Static Technology , Geimori eliminates static charge, keep…" at bounding box center [547, 71] width 259 height 34
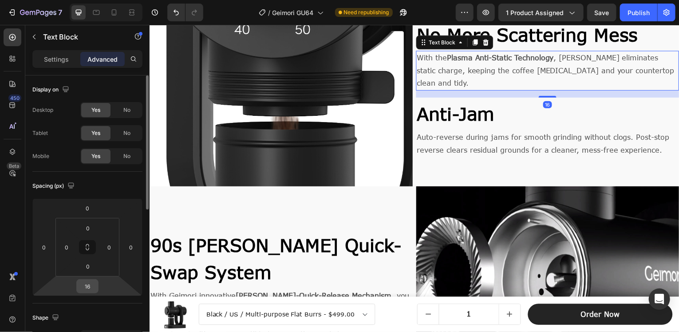
click at [91, 289] on input "16" at bounding box center [88, 286] width 18 height 13
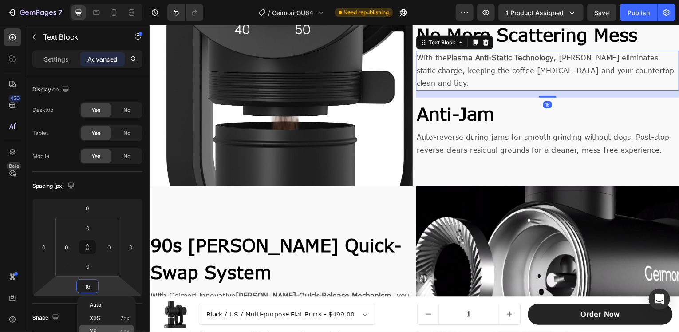
drag, startPoint x: 115, startPoint y: 327, endPoint x: 121, endPoint y: 327, distance: 5.3
click at [116, 327] on div "XS 4px" at bounding box center [106, 331] width 55 height 13
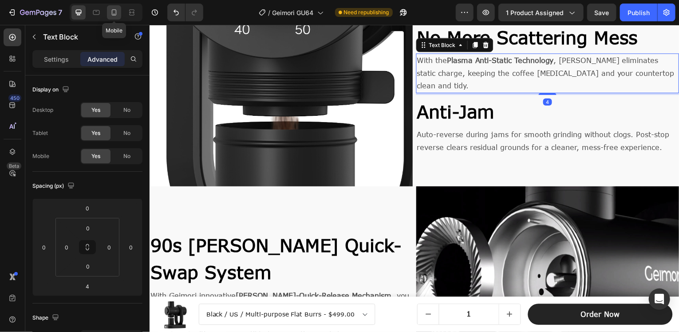
click at [114, 11] on icon at bounding box center [114, 12] width 9 height 9
type input "0"
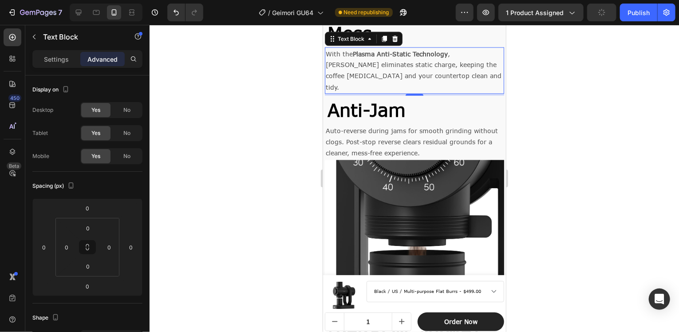
scroll to position [800, 0]
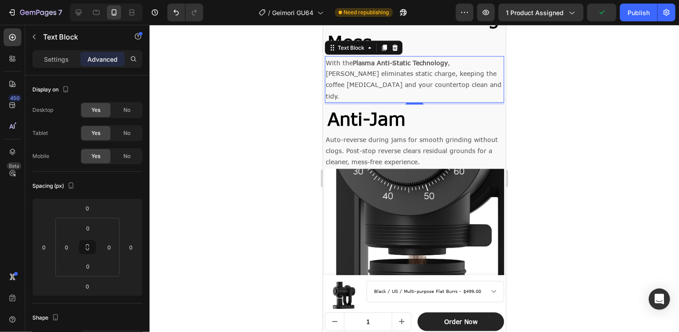
drag, startPoint x: 563, startPoint y: 108, endPoint x: 155, endPoint y: 82, distance: 408.5
click at [563, 108] on div at bounding box center [415, 178] width 530 height 307
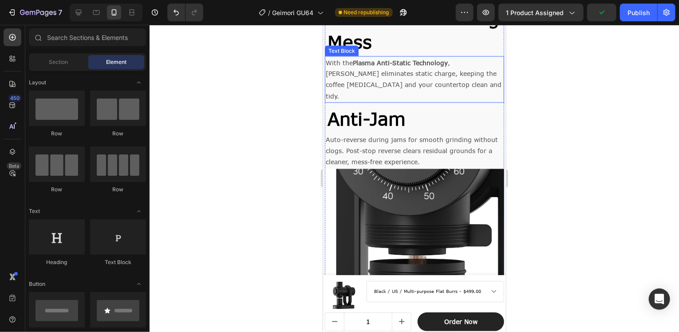
click at [379, 83] on span "With the Plasma Anti-Static Technology , Geimori eliminates static charge, keep…" at bounding box center [413, 79] width 176 height 41
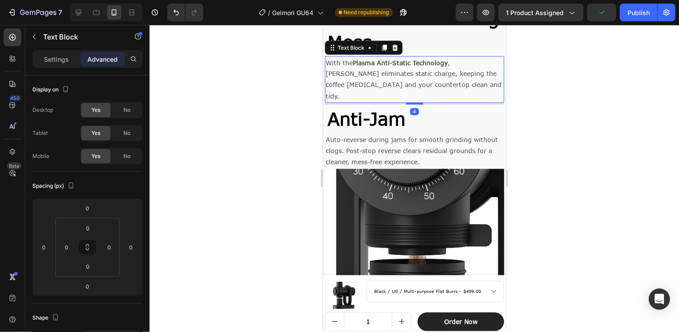
click at [621, 112] on div at bounding box center [415, 178] width 530 height 307
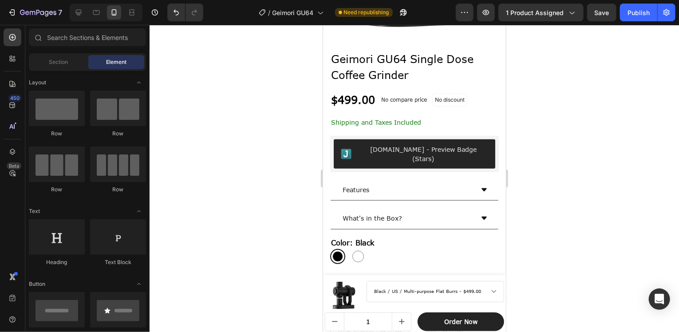
scroll to position [135, 0]
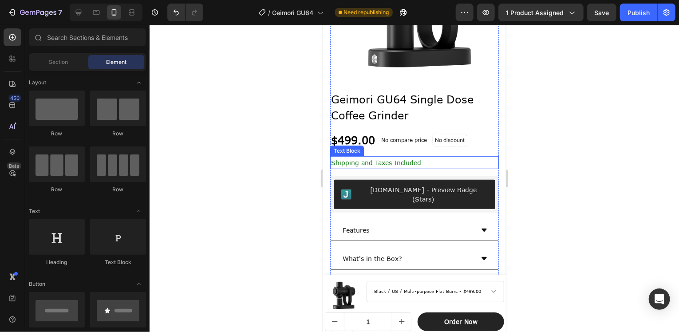
click at [430, 157] on p "Shipping and Taxes Included" at bounding box center [414, 162] width 167 height 11
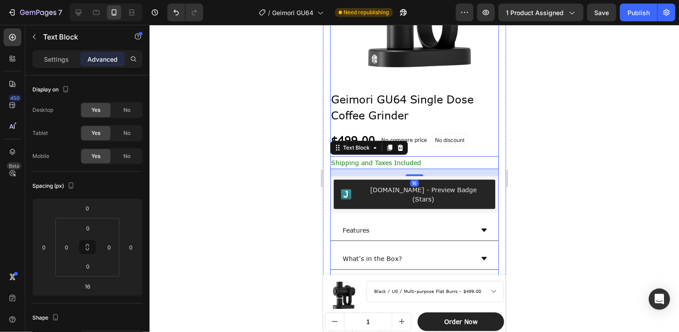
click at [441, 146] on div "Geimori GU64 Single Dose Coffee [MEDICAL_DATA] Product Title $499.00 Product Pr…" at bounding box center [414, 301] width 169 height 423
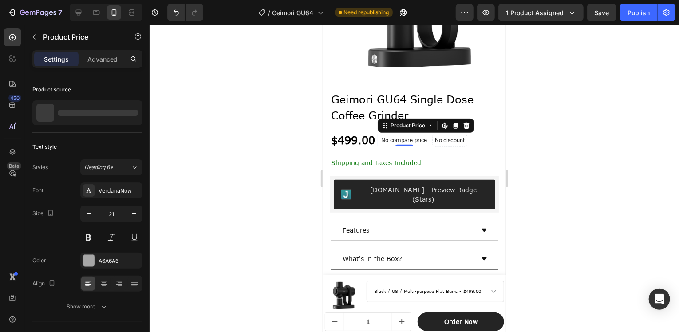
click at [378, 139] on div "No compare price" at bounding box center [403, 140] width 53 height 12
click at [77, 9] on icon at bounding box center [78, 12] width 9 height 9
type input "24"
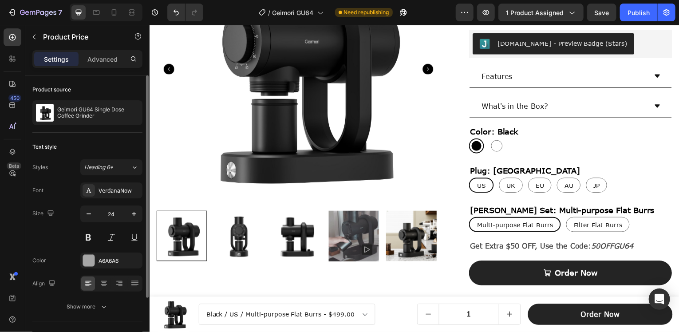
scroll to position [51, 0]
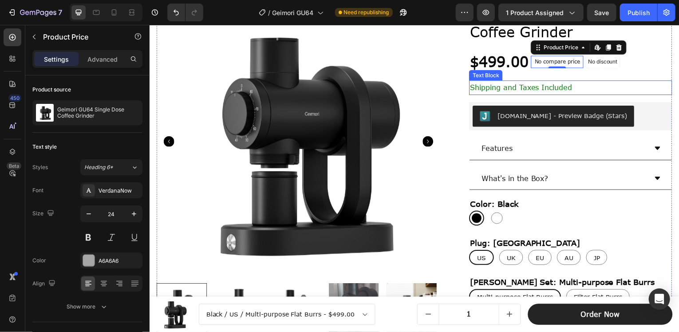
click at [531, 86] on span "Shipping and Taxes Included" at bounding box center [523, 87] width 103 height 8
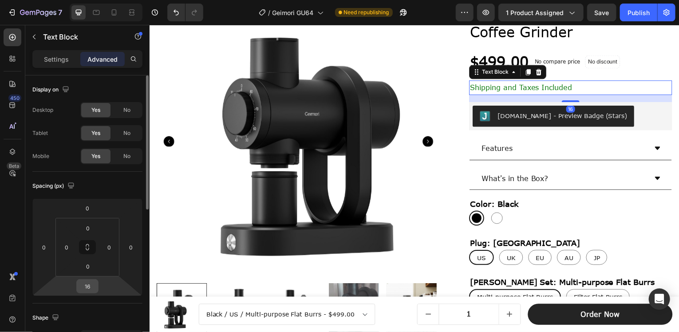
click at [90, 289] on input "16" at bounding box center [88, 286] width 18 height 13
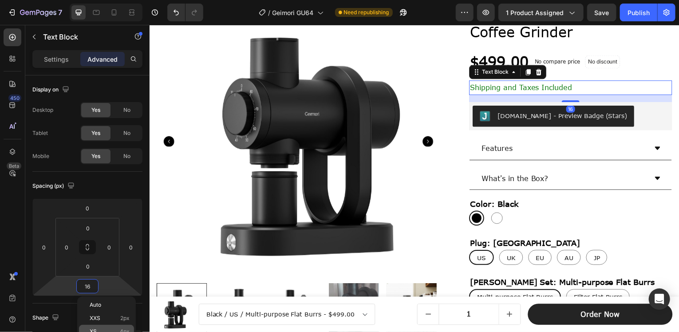
click at [112, 327] on div "XS 4px" at bounding box center [106, 331] width 55 height 13
type input "4"
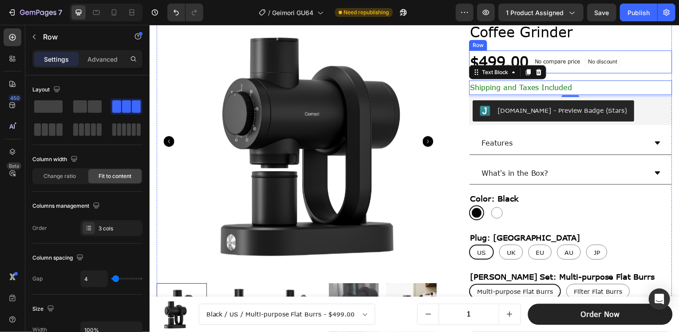
click at [655, 63] on div "$499.00 Product Price Product Price No compare price Product Price No discount …" at bounding box center [573, 62] width 204 height 23
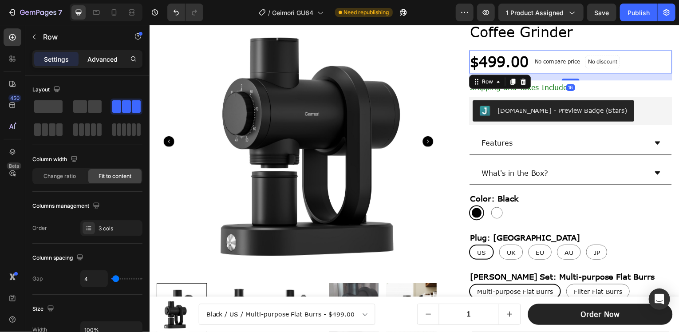
click at [109, 58] on p "Advanced" at bounding box center [102, 59] width 30 height 9
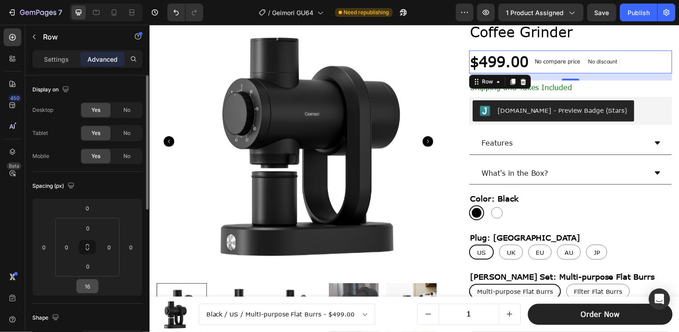
click at [81, 287] on input "16" at bounding box center [88, 286] width 18 height 13
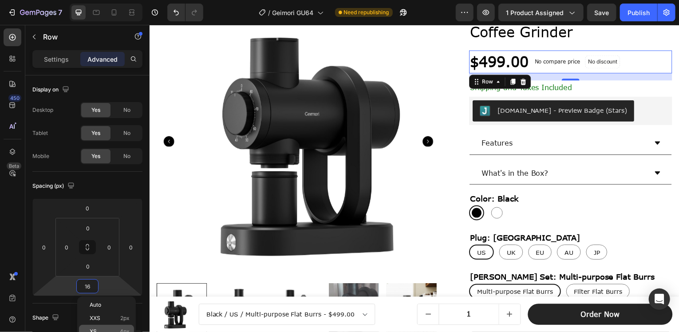
click at [131, 329] on div "XS 4px" at bounding box center [106, 331] width 55 height 13
type input "4"
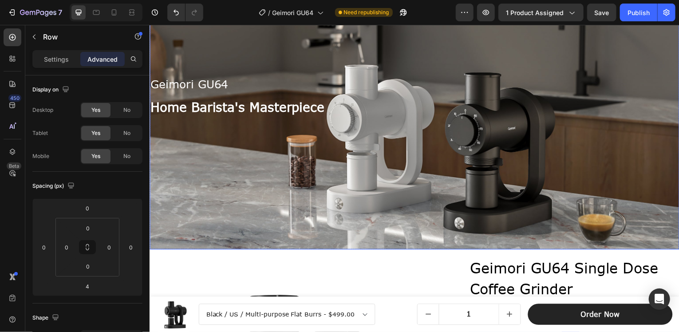
scroll to position [133, 0]
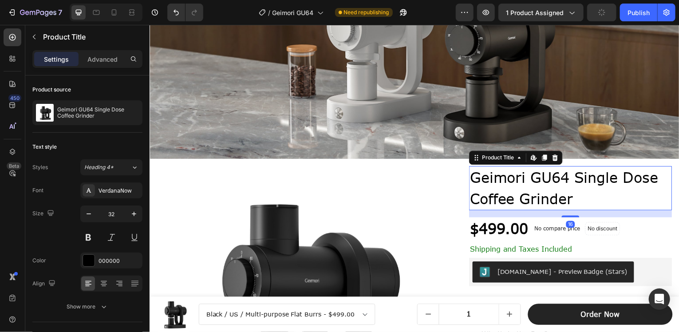
click at [576, 187] on h1 "Geimori GU64 Single Dose Coffee Grinder" at bounding box center [573, 189] width 204 height 44
click at [118, 13] on icon at bounding box center [114, 12] width 9 height 9
type input "24"
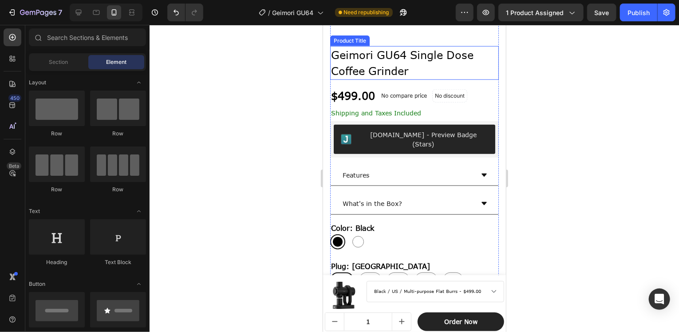
scroll to position [422, 0]
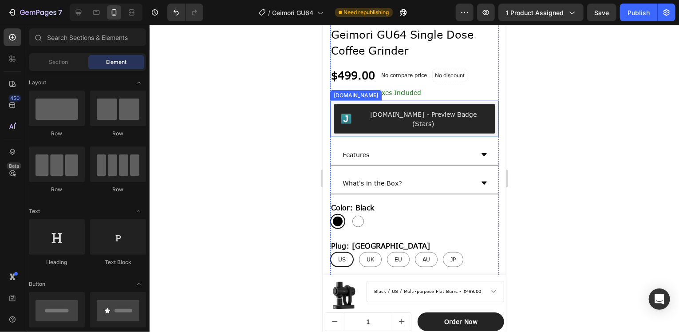
click at [488, 119] on div "[DOMAIN_NAME] - Preview Badge (Stars)" at bounding box center [414, 118] width 169 height 36
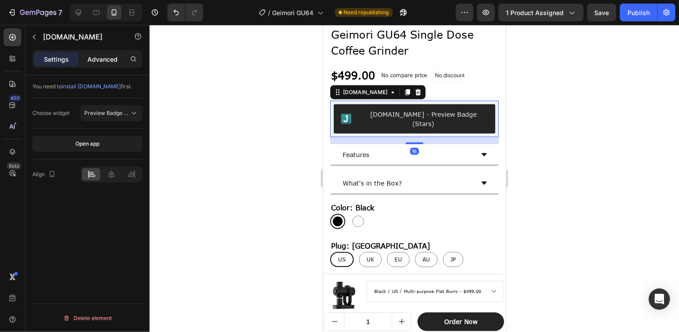
click at [97, 60] on p "Advanced" at bounding box center [102, 59] width 30 height 9
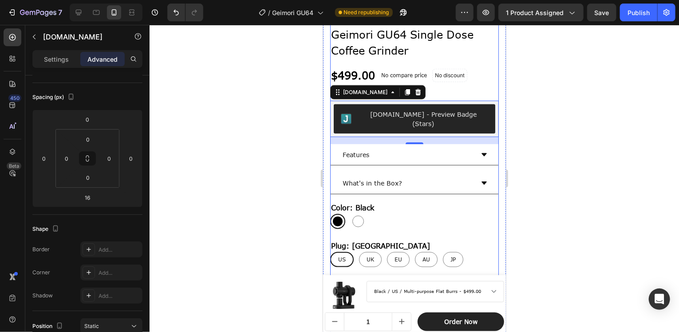
scroll to position [511, 0]
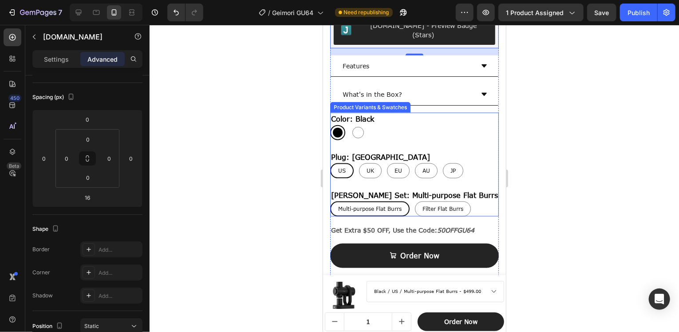
click at [469, 163] on div "US [GEOGRAPHIC_DATA] [GEOGRAPHIC_DATA] [GEOGRAPHIC_DATA] [GEOGRAPHIC_DATA] [GEO…" at bounding box center [414, 170] width 169 height 15
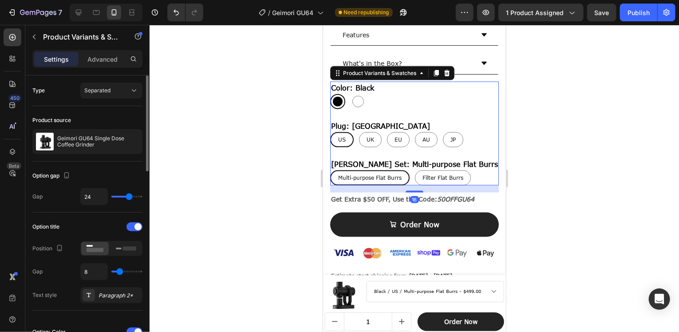
scroll to position [555, 0]
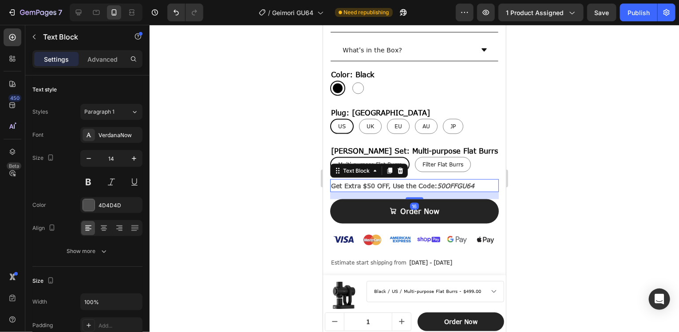
click at [357, 180] on p "Get Extra $50 OFF, Use the Code: 50OFFGU64" at bounding box center [414, 185] width 167 height 11
click at [101, 57] on p "Advanced" at bounding box center [102, 59] width 30 height 9
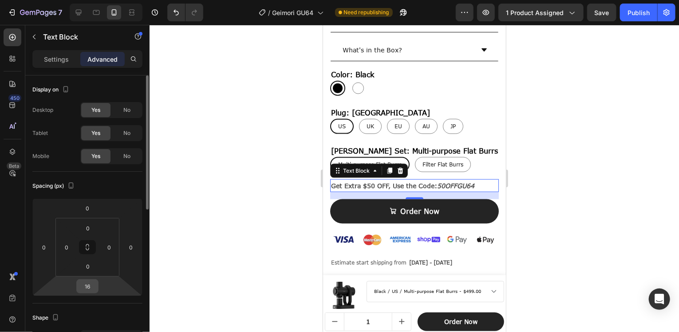
click at [84, 282] on input "16" at bounding box center [88, 286] width 18 height 13
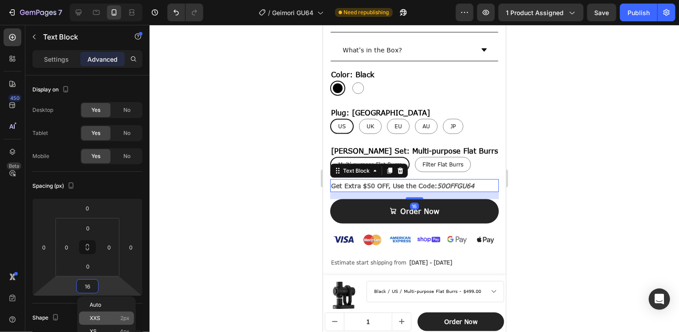
drag, startPoint x: 115, startPoint y: 329, endPoint x: 121, endPoint y: 322, distance: 8.8
click at [116, 329] on p "XS 4px" at bounding box center [110, 332] width 40 height 6
type input "4"
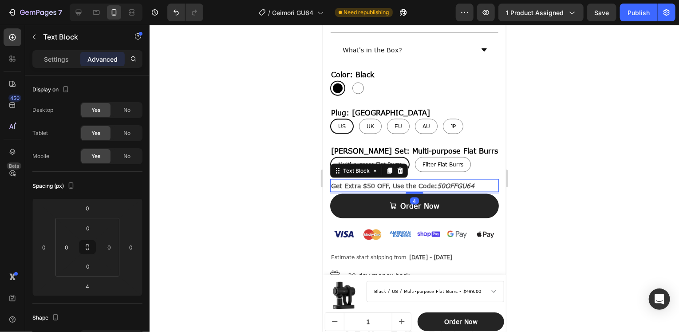
click at [568, 171] on div at bounding box center [415, 178] width 530 height 307
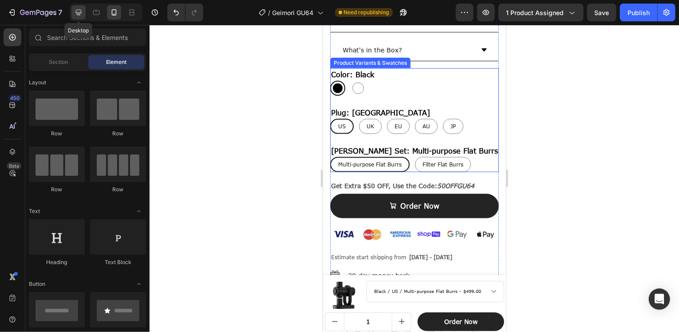
click at [79, 12] on icon at bounding box center [78, 12] width 9 height 9
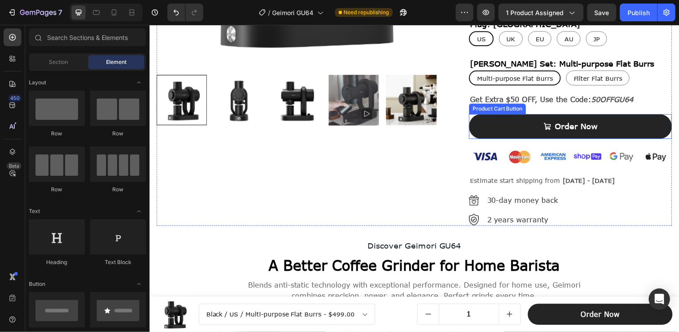
scroll to position [482, 0]
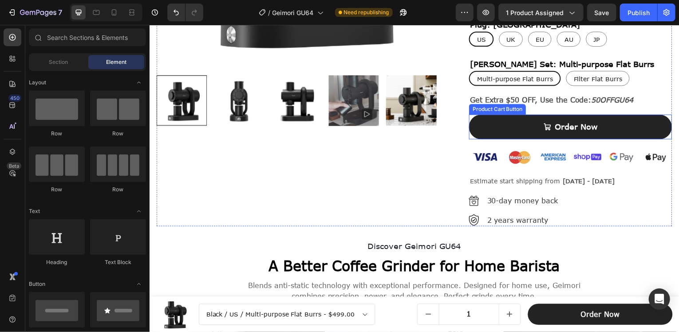
click at [532, 98] on strong "Get Extra $50 OFF, Use the Code:" at bounding box center [533, 100] width 122 height 8
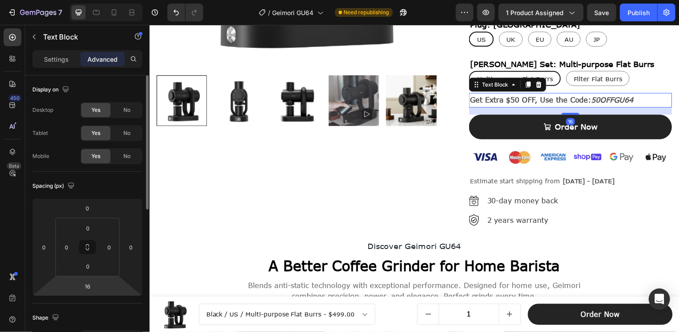
click at [88, 286] on input "16" at bounding box center [88, 286] width 18 height 13
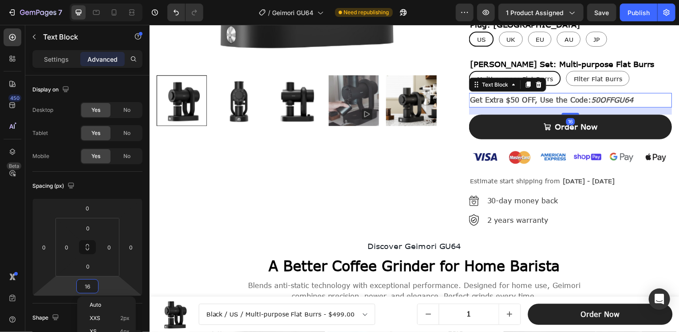
click at [127, 327] on div "XS 4px" at bounding box center [106, 331] width 55 height 13
type input "4"
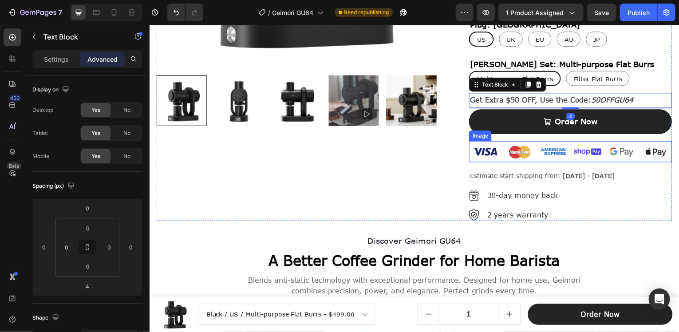
click at [615, 149] on img at bounding box center [573, 153] width 204 height 22
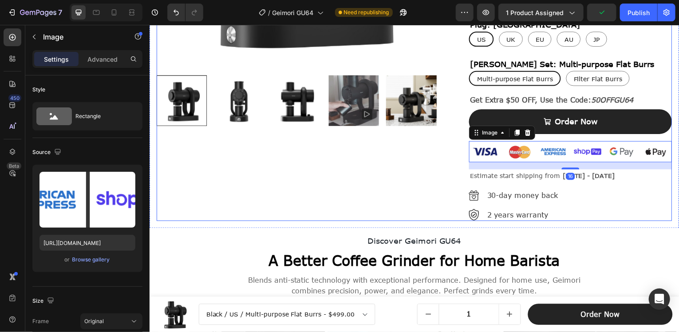
click at [569, 136] on div "Order Now Product Cart Button" at bounding box center [573, 126] width 204 height 32
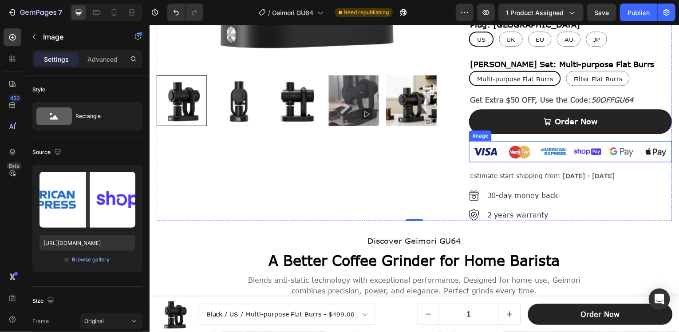
click at [566, 153] on img at bounding box center [573, 153] width 204 height 22
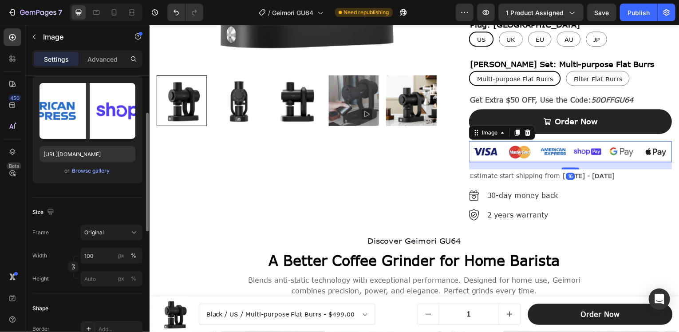
scroll to position [133, 0]
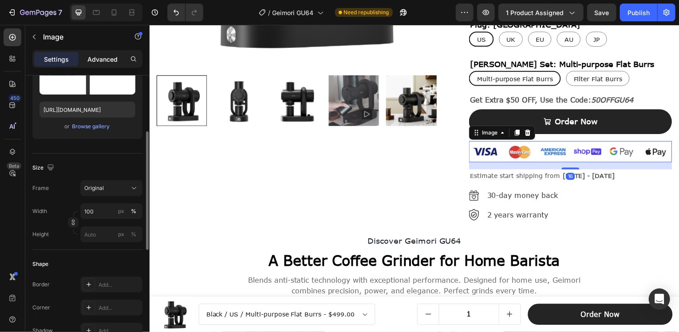
click at [111, 53] on div "Advanced" at bounding box center [102, 59] width 44 height 14
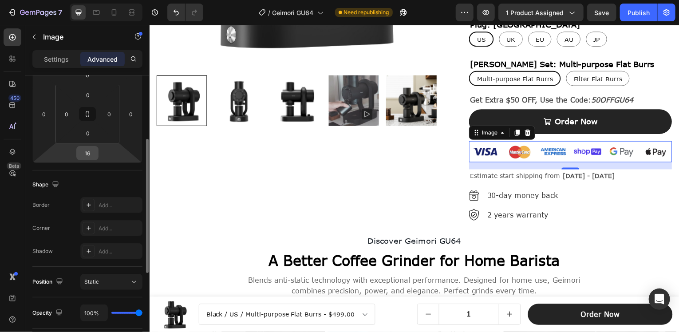
click at [80, 152] on input "16" at bounding box center [88, 153] width 18 height 13
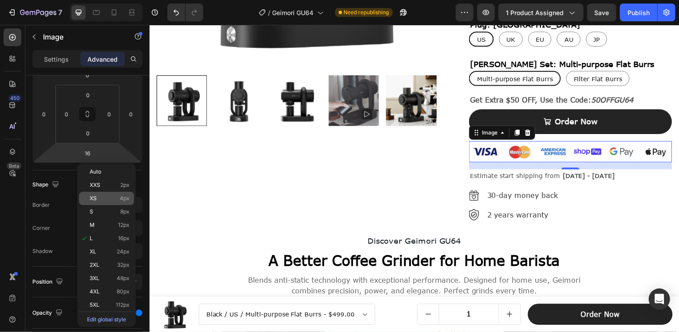
click at [126, 201] on div "XS 4px" at bounding box center [106, 198] width 55 height 13
type input "4"
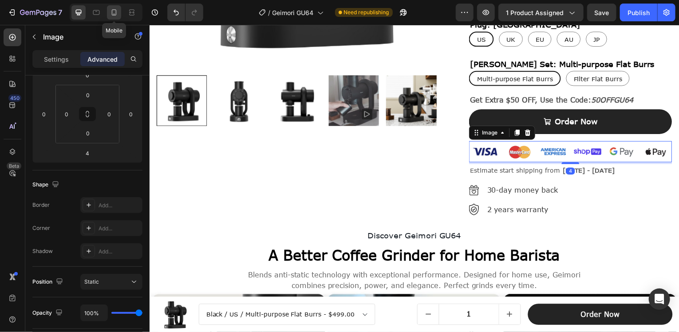
click at [113, 16] on icon at bounding box center [114, 12] width 9 height 9
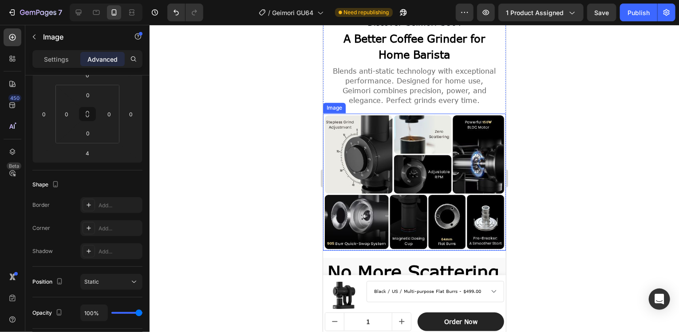
scroll to position [744, 0]
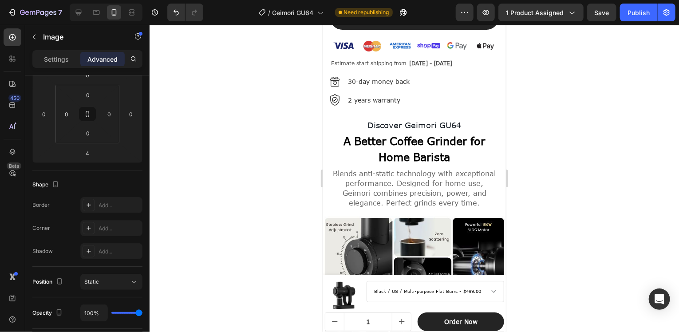
click at [458, 36] on img at bounding box center [414, 45] width 169 height 18
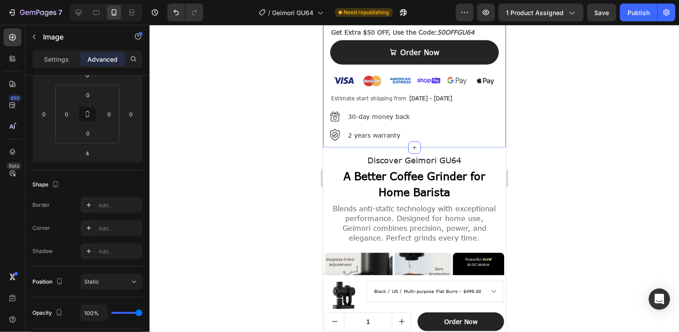
scroll to position [655, 0]
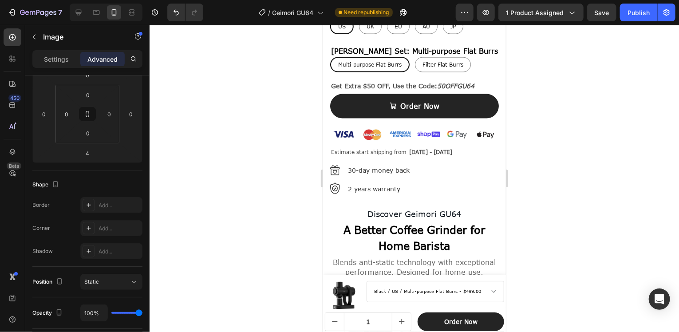
click at [416, 125] on img at bounding box center [414, 134] width 169 height 18
click at [376, 125] on img at bounding box center [414, 134] width 169 height 18
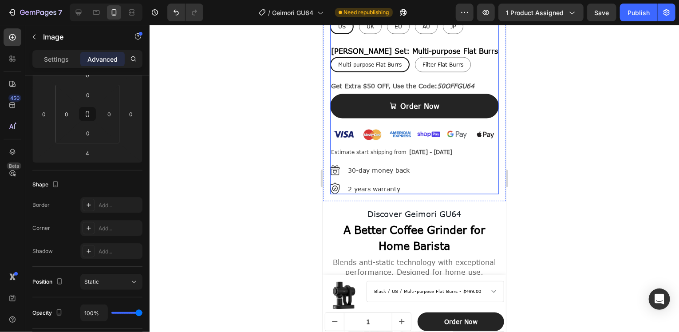
click at [397, 148] on span "Estimate start shipping from" at bounding box center [368, 151] width 75 height 7
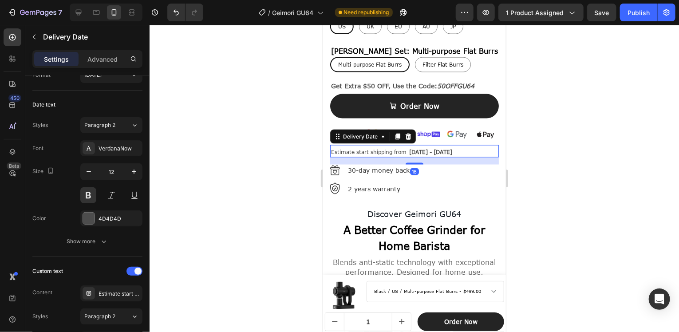
scroll to position [0, 0]
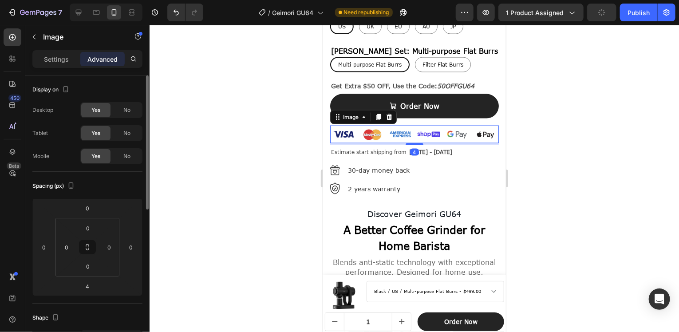
click at [469, 125] on img at bounding box center [414, 134] width 169 height 18
click at [387, 148] on span "Estimate start shipping from" at bounding box center [368, 151] width 75 height 7
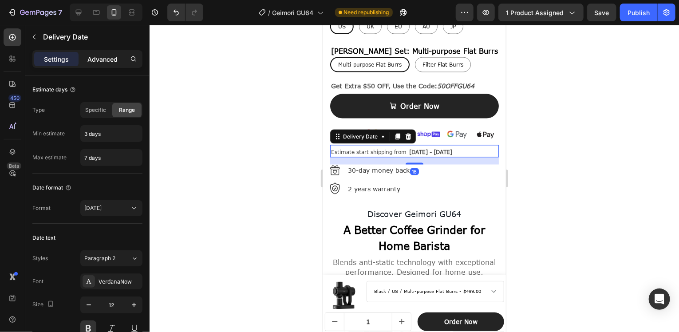
click at [107, 53] on div "Advanced" at bounding box center [102, 59] width 44 height 14
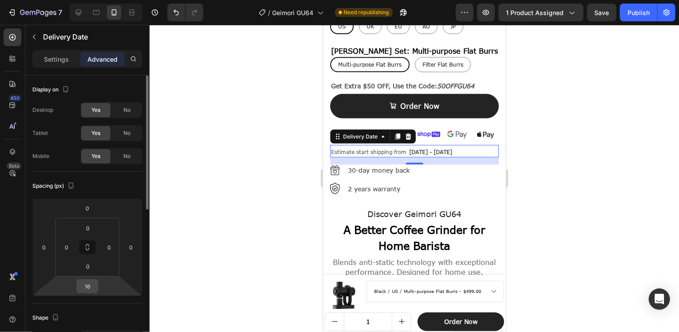
click at [86, 285] on input "16" at bounding box center [88, 286] width 18 height 13
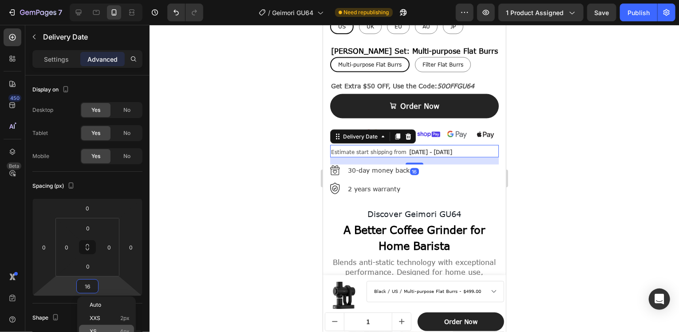
click at [110, 326] on div "XS 4px" at bounding box center [106, 331] width 55 height 13
type input "4"
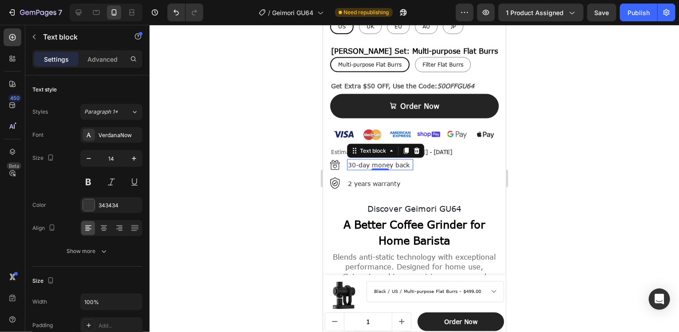
click at [374, 160] on p "30-day money back" at bounding box center [380, 164] width 64 height 9
click at [428, 159] on div "Image 30-day money back Text block 0 Image 2 years warranty Text block" at bounding box center [414, 173] width 169 height 29
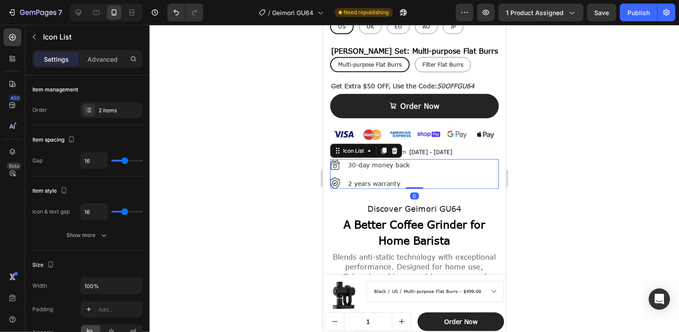
click at [346, 159] on li "Image 30-day money back Text block" at bounding box center [371, 164] width 83 height 11
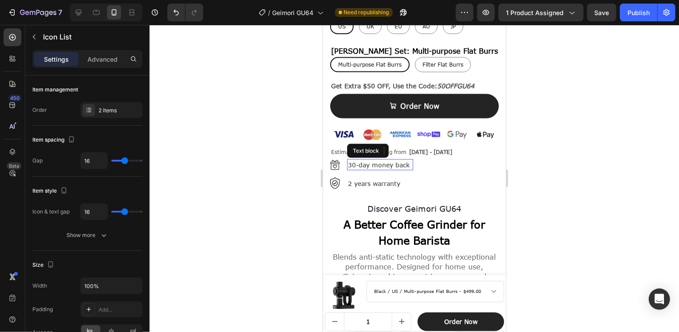
click at [375, 160] on p "30-day money back" at bounding box center [380, 164] width 64 height 9
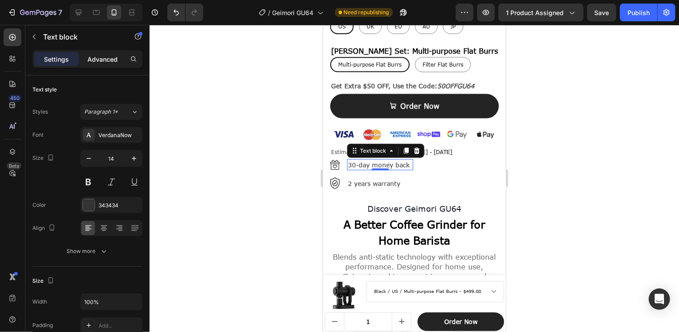
click at [99, 56] on p "Advanced" at bounding box center [102, 59] width 30 height 9
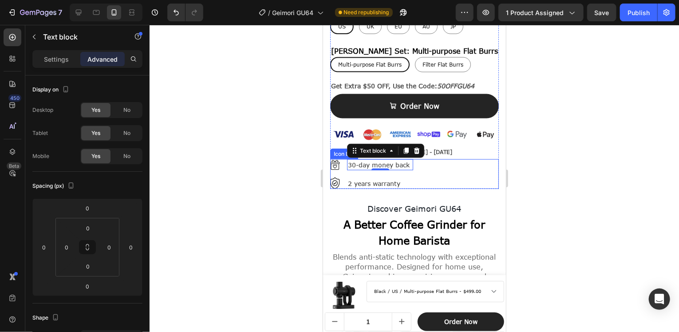
click at [456, 159] on div "Image 30-day money back Text block 0 Image 2 years warranty Text block" at bounding box center [414, 173] width 169 height 29
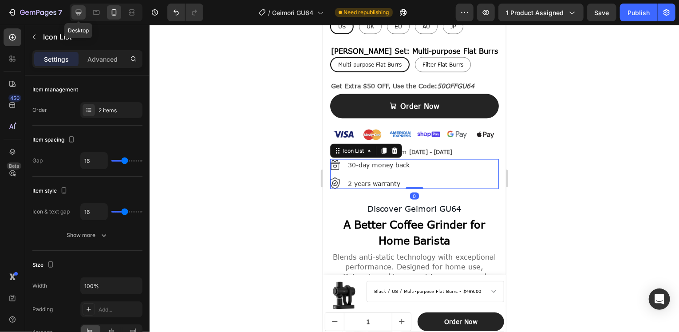
click at [82, 8] on icon at bounding box center [78, 12] width 9 height 9
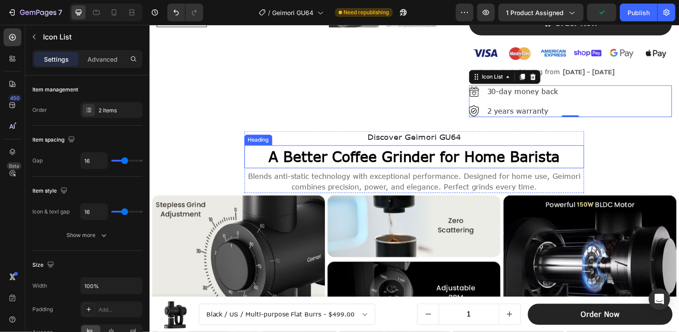
scroll to position [566, 0]
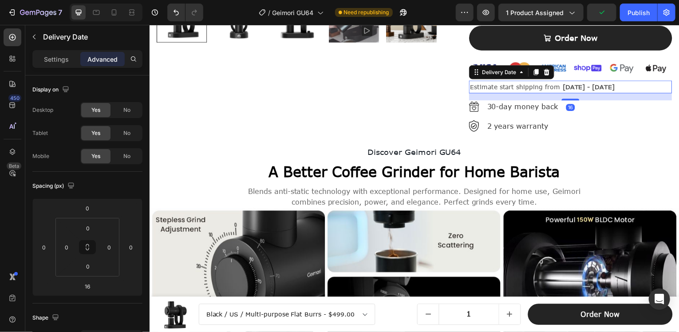
click at [609, 83] on span "[DATE] - [DATE]" at bounding box center [591, 87] width 52 height 8
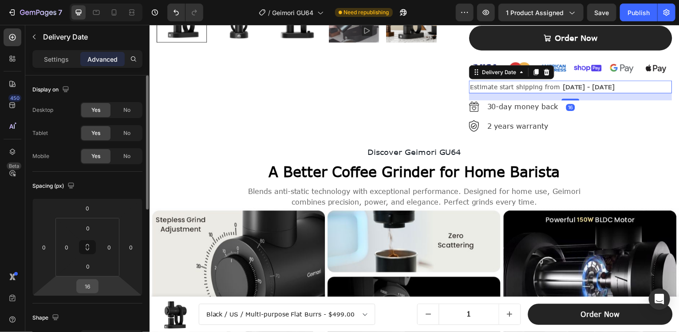
click at [90, 290] on input "16" at bounding box center [88, 286] width 18 height 13
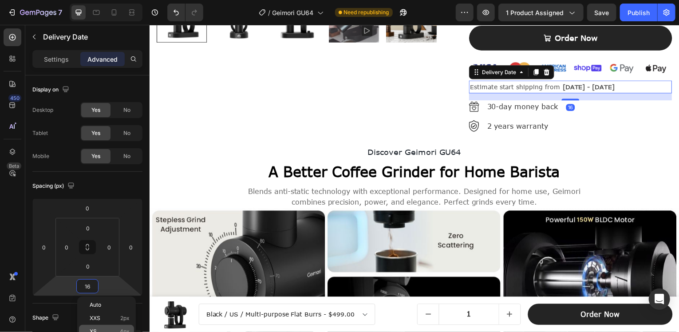
drag, startPoint x: 125, startPoint y: 330, endPoint x: 131, endPoint y: 325, distance: 8.3
click at [127, 328] on div "XS 4px" at bounding box center [106, 331] width 55 height 13
type input "4"
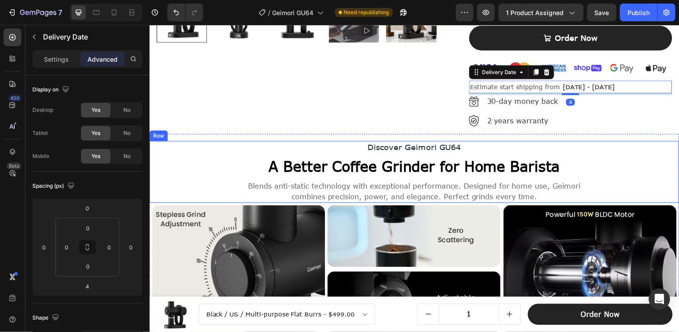
click at [588, 163] on div "Discover Geimori GU64 Text Block A Better Coffee [MEDICAL_DATA] for Home Barist…" at bounding box center [415, 173] width 519 height 62
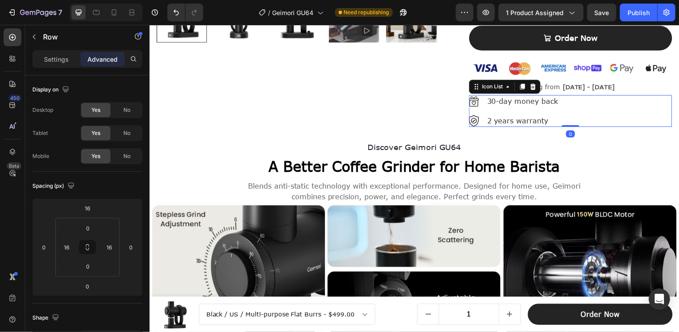
click at [565, 124] on div "Image 30-day money back Text block Image 2 years warranty Text block" at bounding box center [573, 111] width 204 height 32
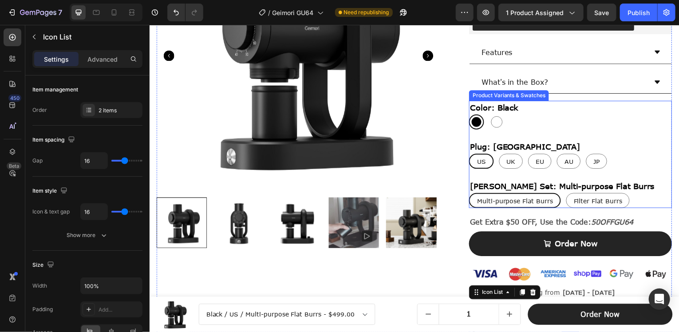
scroll to position [344, 0]
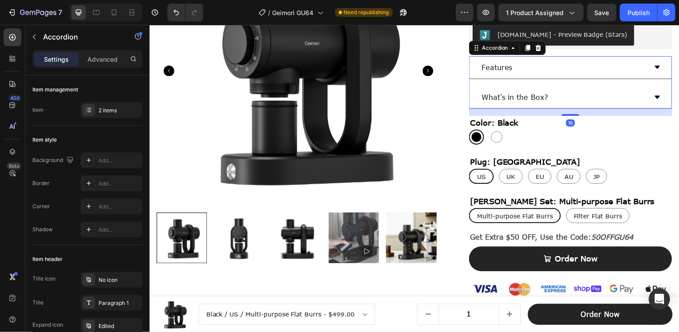
click at [578, 88] on div "What's in the Box?" at bounding box center [572, 98] width 203 height 23
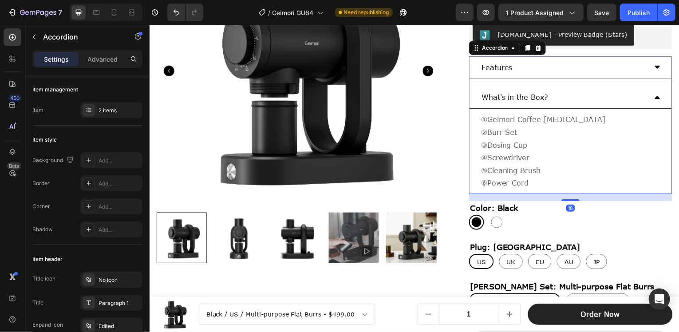
click at [600, 100] on div "What's in the Box?" at bounding box center [566, 98] width 168 height 16
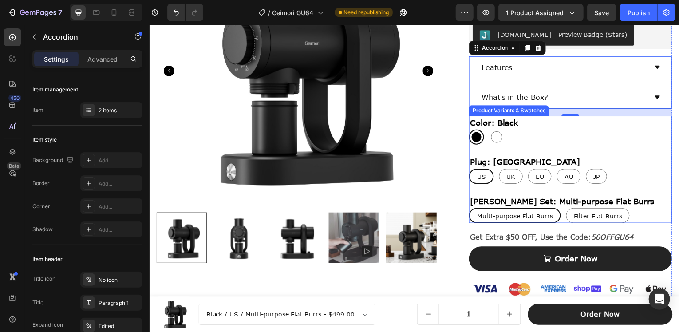
scroll to position [255, 0]
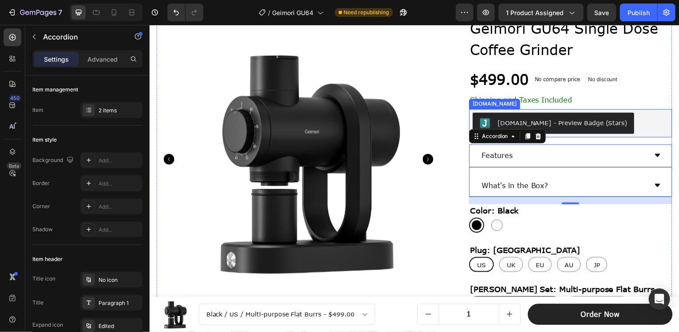
click at [651, 131] on div "[DOMAIN_NAME] - Preview Badge (Stars)" at bounding box center [572, 123] width 197 height 21
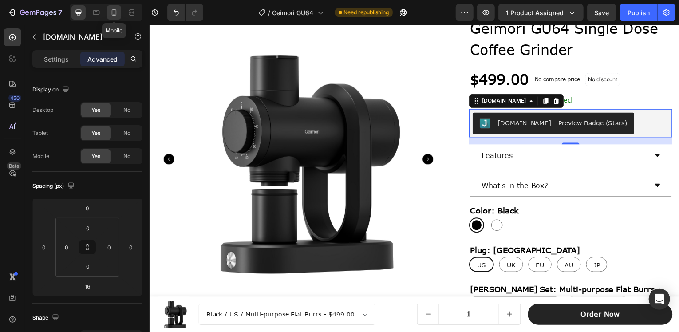
click at [110, 10] on icon at bounding box center [114, 12] width 9 height 9
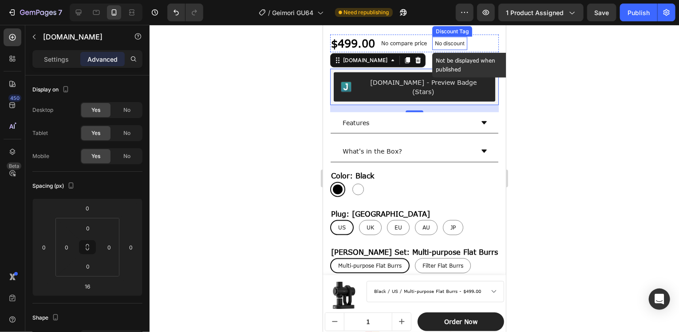
scroll to position [407, 0]
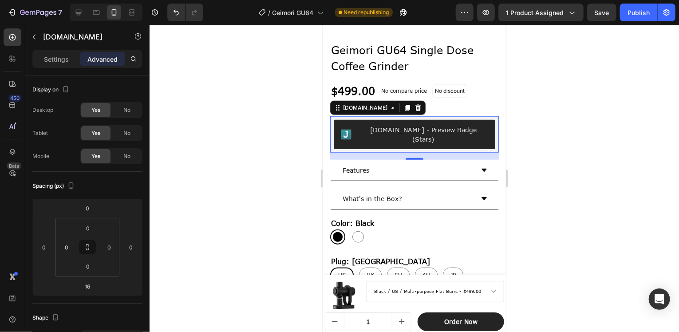
click at [484, 119] on div "[DOMAIN_NAME] - Preview Badge (Stars)" at bounding box center [414, 133] width 162 height 29
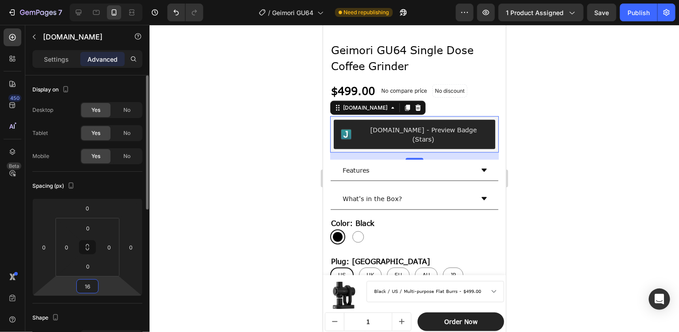
click at [89, 287] on input "16" at bounding box center [88, 286] width 18 height 13
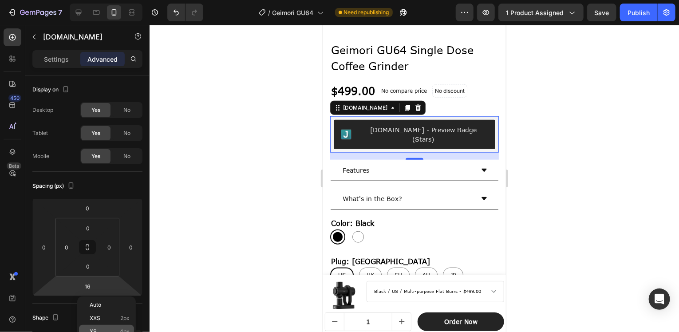
click at [129, 328] on div "XS 4px" at bounding box center [106, 331] width 55 height 13
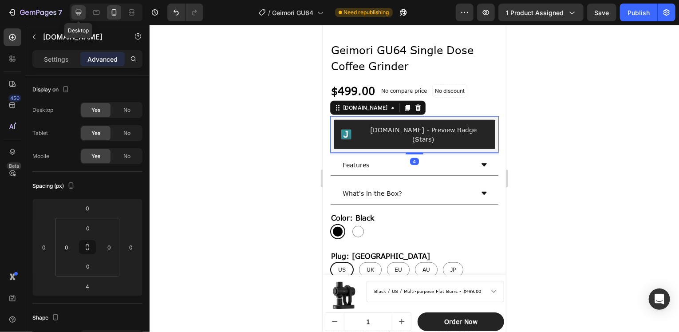
click at [81, 8] on icon at bounding box center [78, 12] width 9 height 9
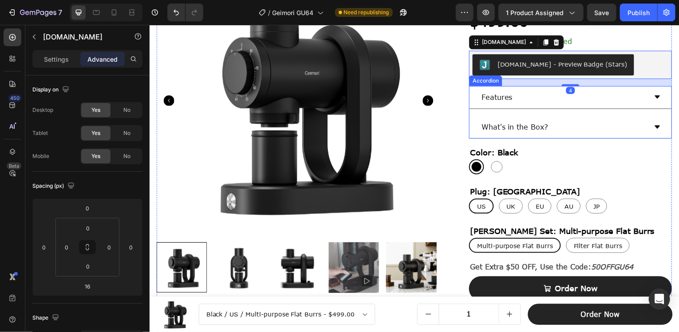
scroll to position [280, 0]
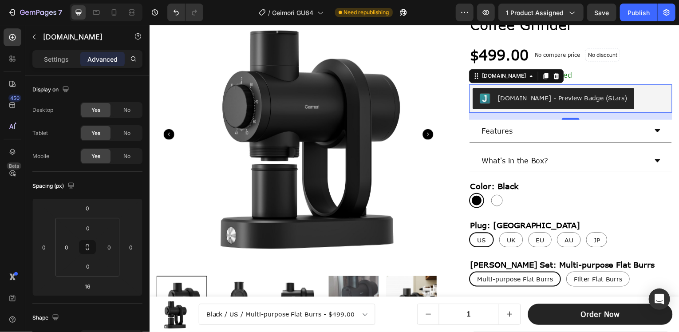
click at [647, 92] on div "[DOMAIN_NAME] - Preview Badge (Stars)" at bounding box center [572, 98] width 197 height 21
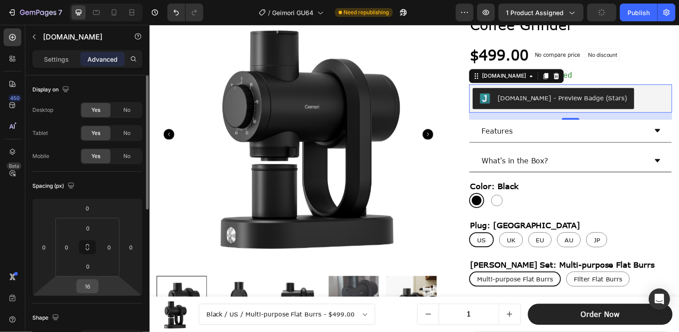
click at [87, 286] on input "16" at bounding box center [88, 286] width 18 height 13
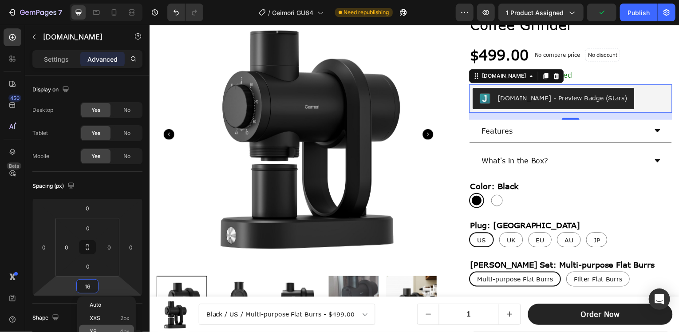
click at [121, 332] on span "4px" at bounding box center [125, 332] width 10 height 6
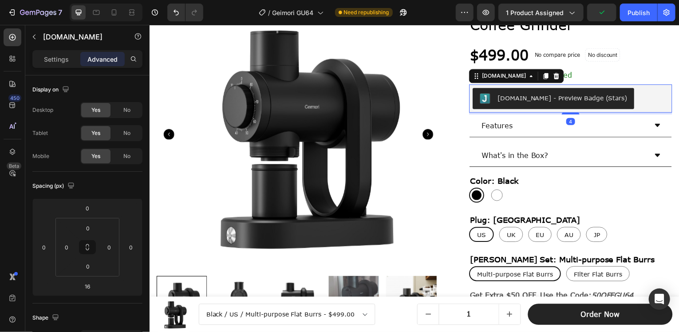
type input "4"
click at [101, 10] on div at bounding box center [96, 12] width 14 height 14
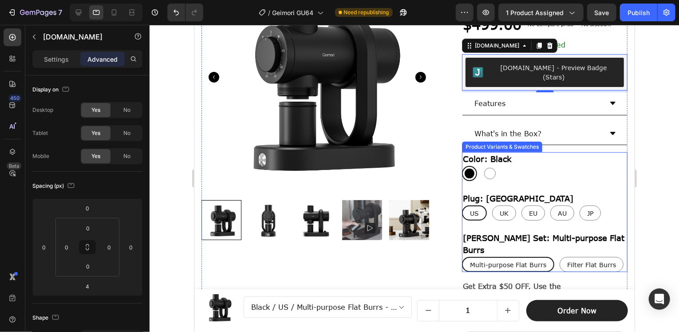
scroll to position [87, 0]
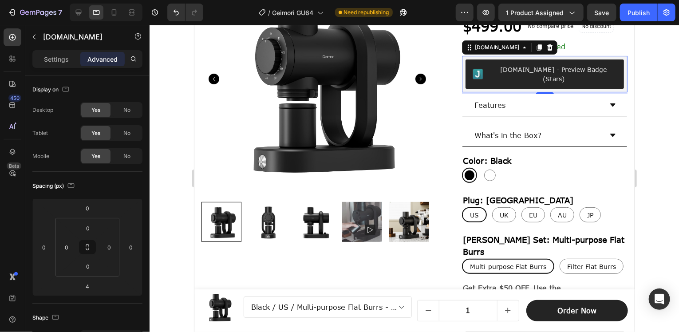
click at [599, 78] on button "[DOMAIN_NAME] - Preview Badge (Stars)" at bounding box center [544, 73] width 159 height 29
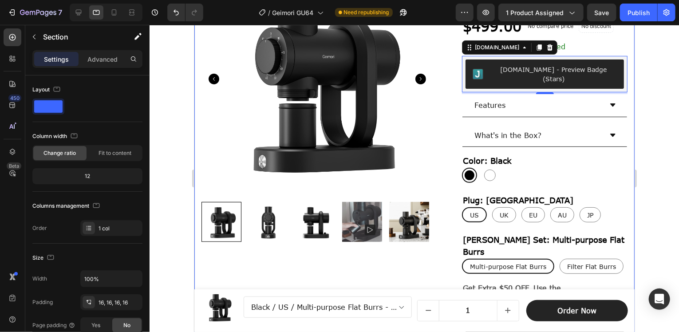
click at [621, 92] on div "Product Images Geimori GU64 Single Dose Coffee [MEDICAL_DATA] Product Title $49…" at bounding box center [414, 186] width 440 height 460
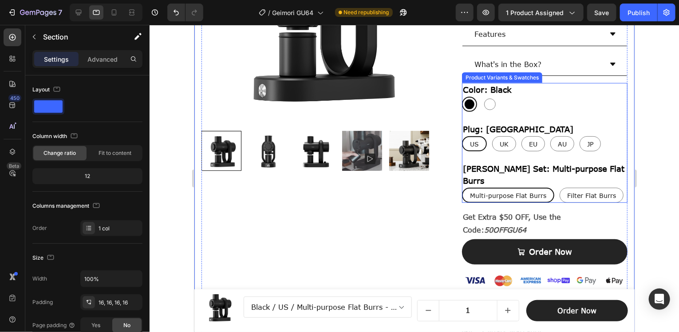
scroll to position [220, 0]
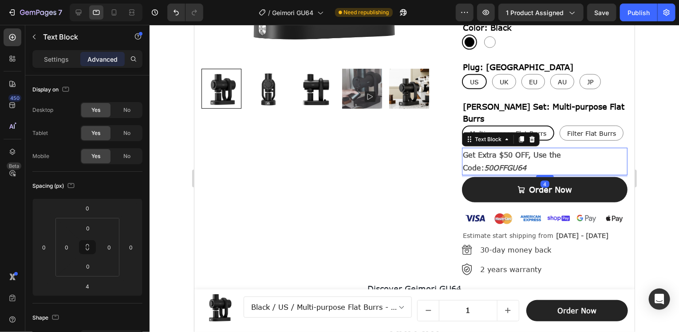
click at [519, 148] on p "Get Extra $50 OFF, Use the Code: 50OFFGU64" at bounding box center [545, 161] width 164 height 26
click at [633, 17] on button "Publish" at bounding box center [638, 13] width 37 height 18
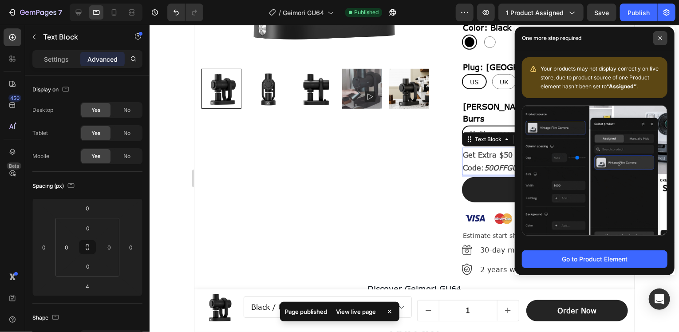
click at [660, 40] on icon at bounding box center [661, 38] width 4 height 4
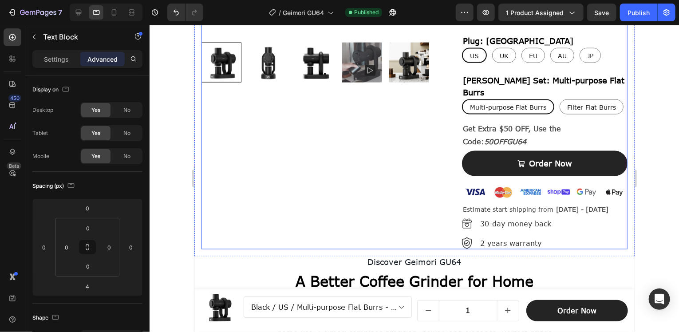
scroll to position [622, 0]
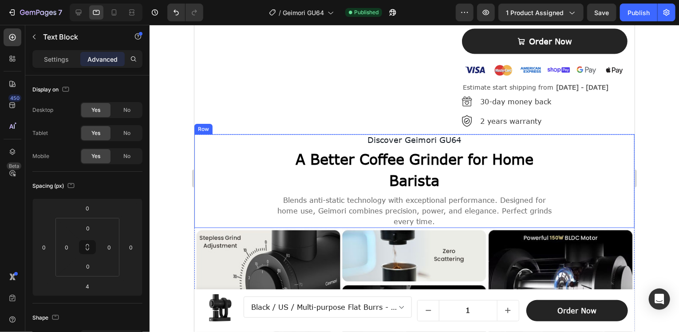
scroll to position [844, 0]
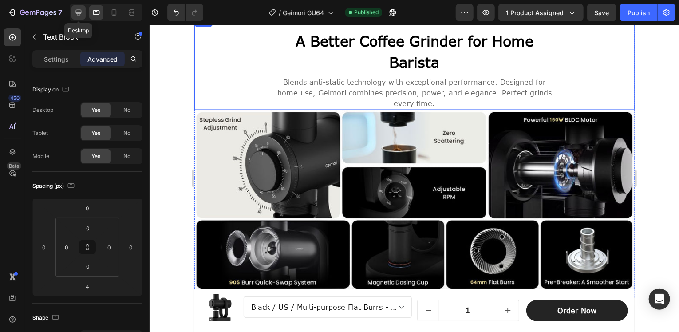
click at [78, 9] on icon at bounding box center [78, 12] width 9 height 9
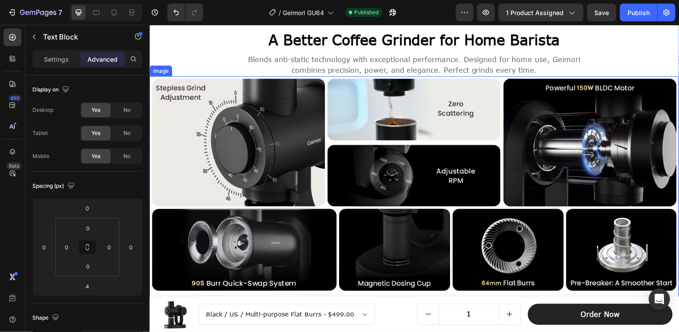
scroll to position [666, 0]
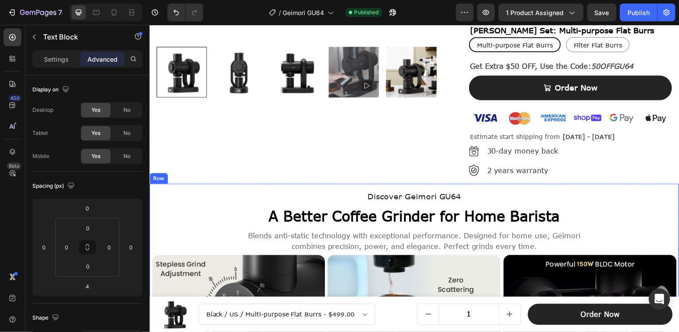
click at [194, 187] on div "Discover Geimori GU64 Text Block A Better Coffee Grinder for Home Barista Headi…" at bounding box center [415, 332] width 533 height 294
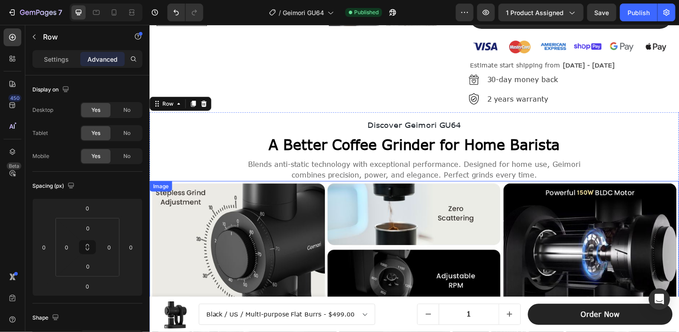
scroll to position [710, 0]
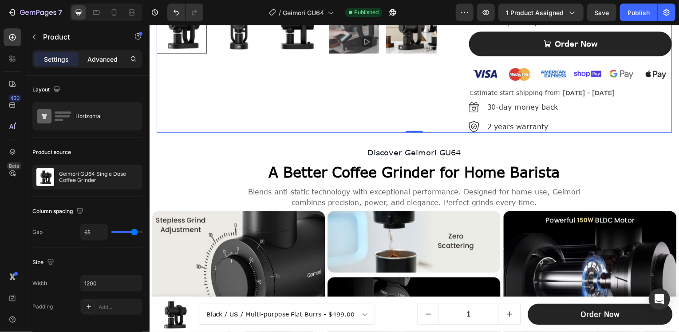
click at [99, 59] on p "Advanced" at bounding box center [102, 59] width 30 height 9
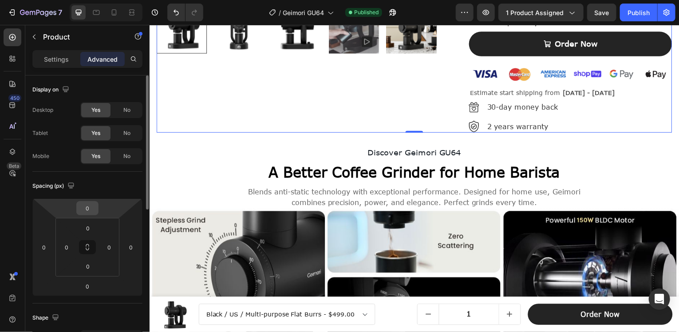
click at [84, 206] on input "0" at bounding box center [88, 208] width 18 height 13
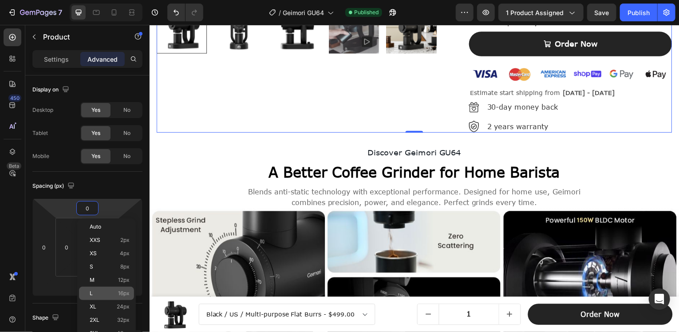
click at [128, 289] on div "L 16px" at bounding box center [106, 293] width 55 height 13
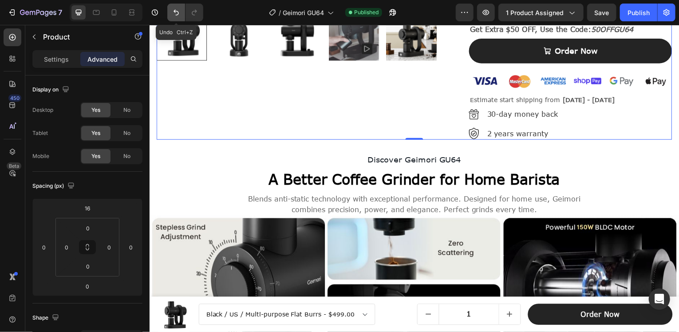
click at [172, 12] on icon "Undo/Redo" at bounding box center [176, 12] width 9 height 9
type input "0"
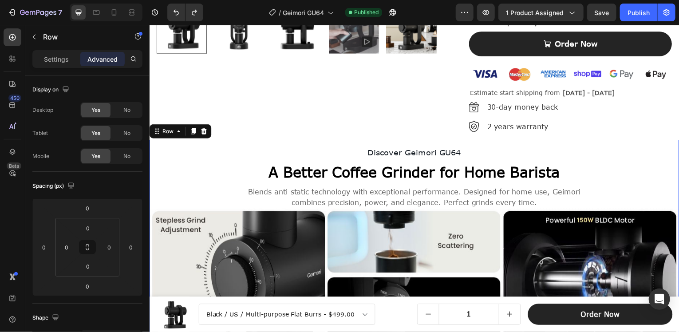
click at [170, 143] on div "Discover Geimori GU64 Text Block A Better Coffee Grinder for Home Barista Headi…" at bounding box center [415, 287] width 533 height 294
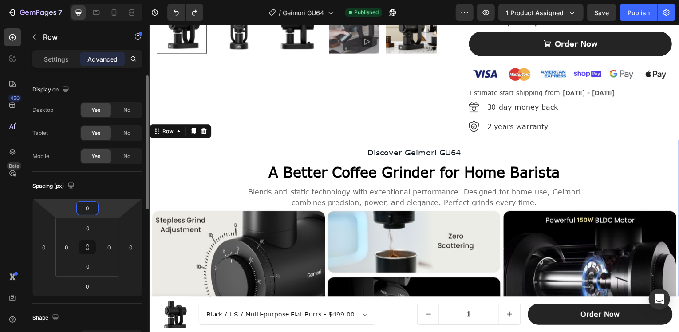
click at [88, 210] on input "0" at bounding box center [88, 208] width 18 height 13
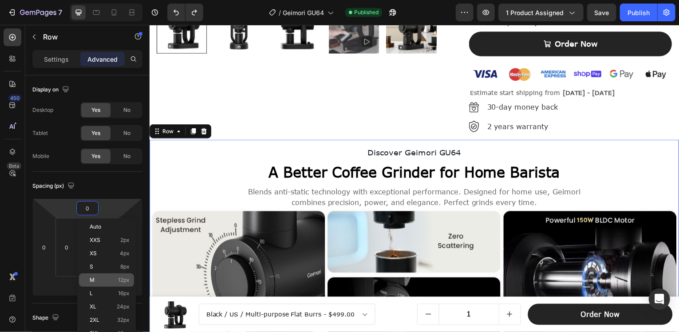
click at [123, 279] on span "12px" at bounding box center [124, 280] width 12 height 6
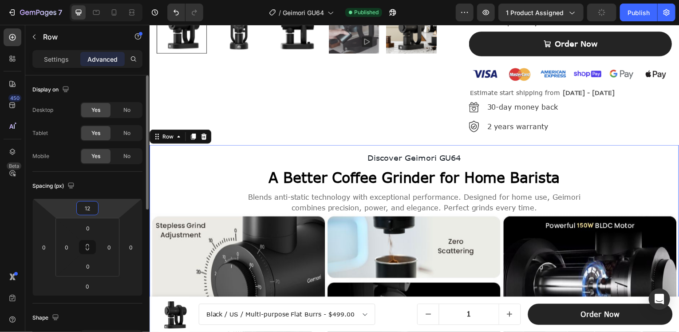
click at [91, 207] on input "12" at bounding box center [88, 208] width 18 height 13
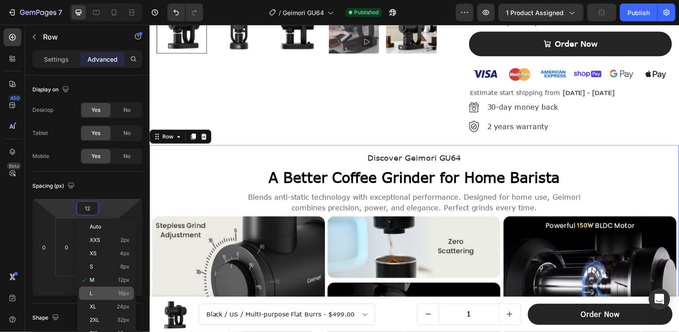
click at [128, 296] on span "16px" at bounding box center [124, 293] width 12 height 6
type input "16"
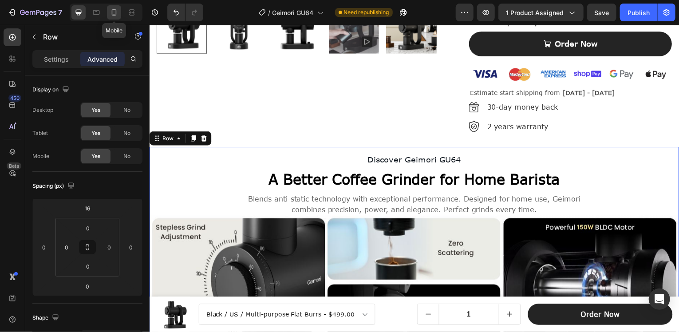
click at [113, 11] on icon at bounding box center [114, 12] width 9 height 9
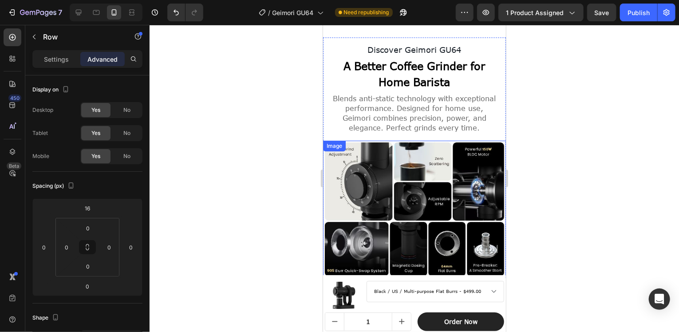
scroll to position [882, 0]
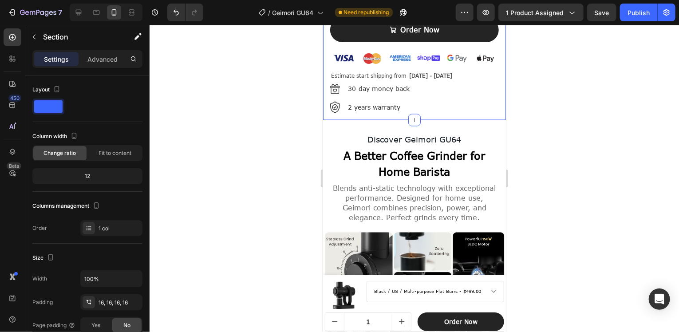
click at [99, 56] on p "Advanced" at bounding box center [102, 59] width 30 height 9
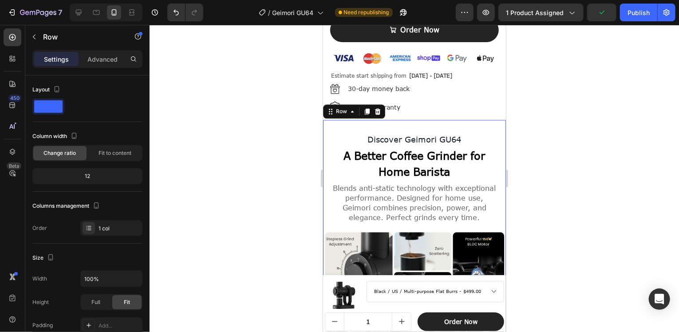
click at [444, 119] on div "Discover Geimori GU64 Text Block A Better Coffee Grinder for Home Barista Headi…" at bounding box center [414, 243] width 183 height 248
click at [96, 9] on icon at bounding box center [96, 12] width 9 height 9
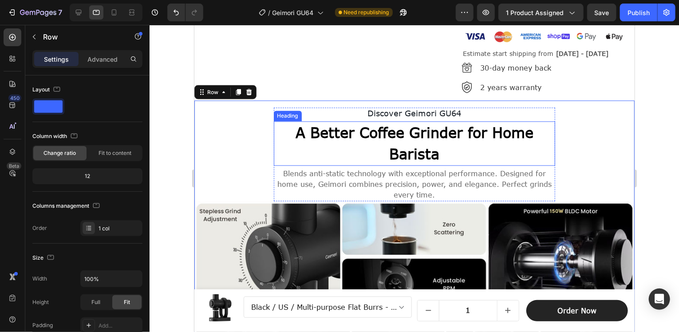
scroll to position [759, 0]
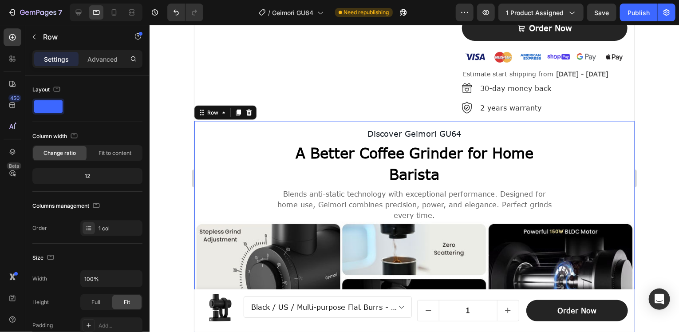
click at [650, 104] on div at bounding box center [415, 178] width 530 height 307
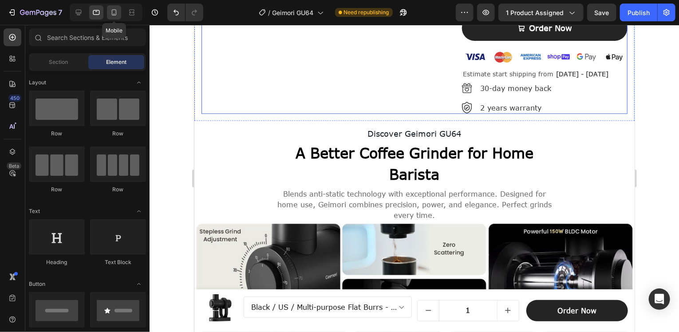
click at [116, 11] on icon at bounding box center [114, 12] width 9 height 9
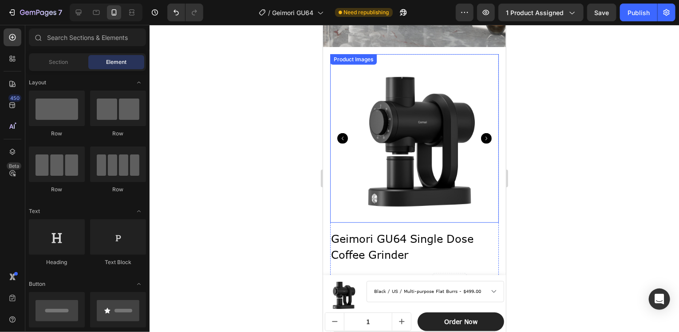
scroll to position [182, 0]
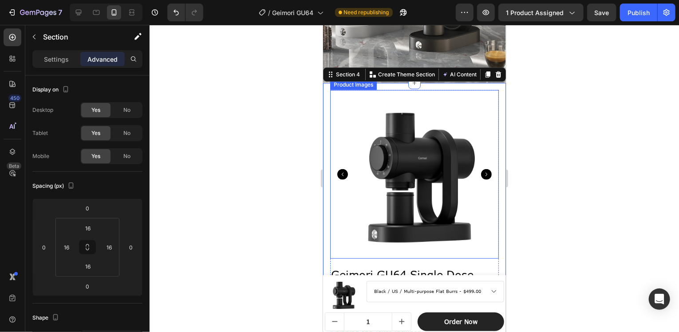
scroll to position [315, 0]
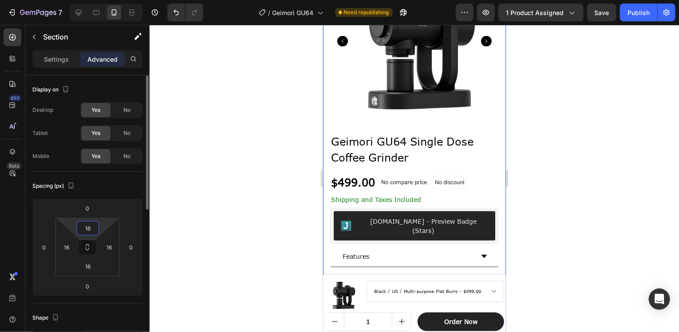
click at [88, 228] on input "16" at bounding box center [88, 228] width 18 height 13
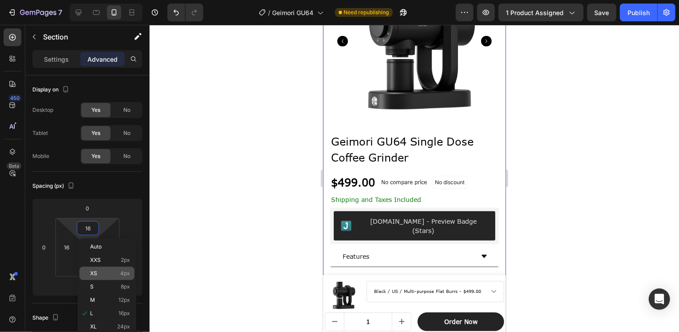
click at [119, 271] on p "XS 4px" at bounding box center [110, 273] width 40 height 6
type input "4"
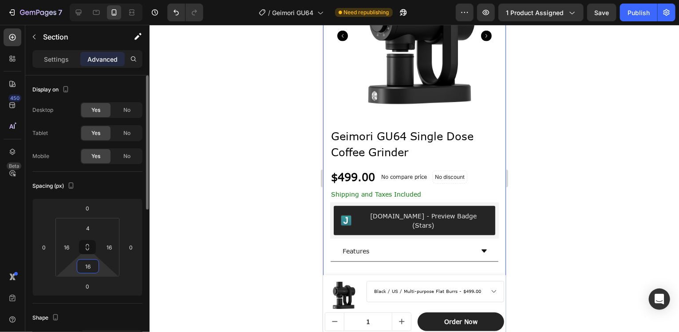
click at [88, 269] on input "16" at bounding box center [88, 266] width 18 height 13
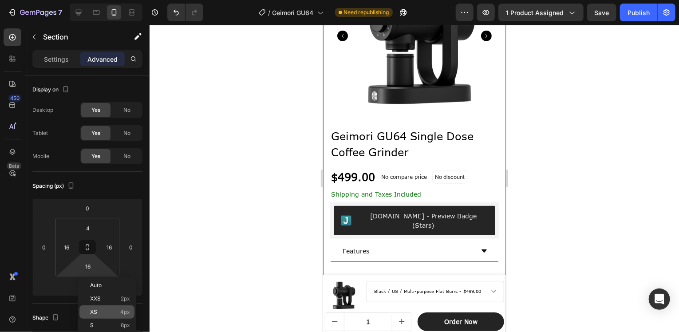
click at [119, 311] on p "XS 4px" at bounding box center [110, 312] width 40 height 6
type input "4"
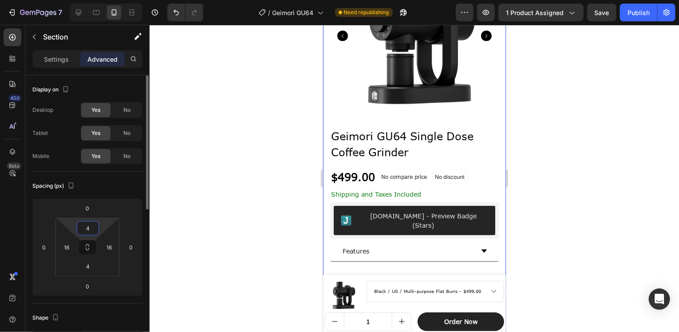
click at [89, 224] on input "4" at bounding box center [88, 228] width 18 height 13
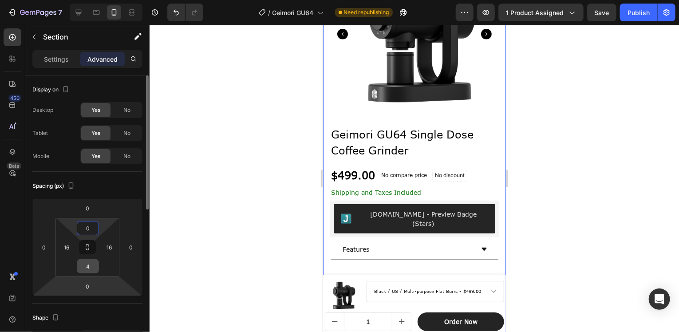
type input "0"
click at [91, 264] on input "4" at bounding box center [88, 266] width 18 height 13
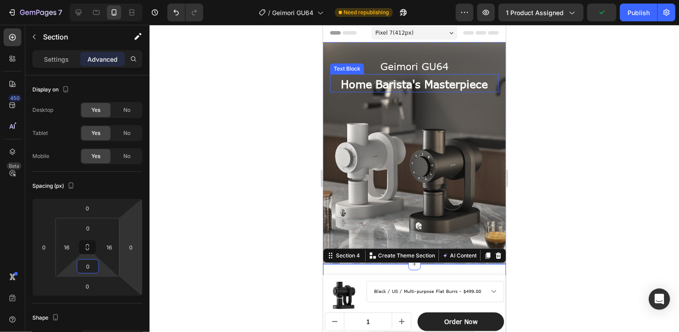
scroll to position [0, 0]
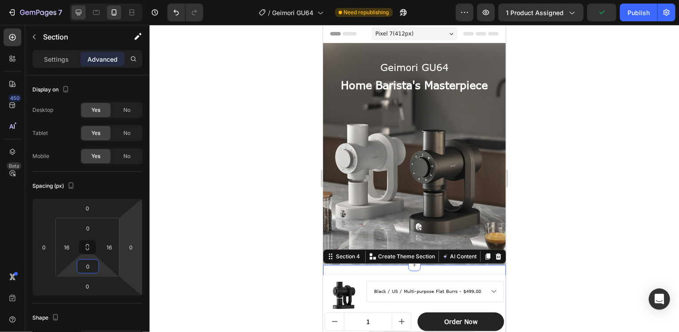
type input "0"
click at [78, 12] on icon at bounding box center [79, 13] width 6 height 6
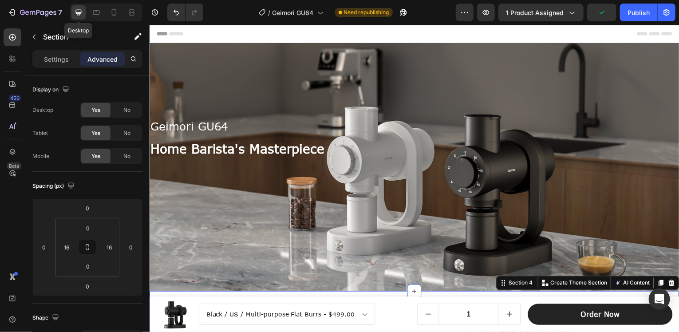
type input "16"
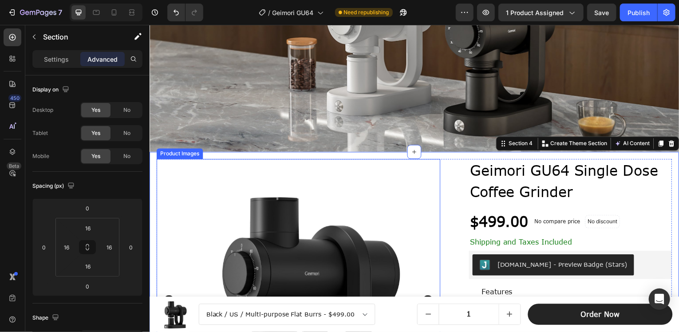
scroll to position [125, 0]
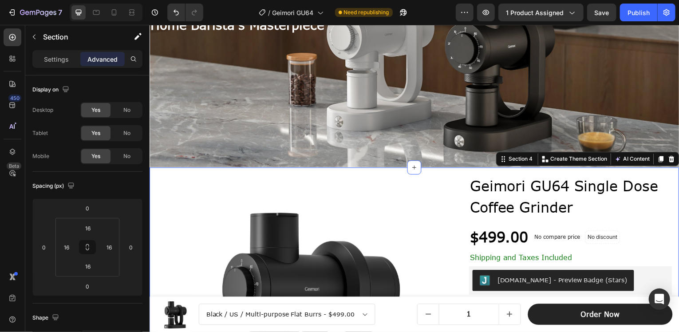
click at [86, 230] on input "16" at bounding box center [88, 228] width 18 height 13
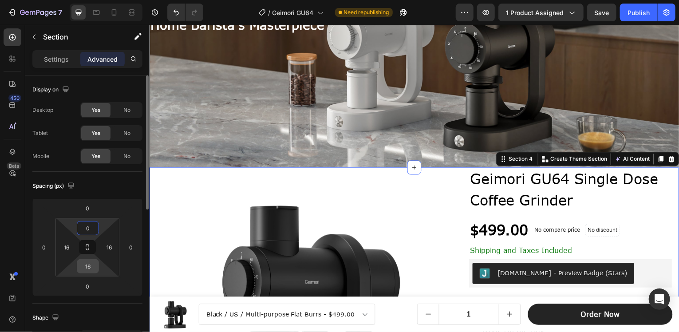
type input "0"
click at [88, 267] on input "16" at bounding box center [88, 266] width 18 height 13
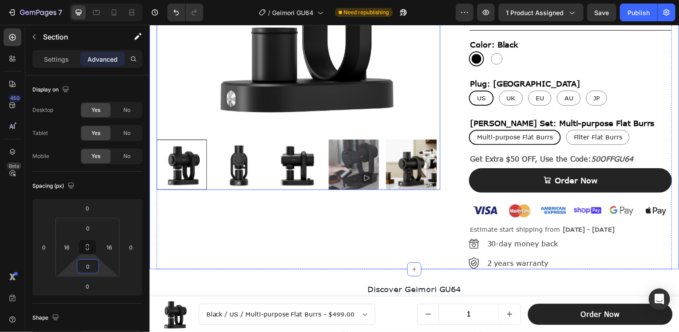
scroll to position [436, 0]
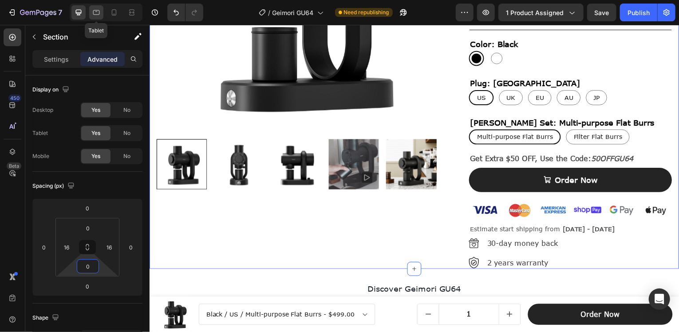
type input "0"
click at [101, 12] on div at bounding box center [96, 12] width 14 height 14
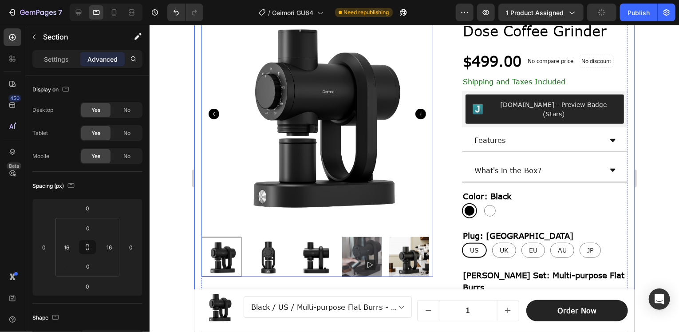
scroll to position [234, 0]
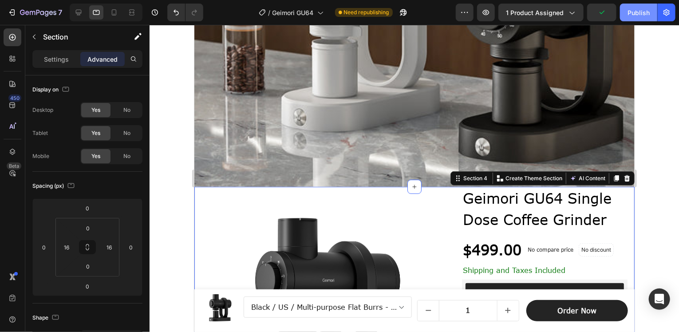
click at [641, 10] on div "Publish" at bounding box center [639, 12] width 22 height 9
